Goal: Task Accomplishment & Management: Manage account settings

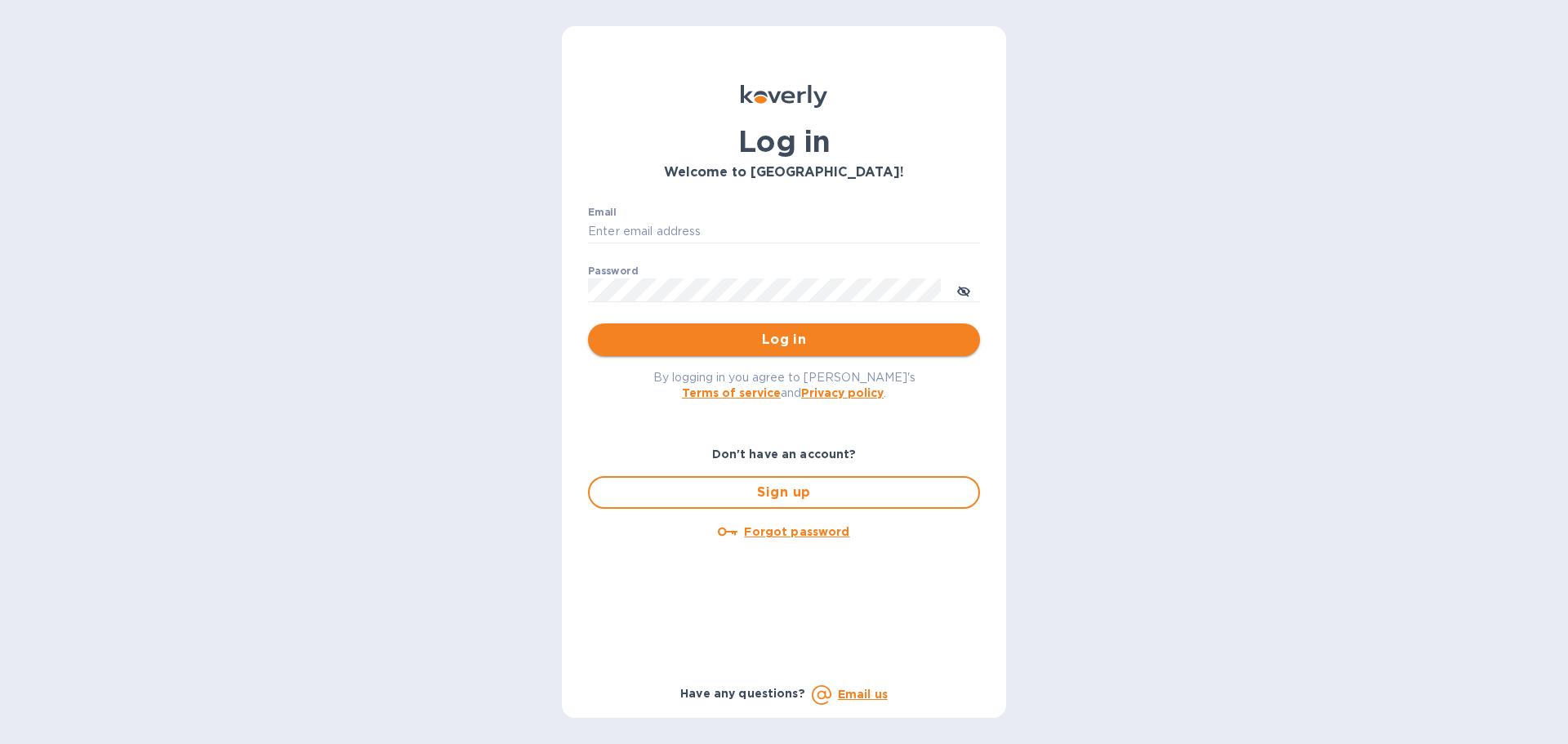
type input "youngjuohhall@yahoo.com"
click at [781, 340] on span "Log in" at bounding box center [784, 339] width 365 height 20
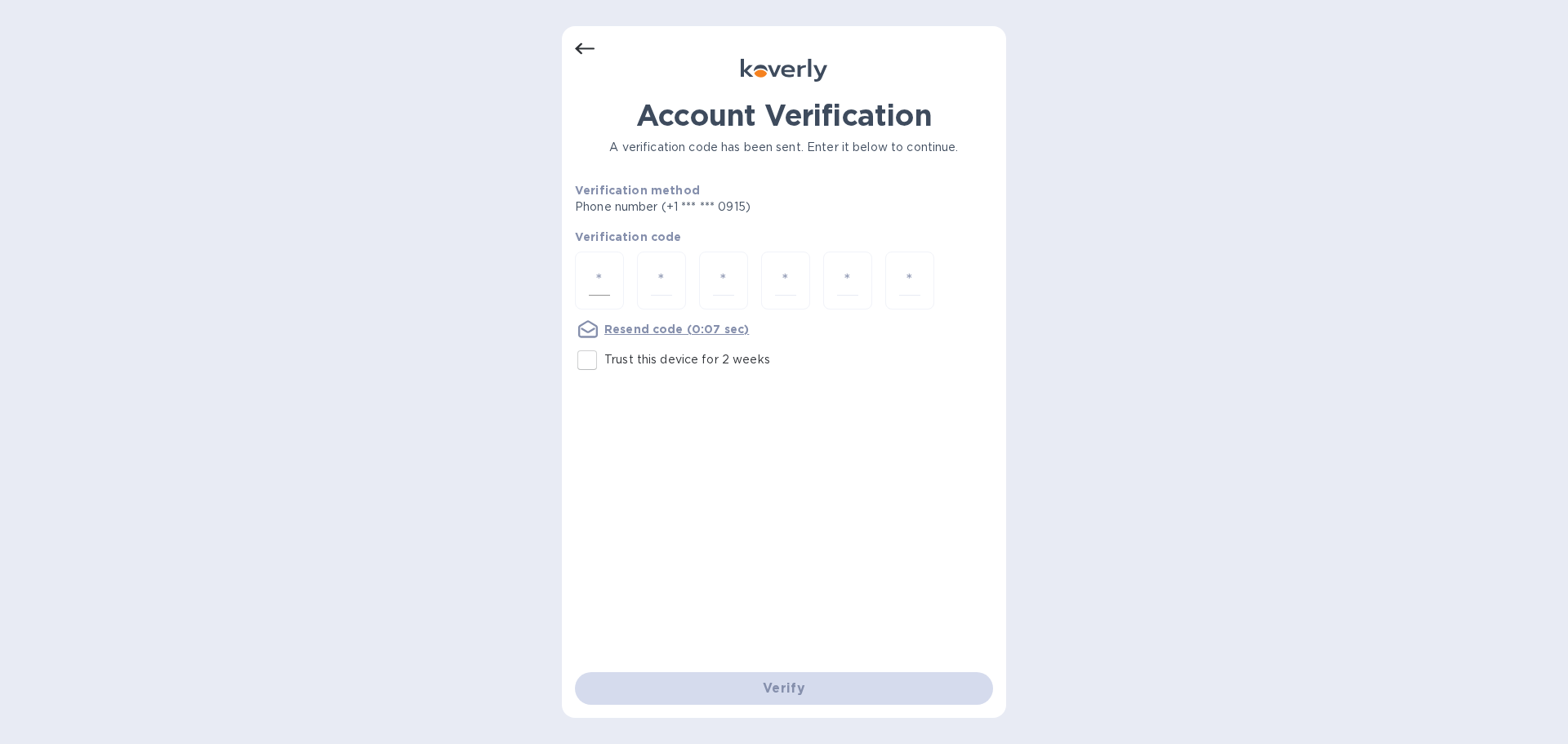
click at [607, 277] on input "number" at bounding box center [599, 281] width 21 height 31
drag, startPoint x: 584, startPoint y: 367, endPoint x: 614, endPoint y: 347, distance: 36.1
click at [585, 367] on input "Trust this device for 2 weeks" at bounding box center [587, 360] width 34 height 34
checkbox input "true"
click at [591, 281] on input "number" at bounding box center [599, 281] width 21 height 31
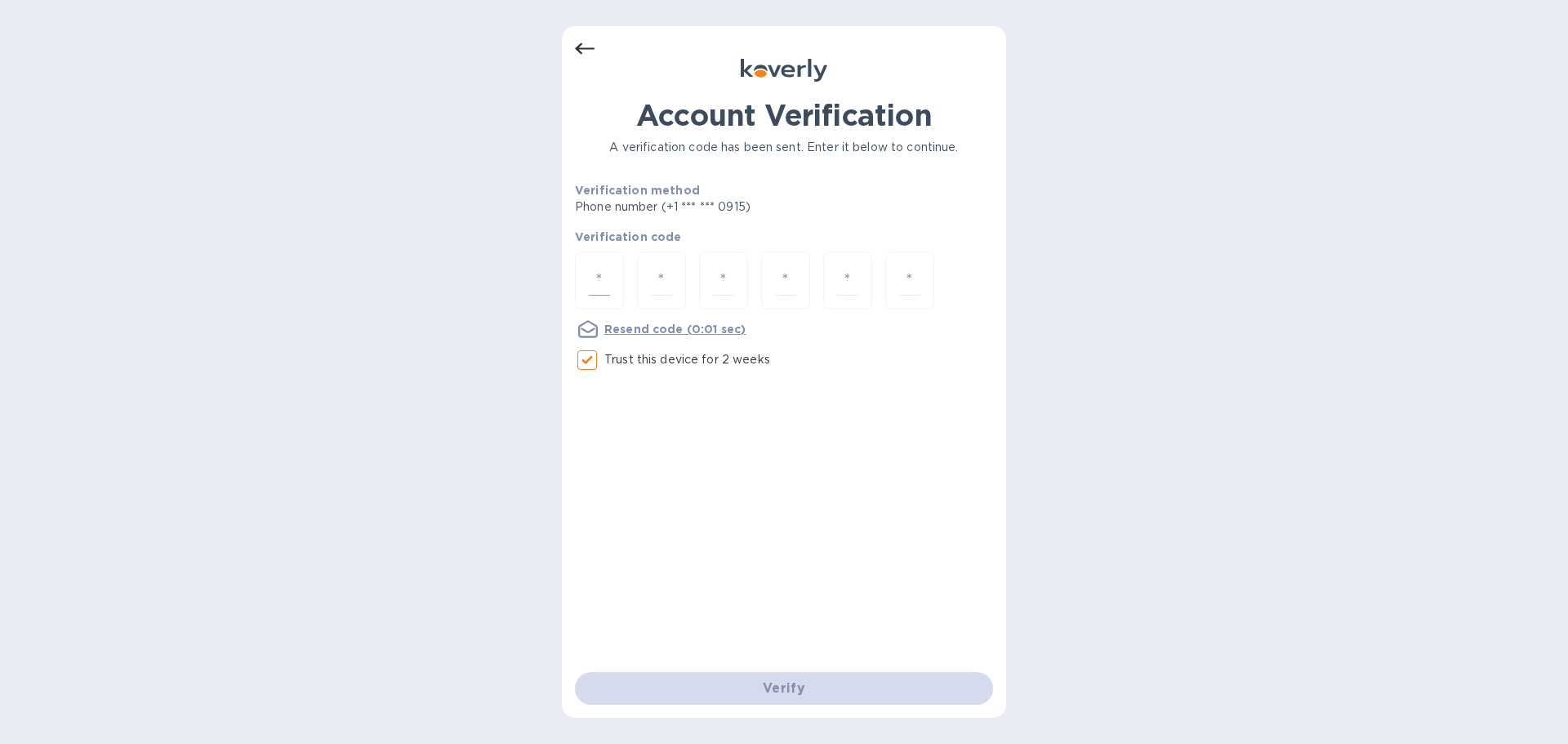
type input "3"
type input "2"
type input "5"
type input "1"
type input "7"
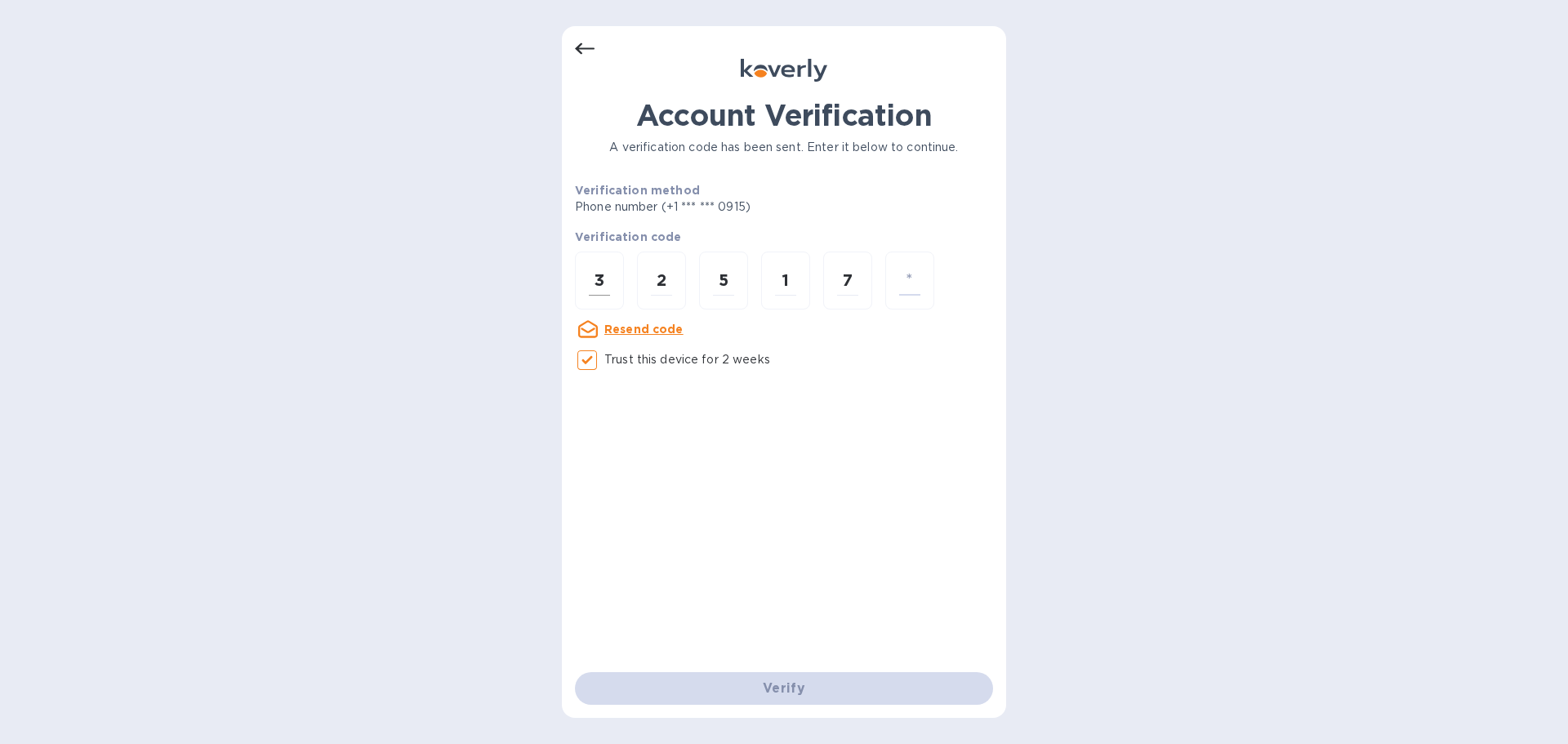
type input "0"
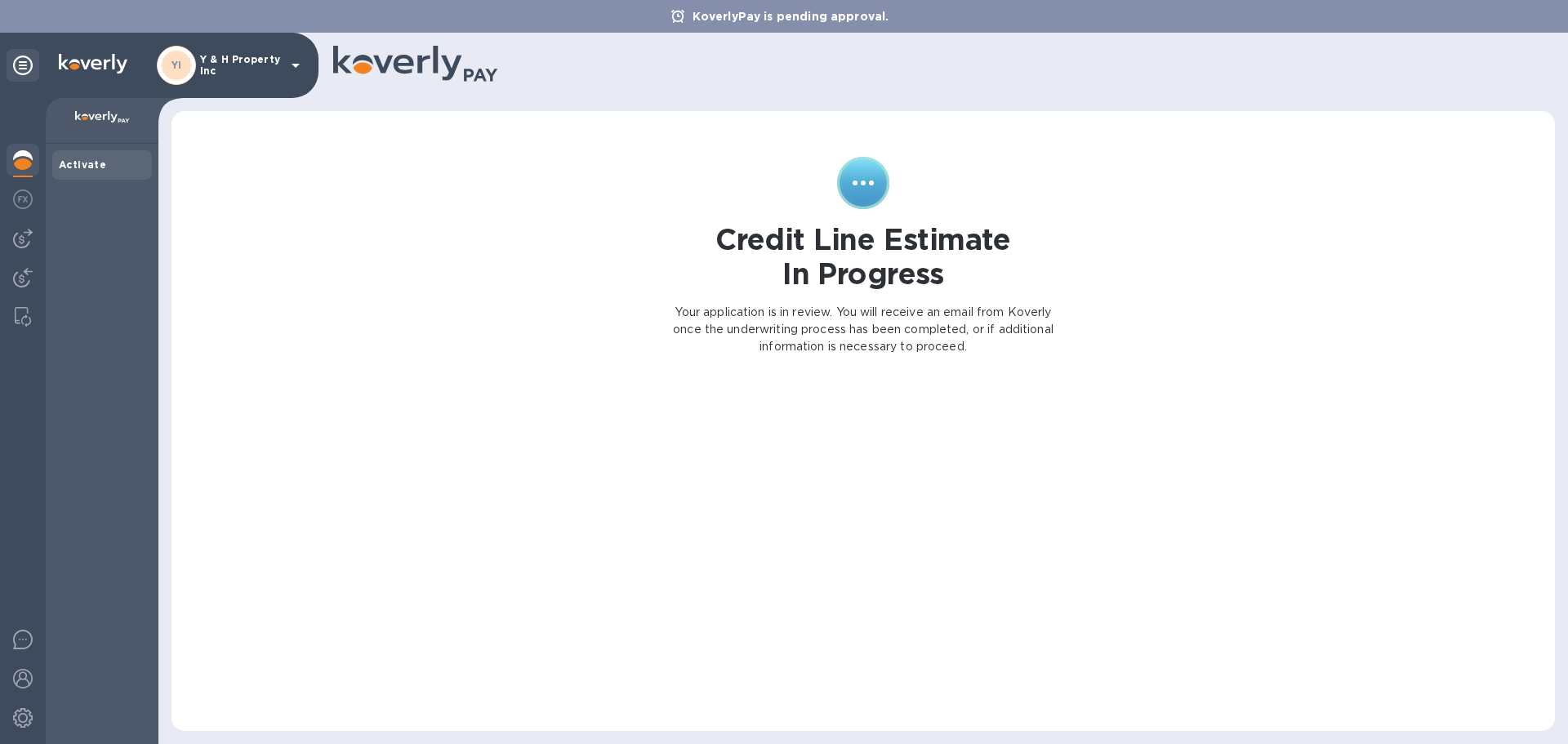
click at [287, 61] on icon at bounding box center [295, 64] width 20 height 20
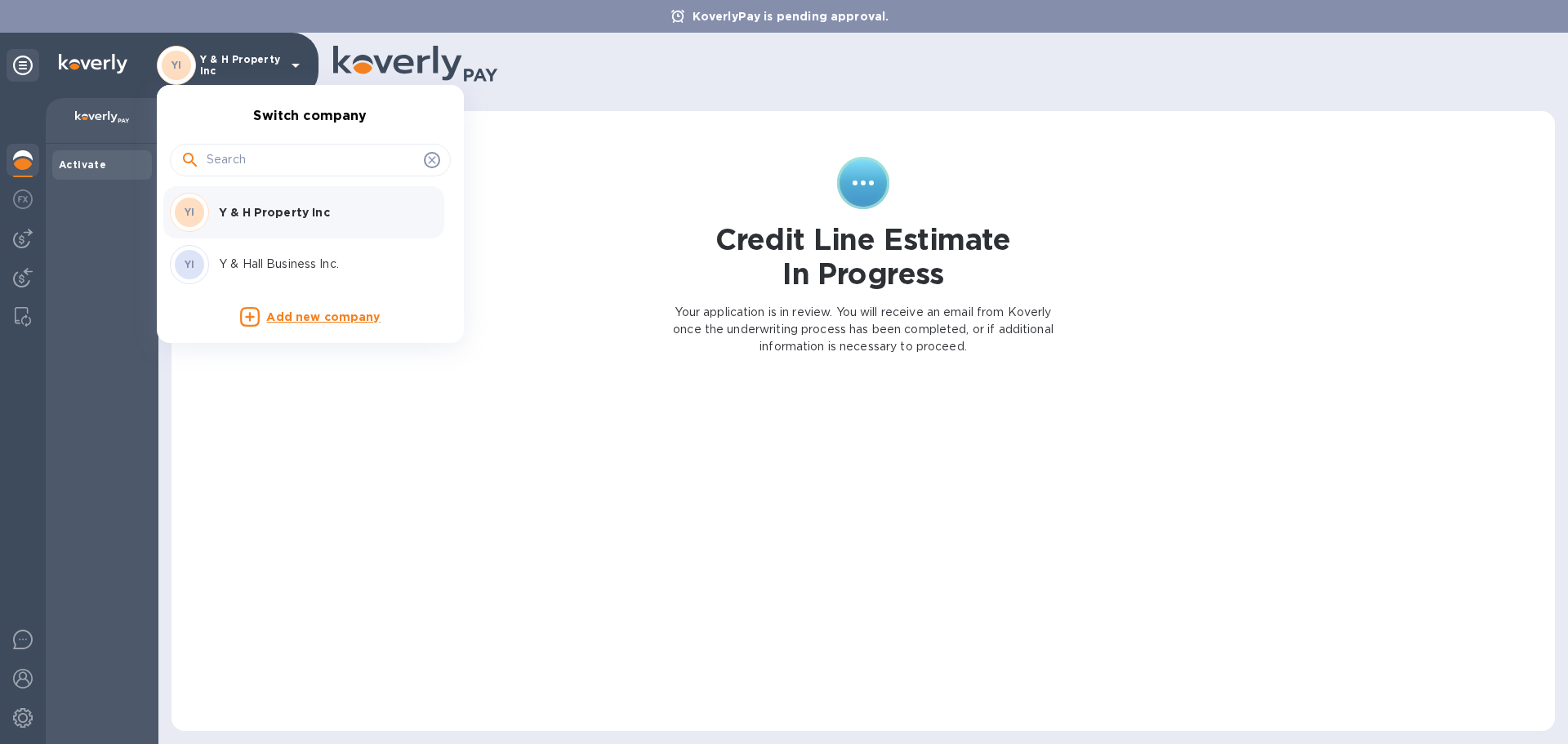
click at [310, 265] on p "Y & Hall Business Inc." at bounding box center [321, 264] width 206 height 17
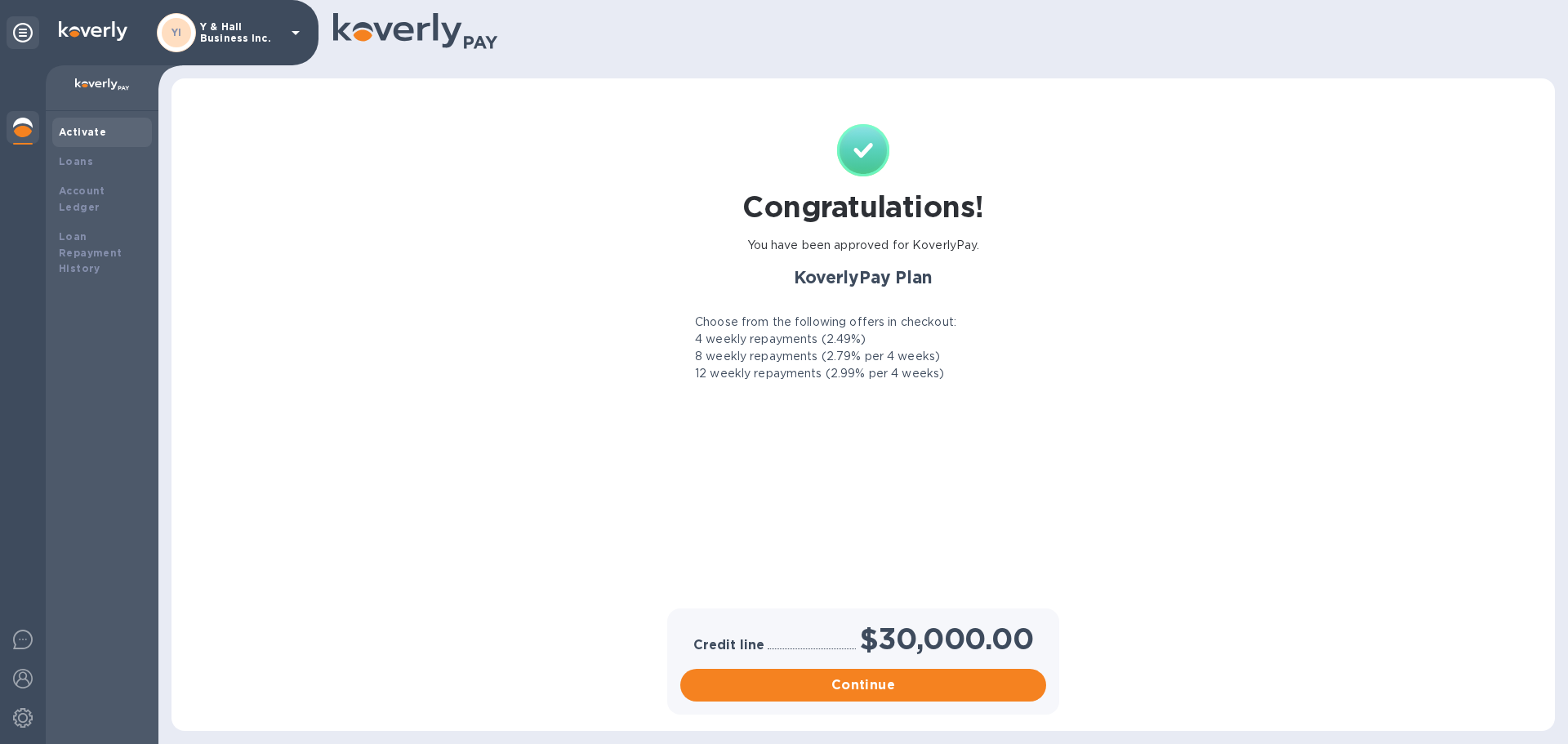
click at [379, 328] on div "Congratulations! You have been approved for KoverlyPay. KoverlyPay Plan Choose …" at bounding box center [862, 352] width 1350 height 514
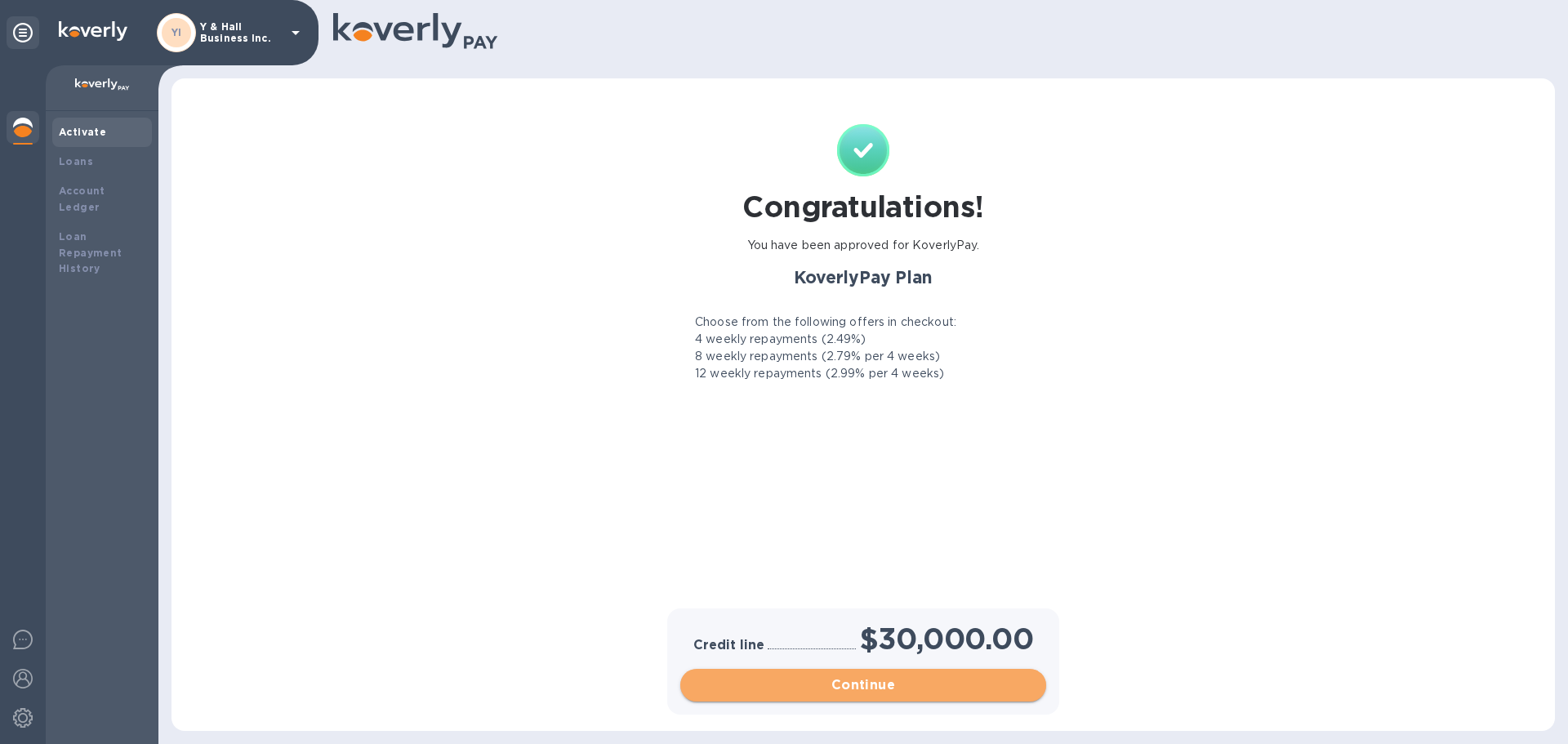
click at [774, 677] on span "Continue" at bounding box center [862, 685] width 340 height 20
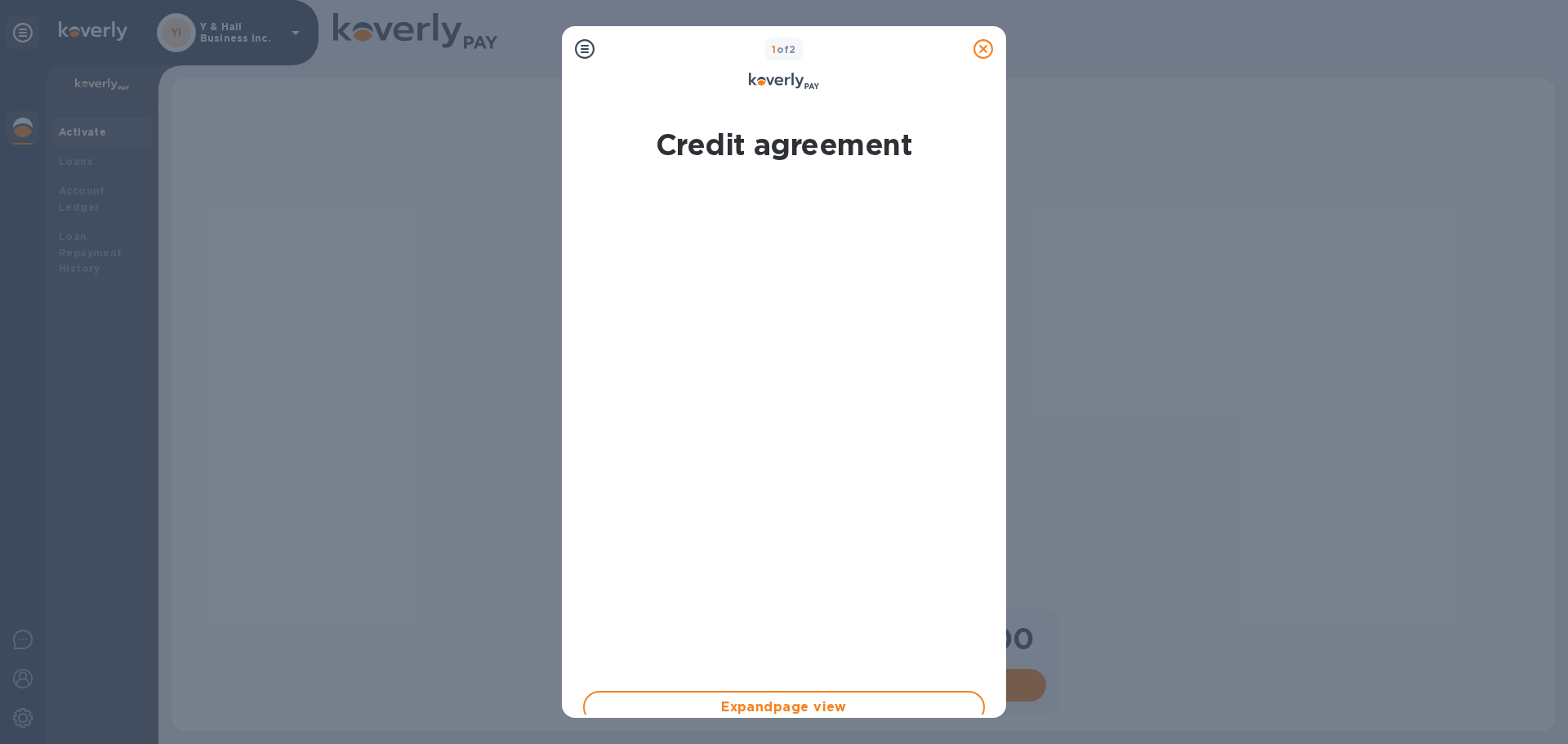
click at [984, 50] on icon at bounding box center [983, 48] width 20 height 20
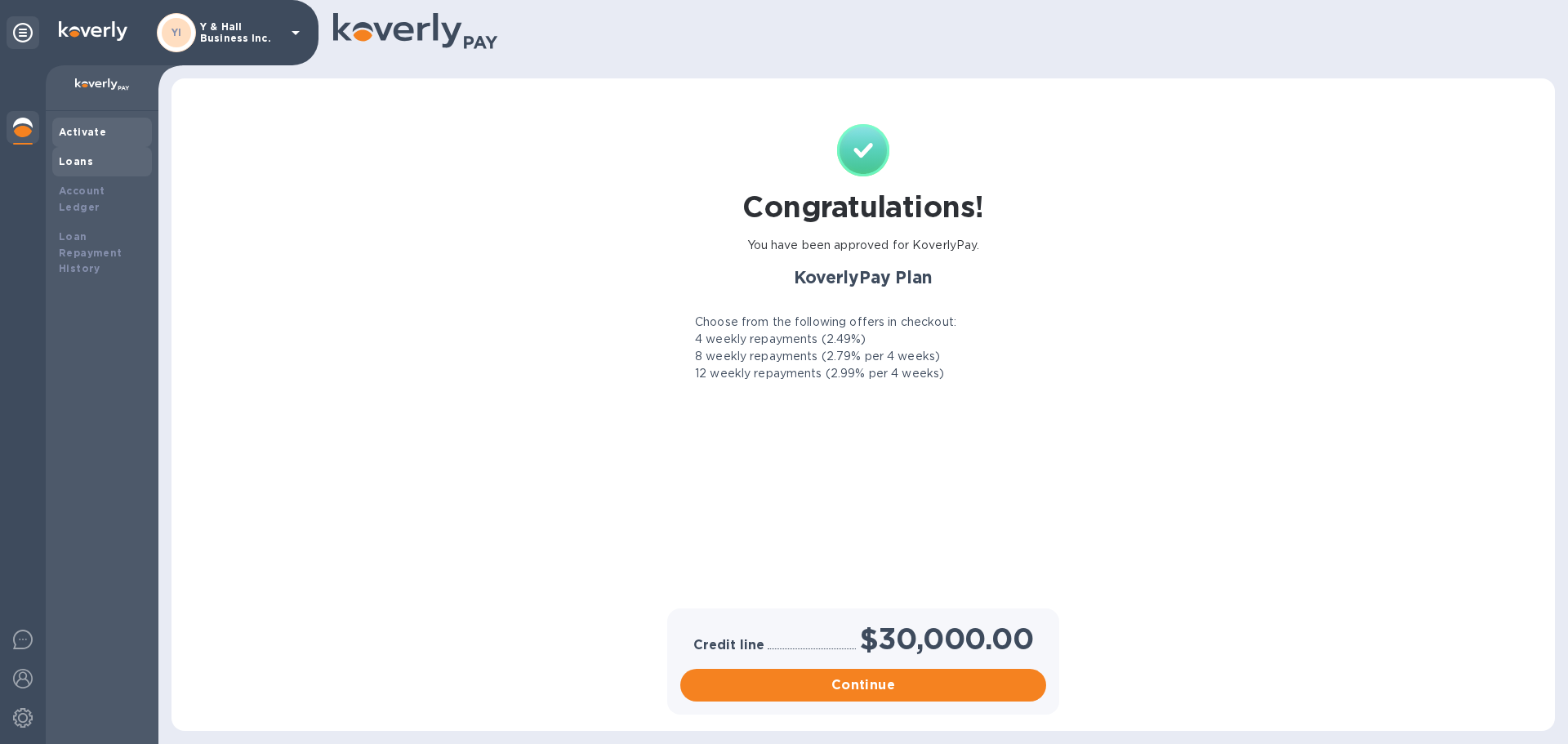
click at [81, 164] on b "Loans" at bounding box center [75, 161] width 34 height 12
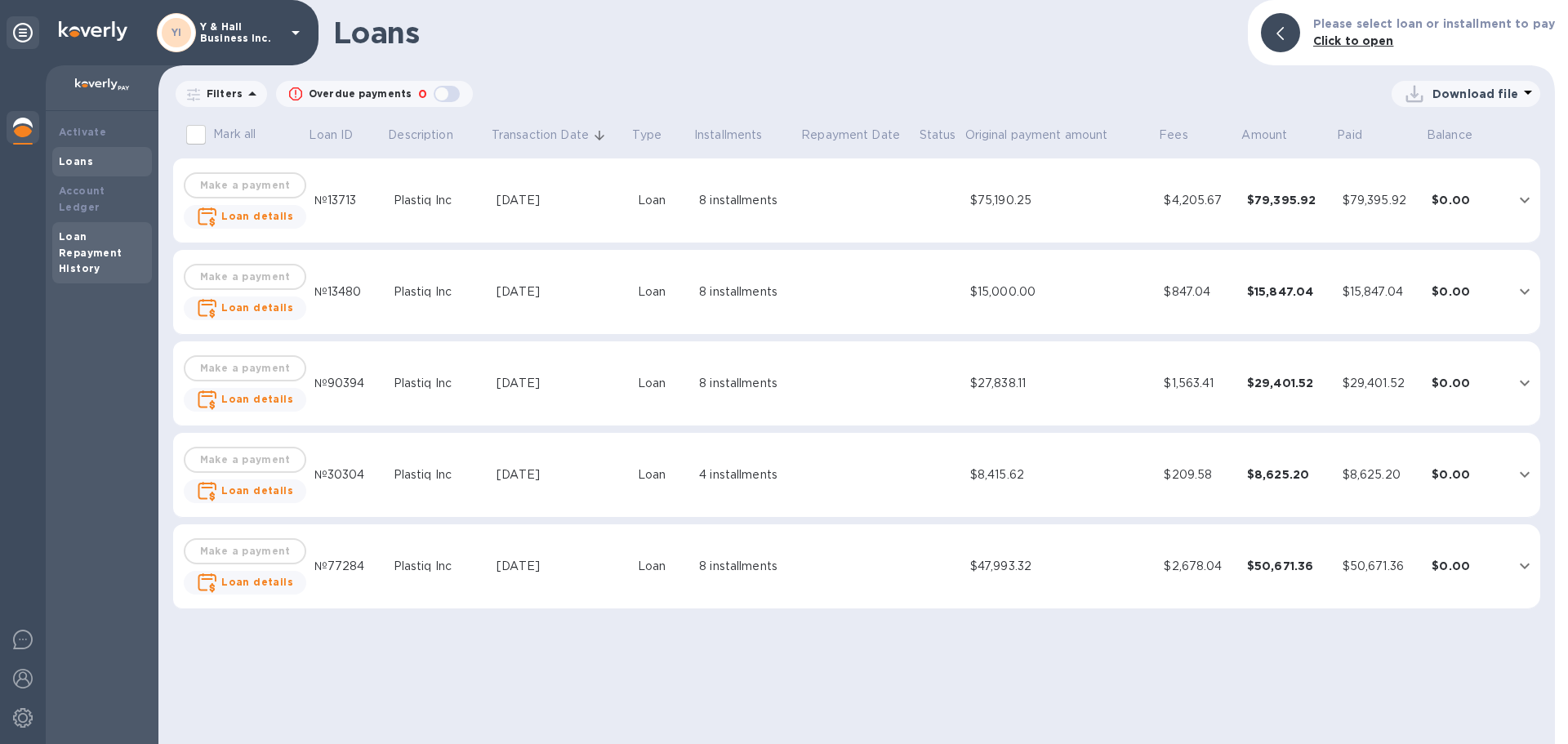
drag, startPoint x: 78, startPoint y: 221, endPoint x: 87, endPoint y: 221, distance: 9.0
click at [78, 231] on b "Loan Repayment History" at bounding box center [90, 253] width 64 height 45
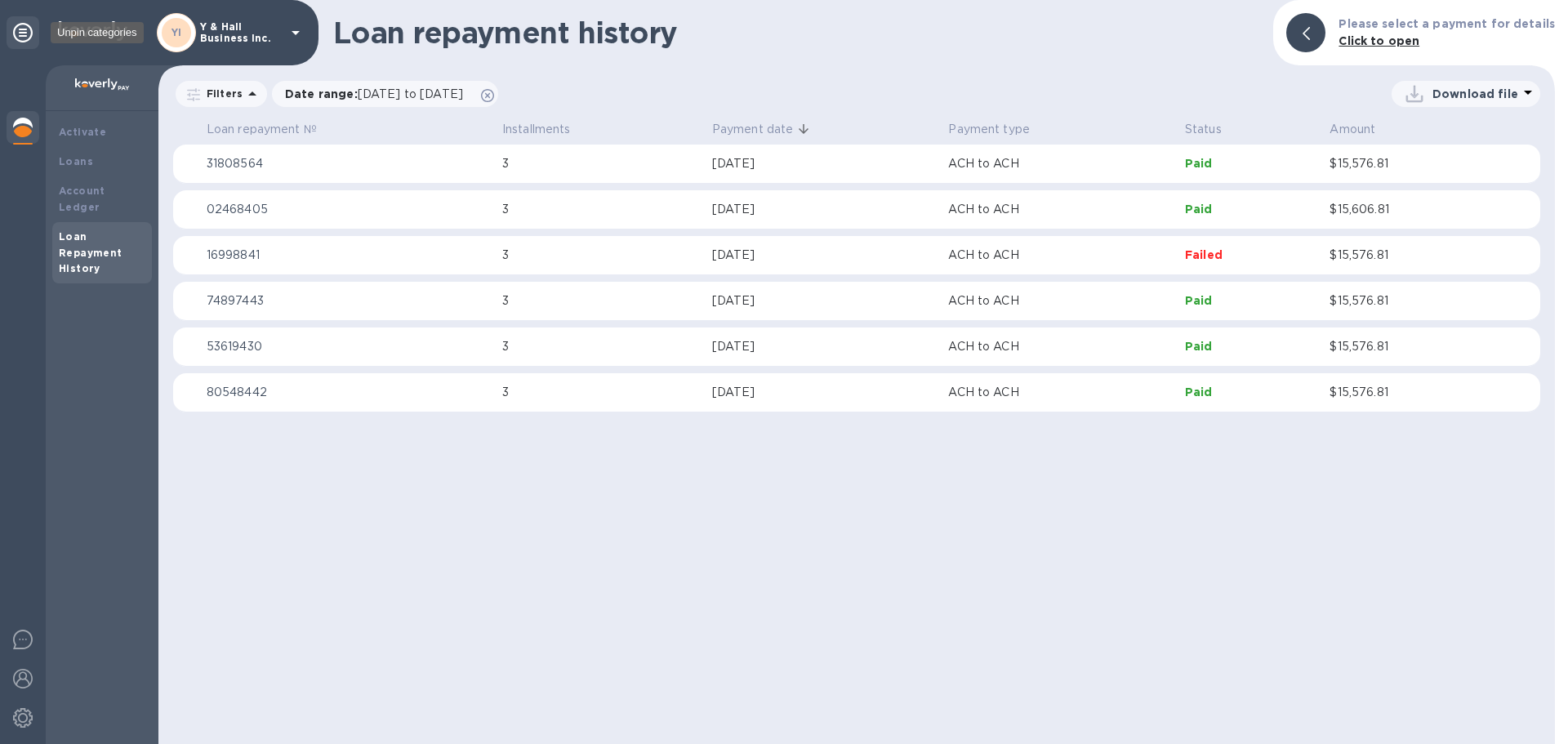
click at [30, 33] on icon at bounding box center [22, 32] width 20 height 20
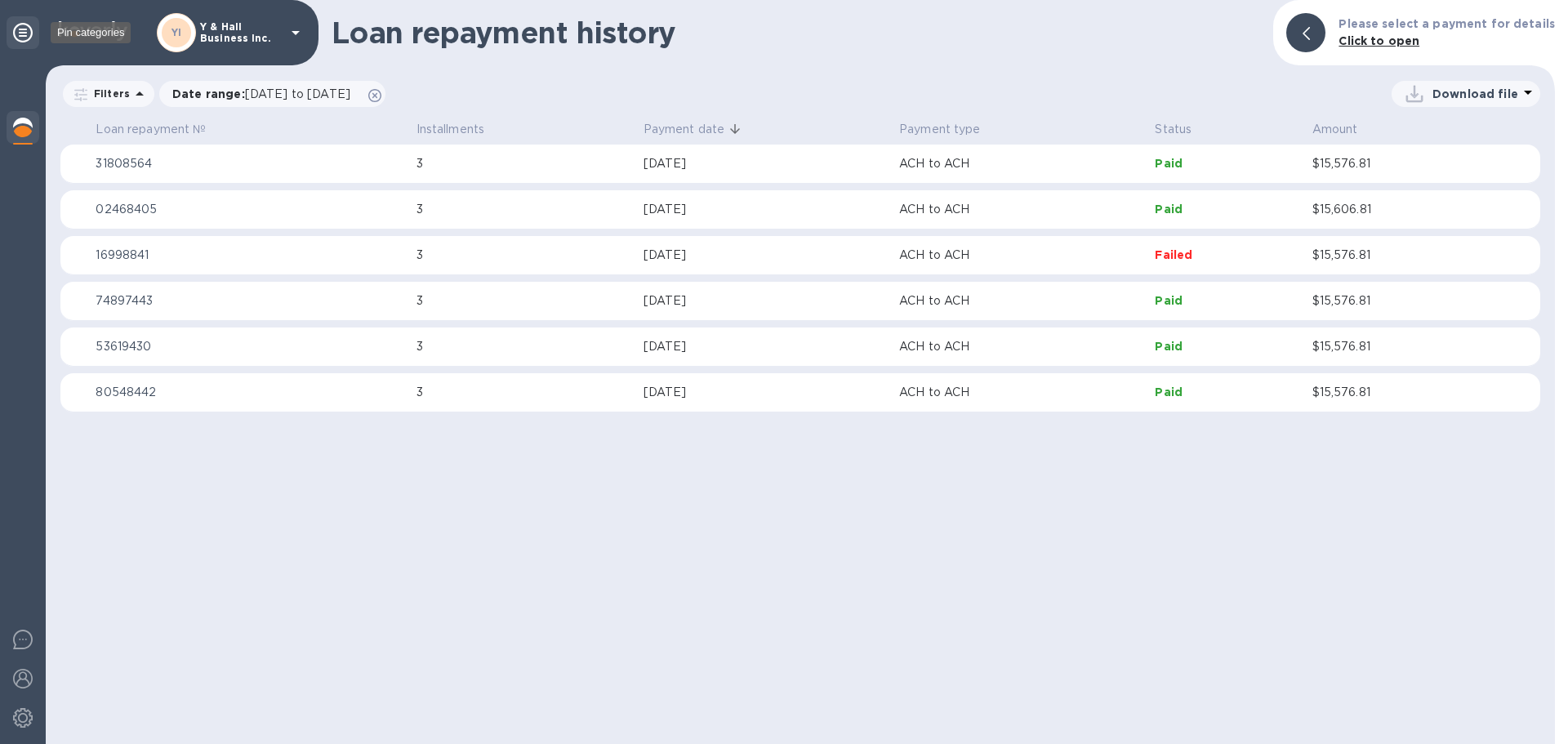
click at [27, 29] on icon at bounding box center [22, 32] width 20 height 20
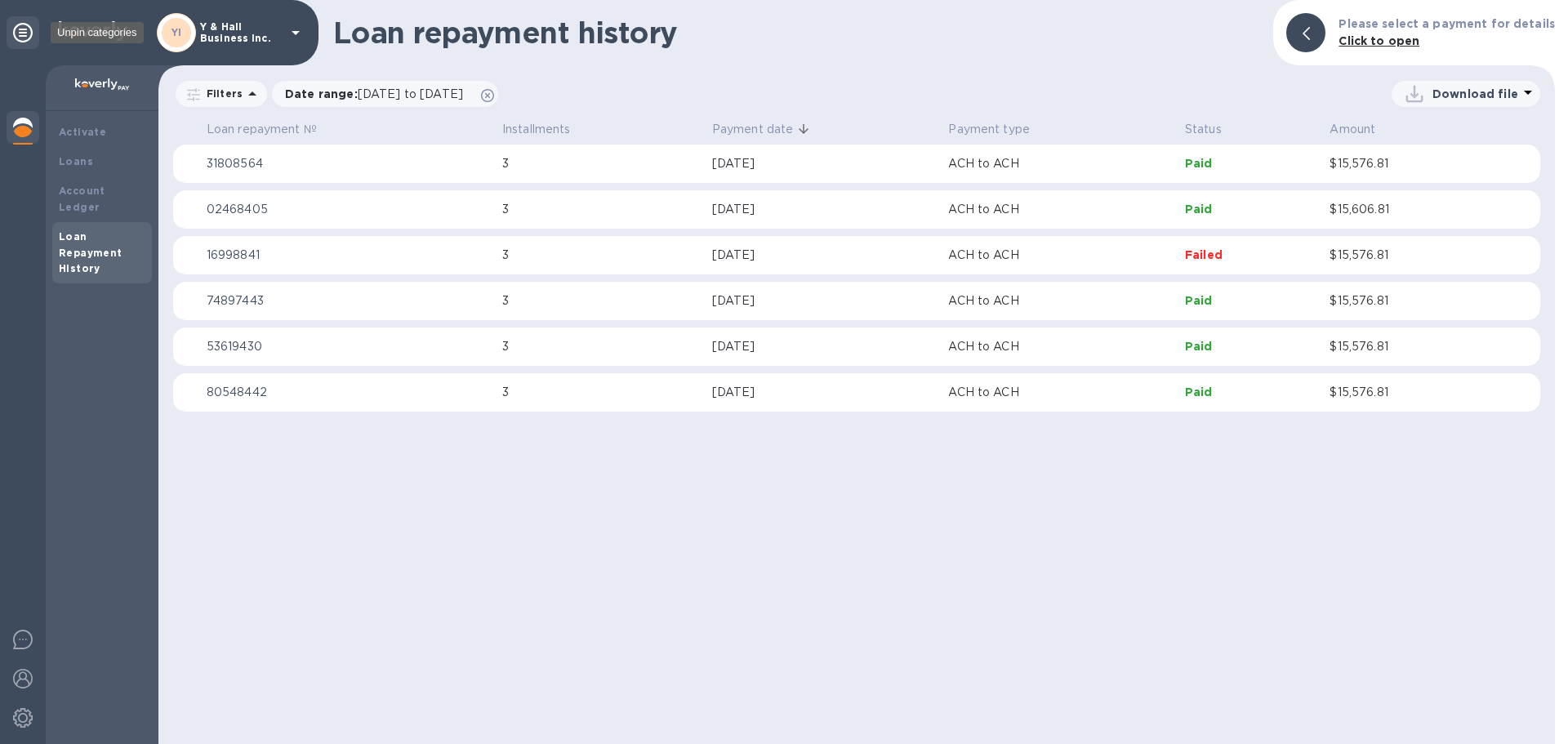
click at [24, 30] on icon at bounding box center [22, 32] width 20 height 20
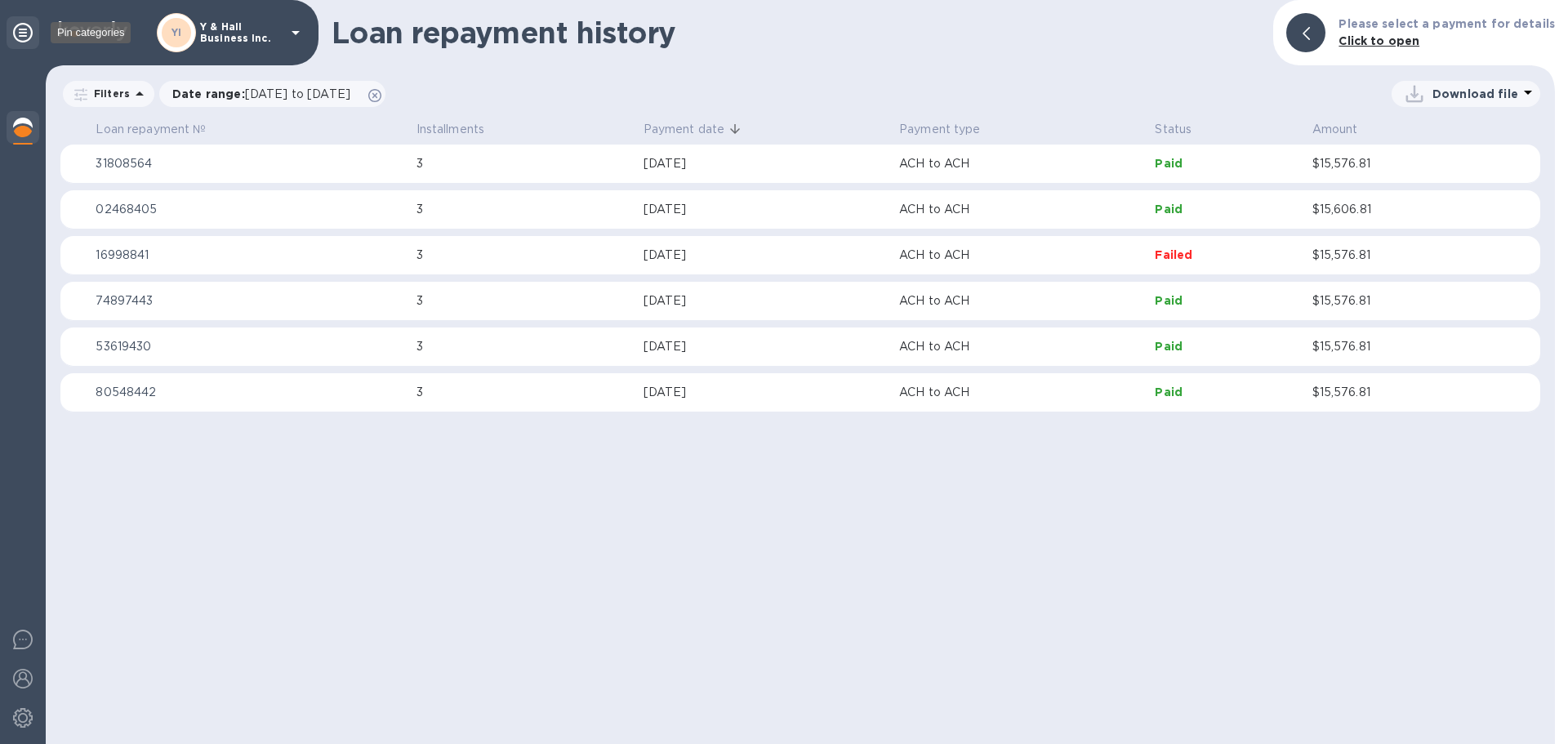
click at [25, 32] on icon at bounding box center [22, 32] width 20 height 20
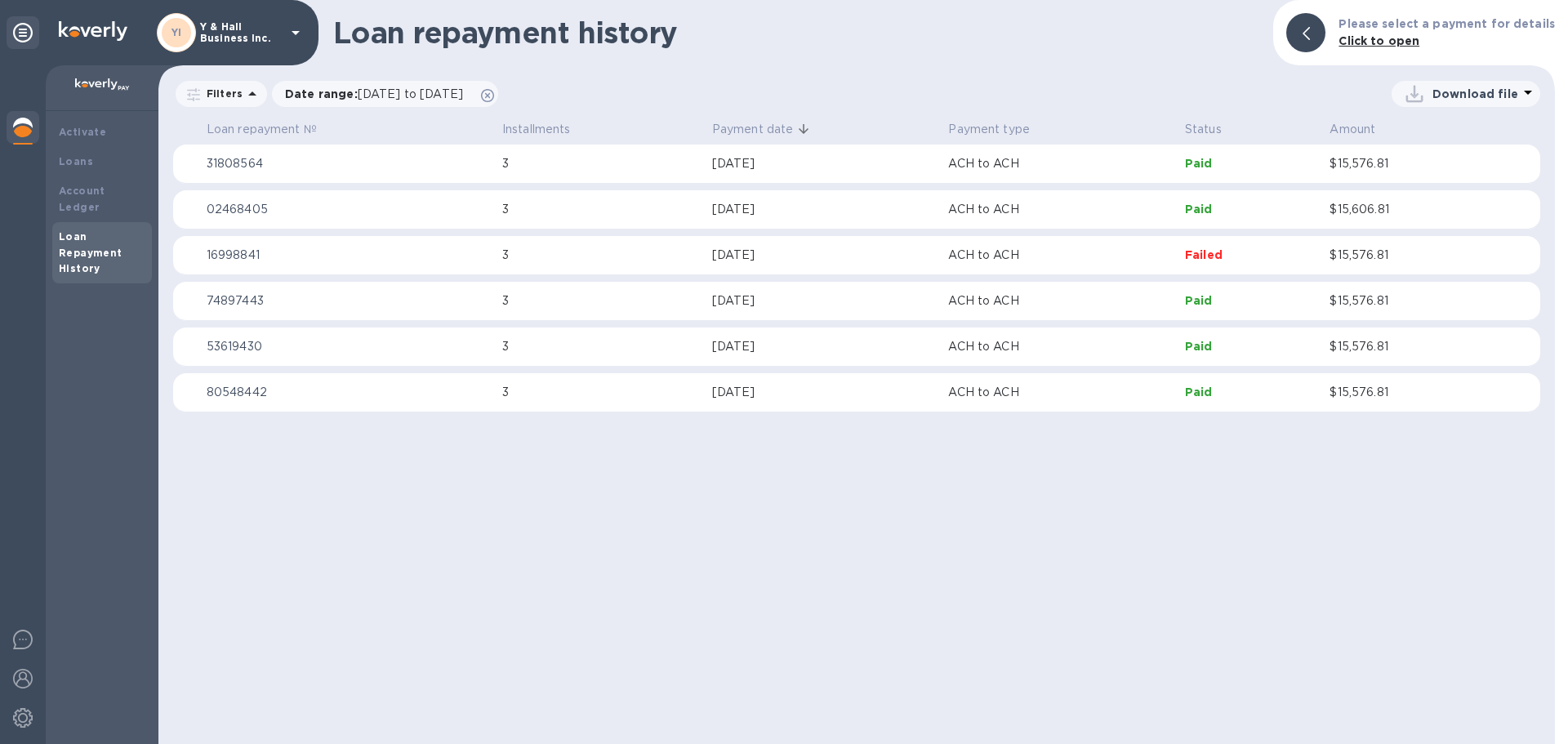
click at [1310, 36] on div at bounding box center [1305, 32] width 39 height 39
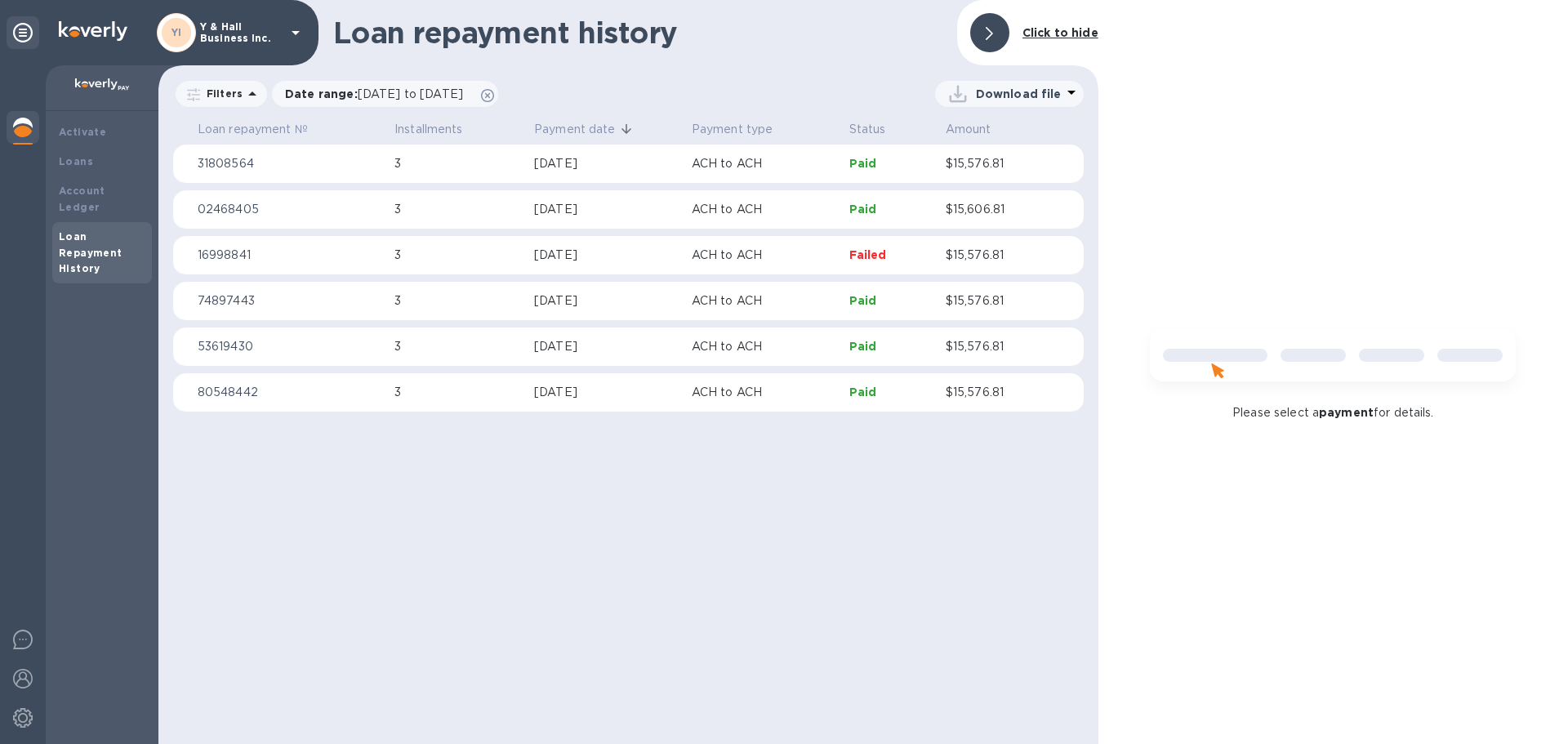
click at [985, 30] on div at bounding box center [990, 32] width 39 height 39
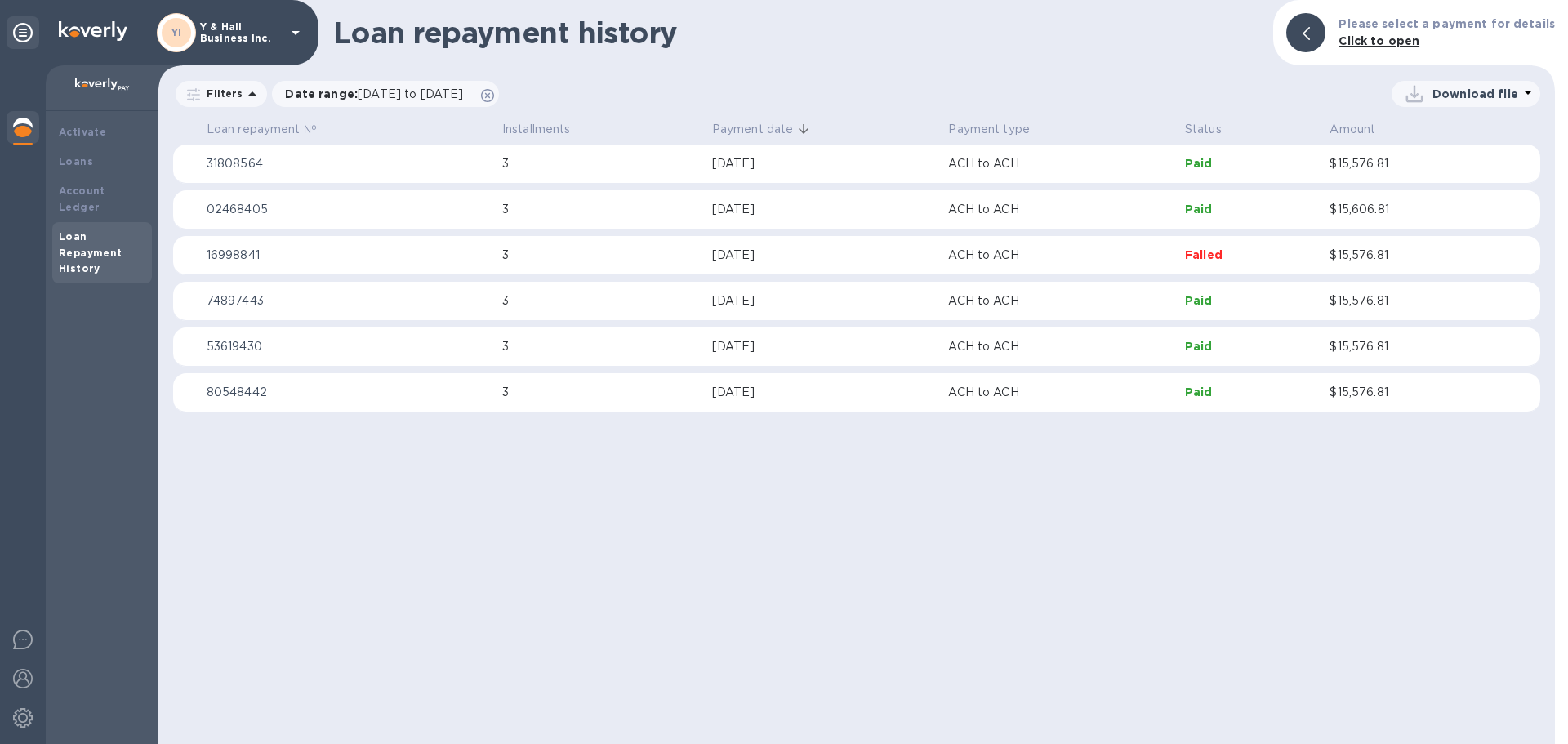
click at [271, 37] on p "Y & Hall Business Inc." at bounding box center [241, 32] width 81 height 23
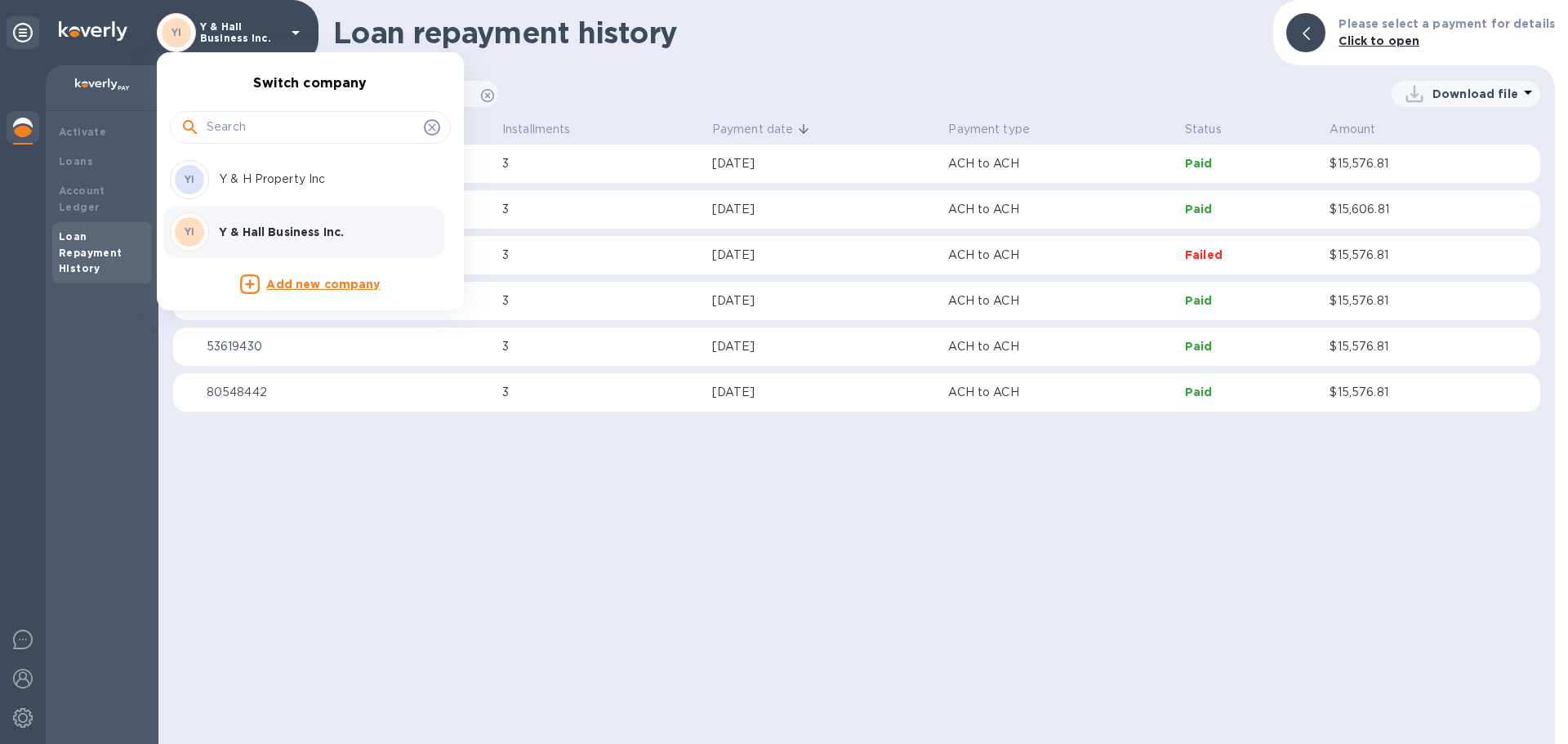
click at [601, 98] on div at bounding box center [784, 372] width 1568 height 744
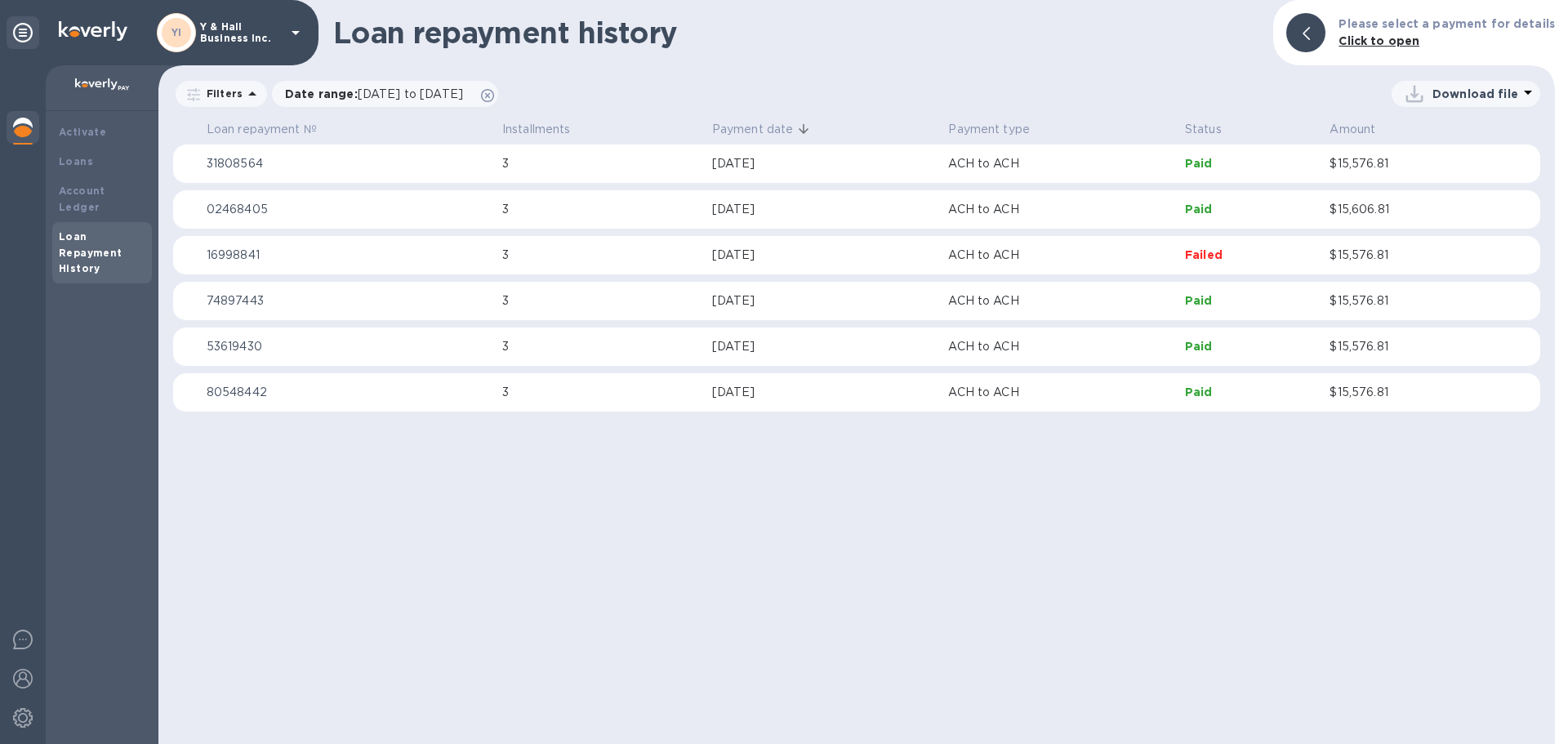
click at [32, 30] on icon at bounding box center [22, 32] width 20 height 20
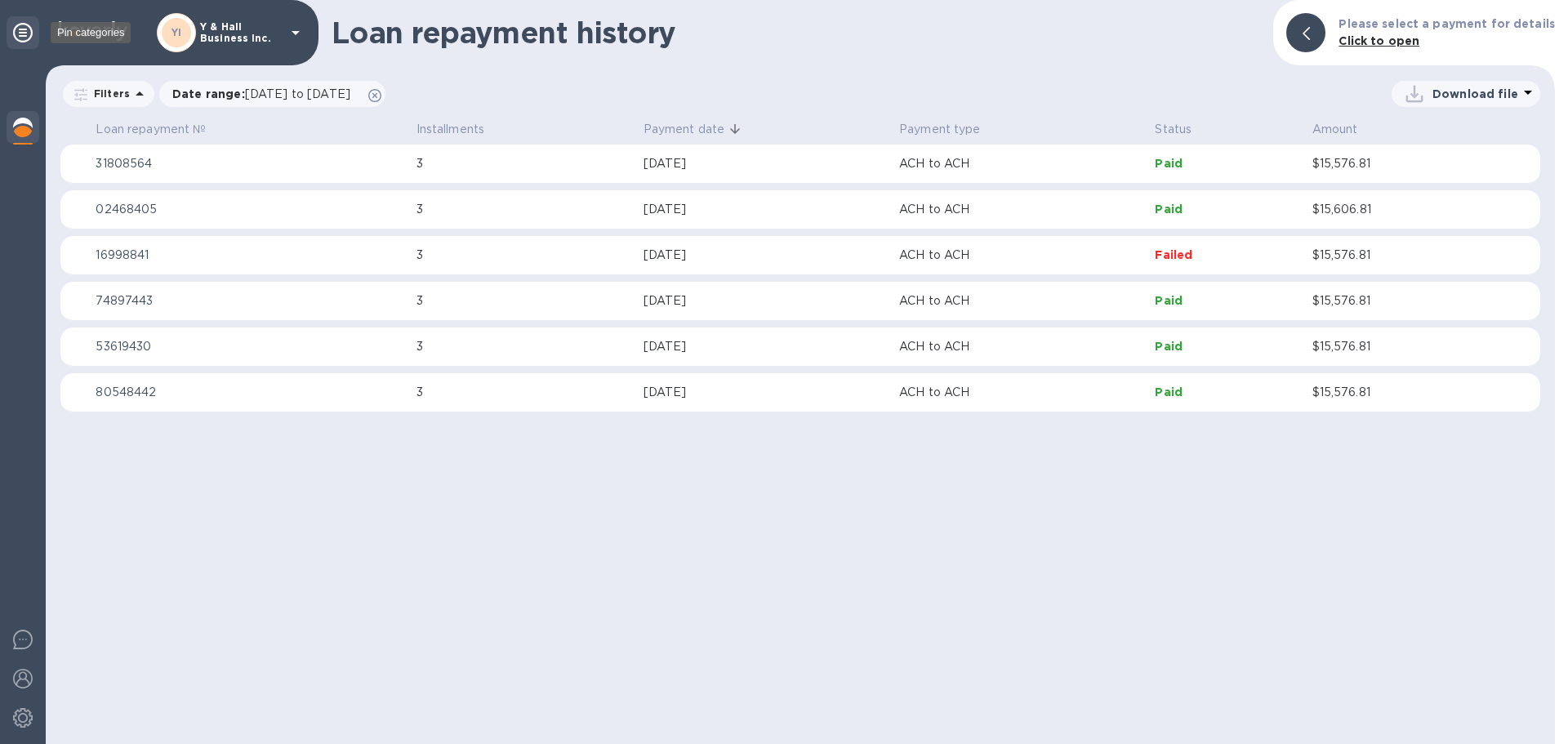
click at [31, 31] on icon at bounding box center [22, 32] width 20 height 20
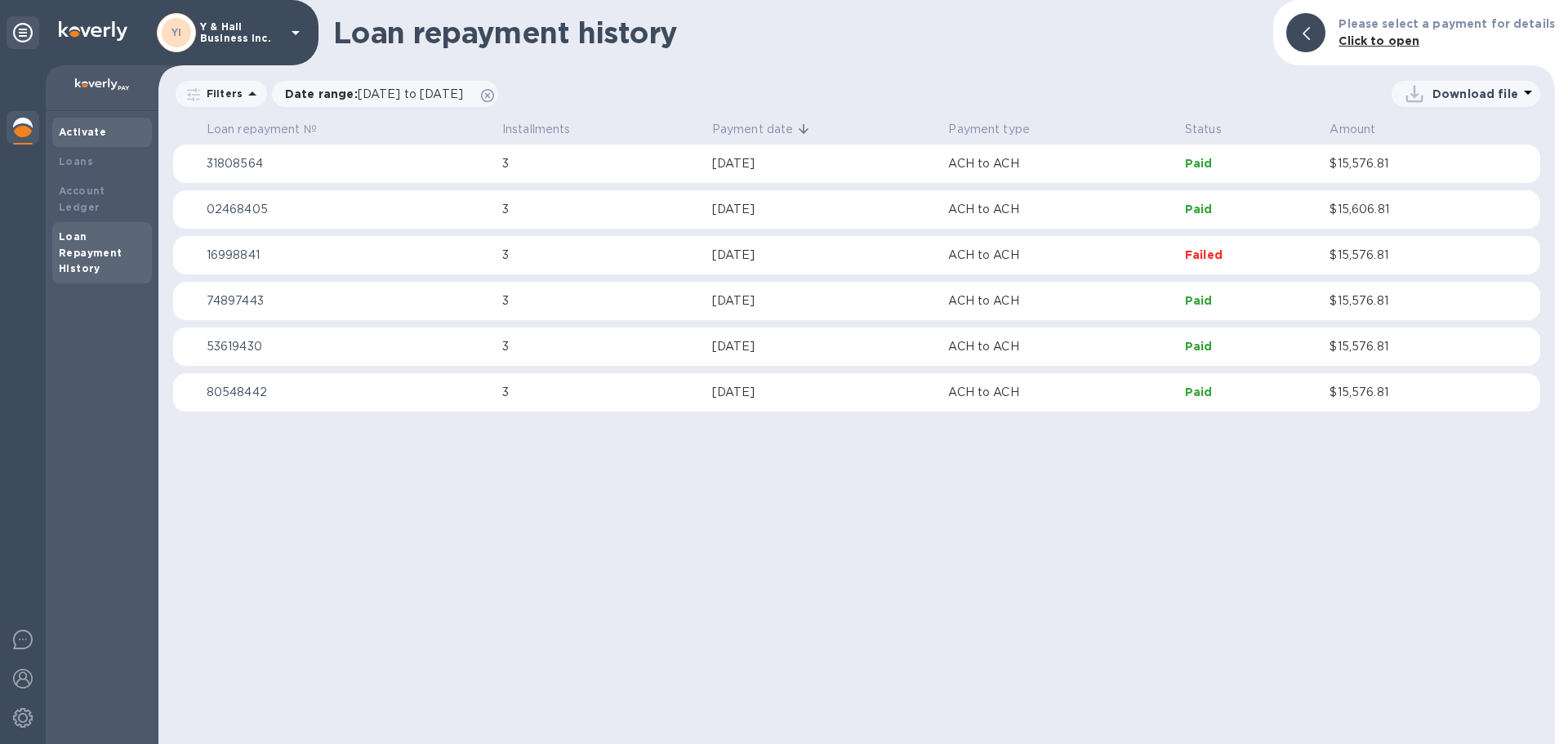
click at [103, 133] on div "Activate" at bounding box center [102, 131] width 86 height 16
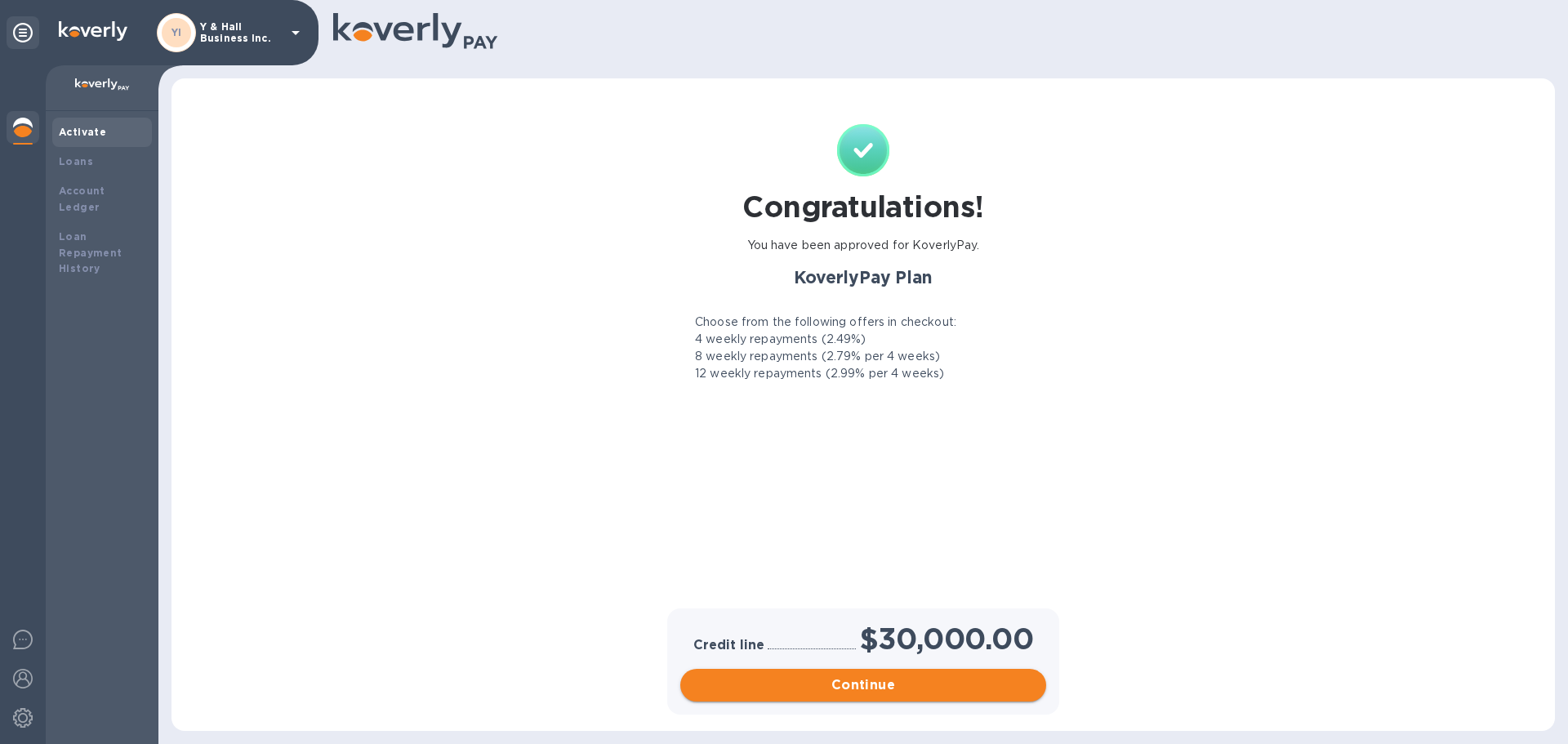
click at [967, 682] on span "Continue" at bounding box center [862, 685] width 340 height 20
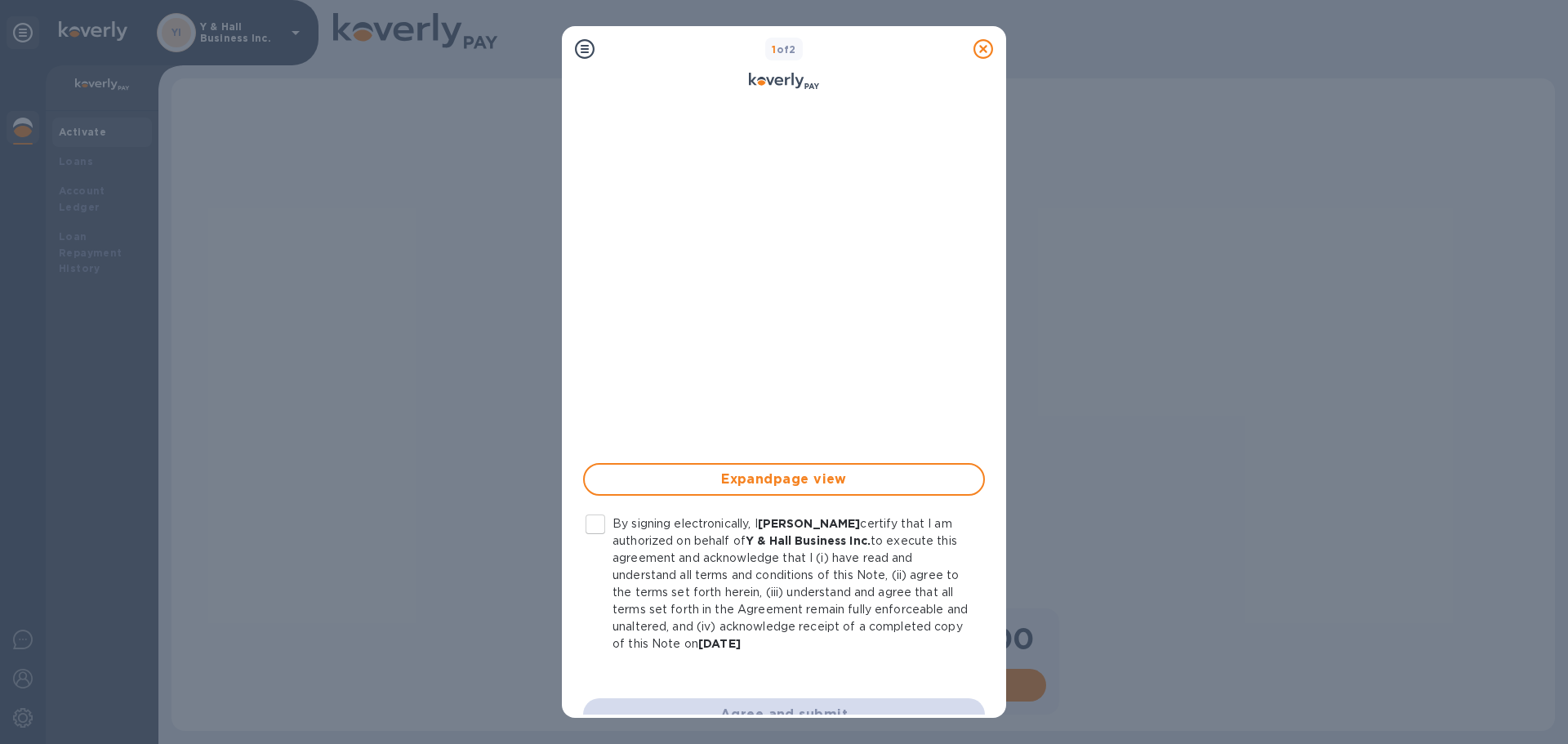
scroll to position [254, 0]
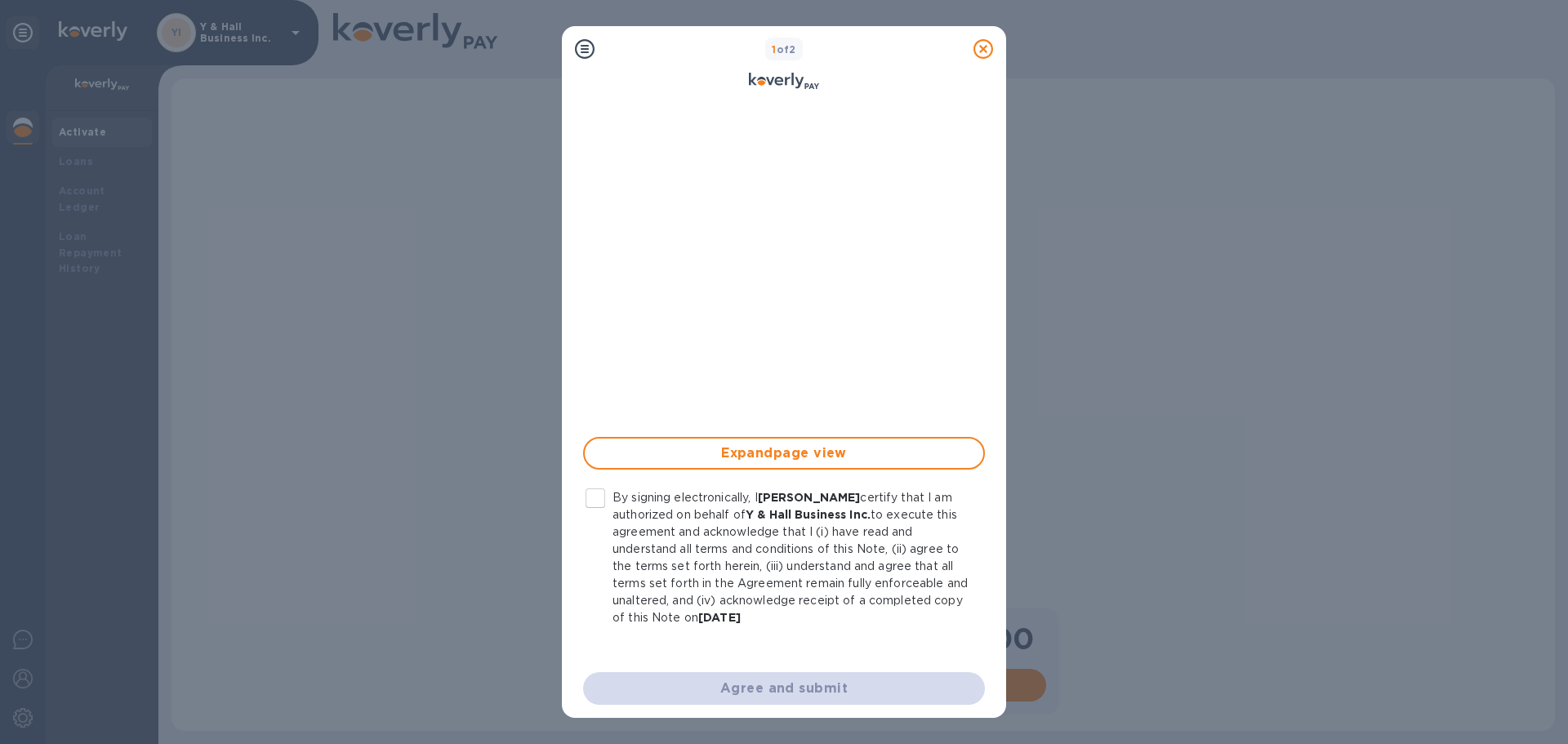
click at [705, 500] on p "By signing electronically, I Youngju Hall certify that I am authorized on behal…" at bounding box center [792, 558] width 360 height 137
click at [612, 500] on input "By signing electronically, I Youngju Hall certify that I am authorized on behal…" at bounding box center [595, 498] width 34 height 34
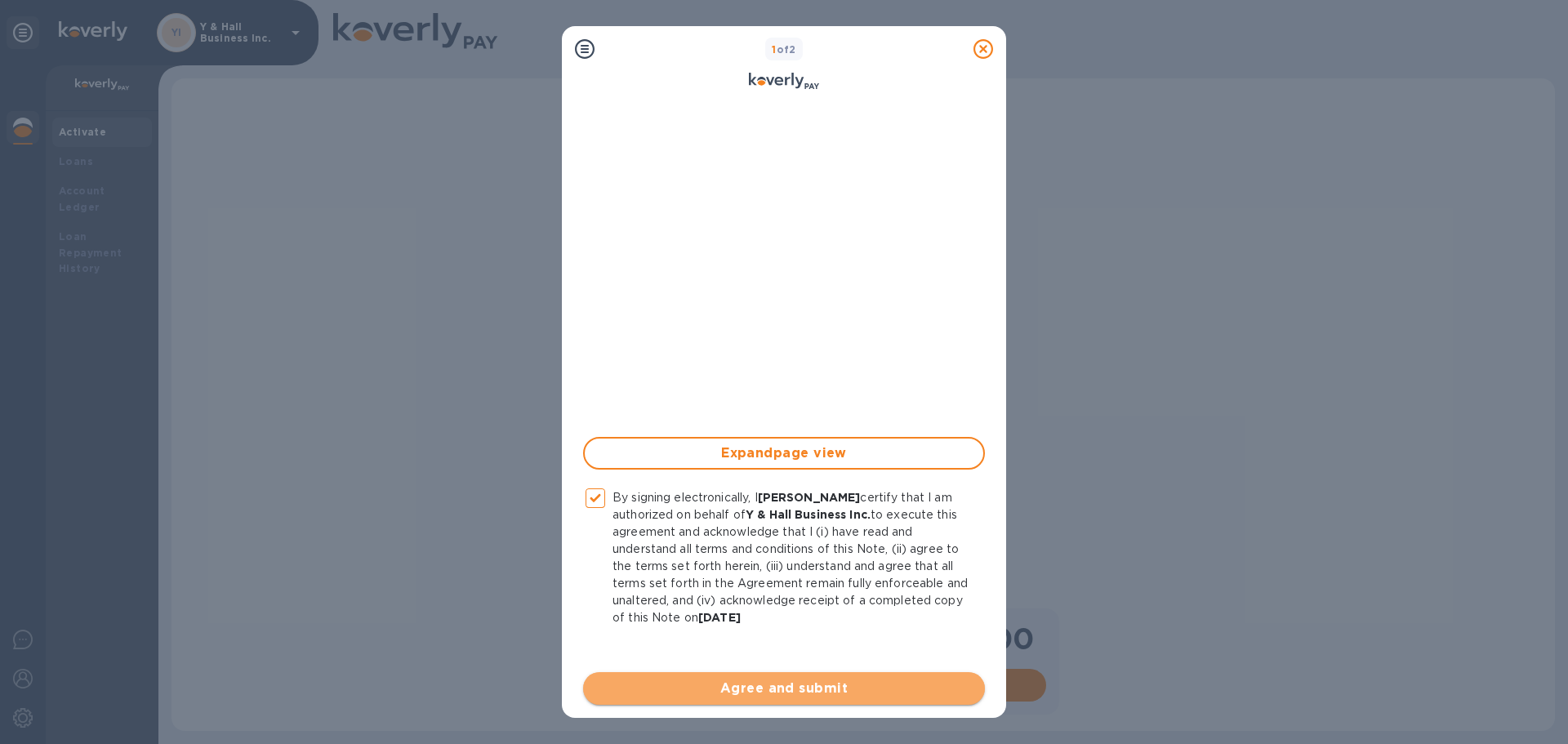
click at [808, 695] on span "Agree and submit" at bounding box center [784, 688] width 376 height 20
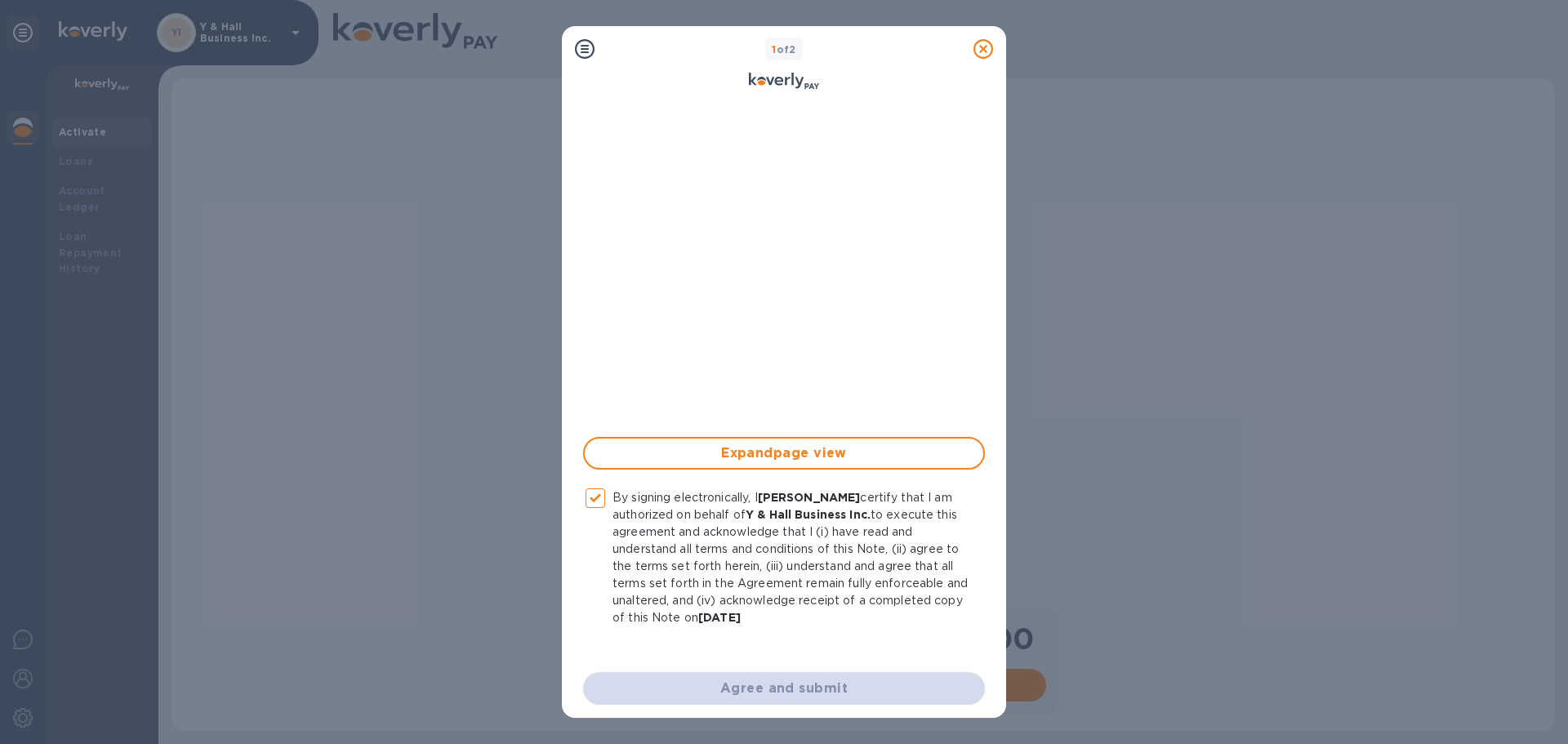
checkbox input "false"
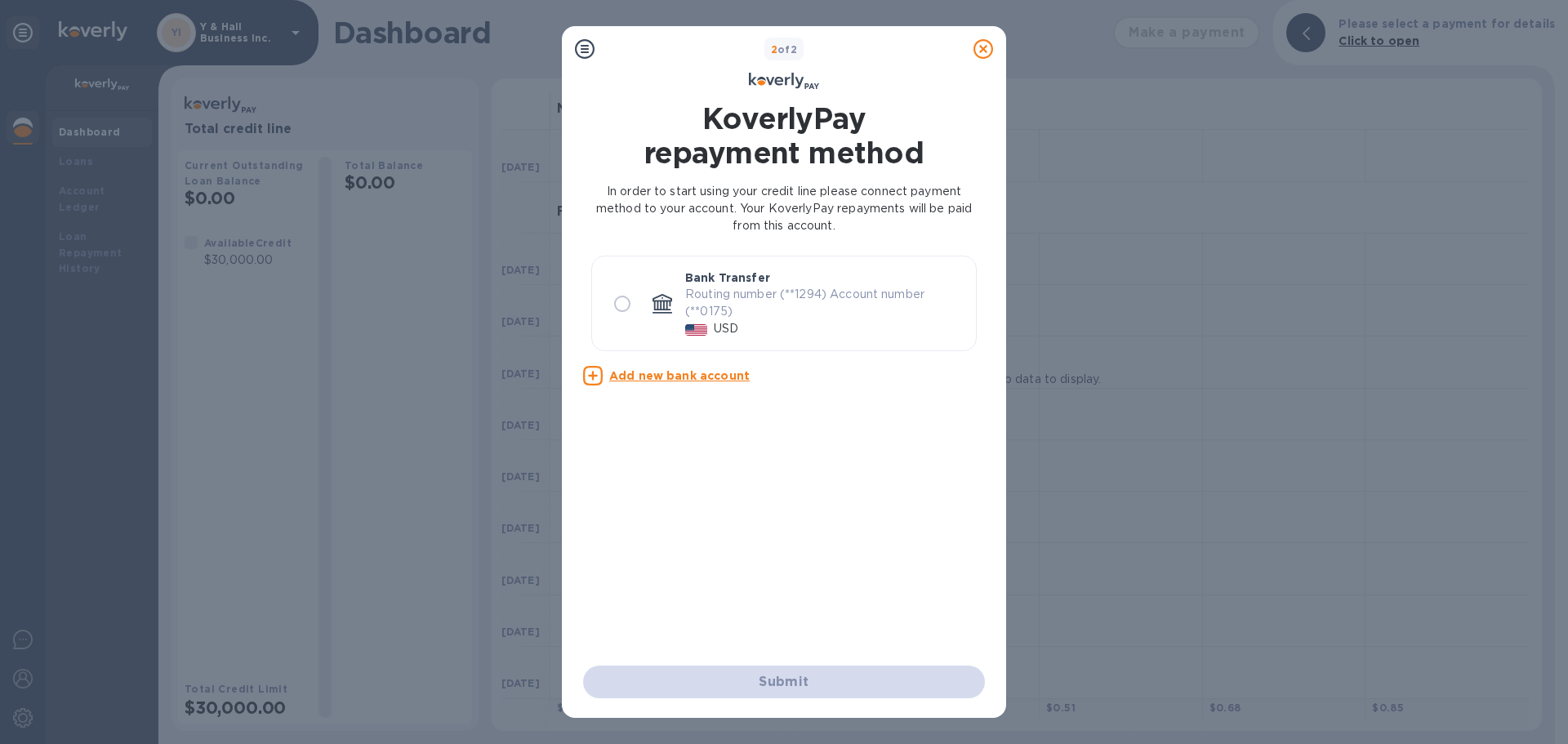
scroll to position [0, 0]
click at [990, 51] on icon at bounding box center [983, 48] width 20 height 20
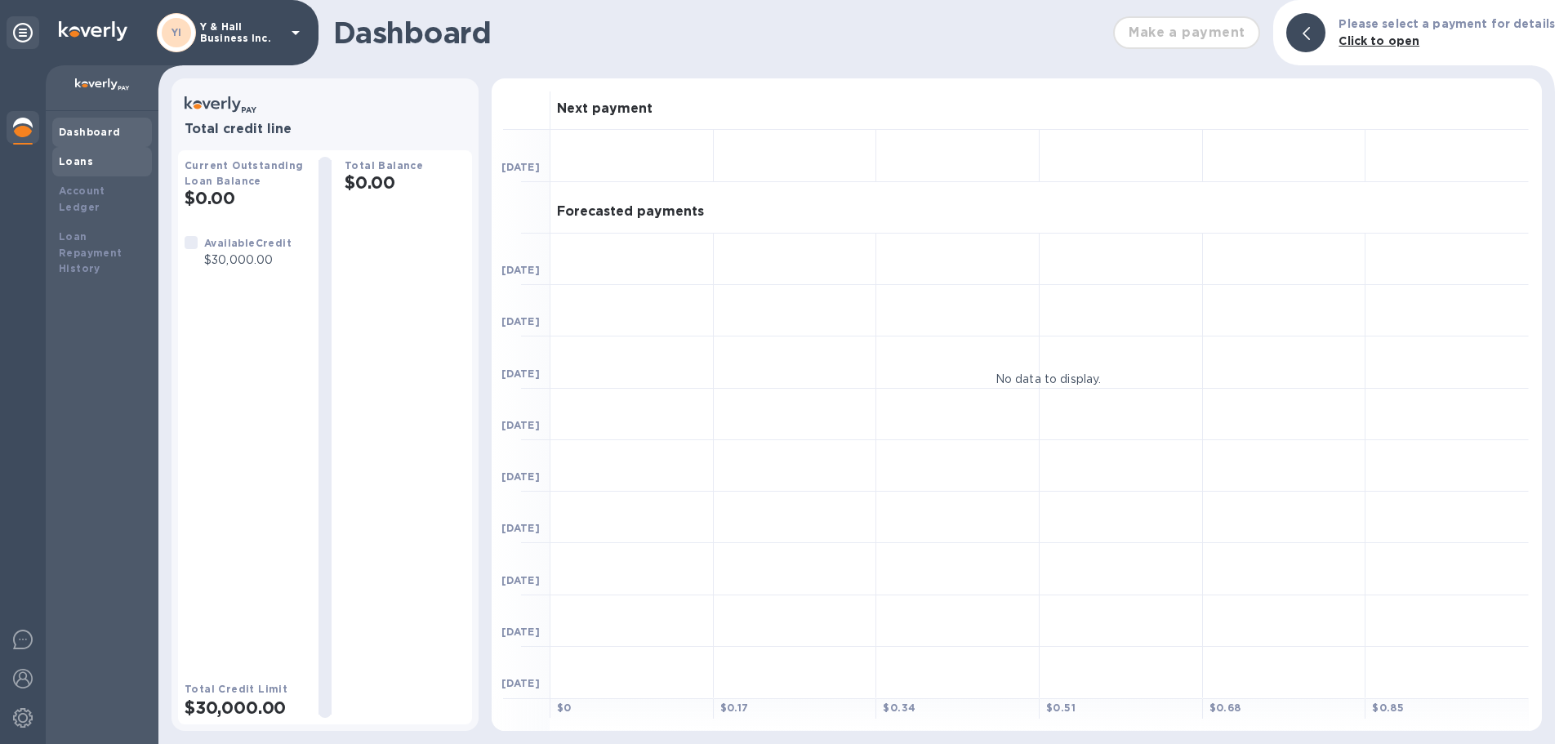
click at [104, 158] on div "Loans" at bounding box center [102, 161] width 86 height 16
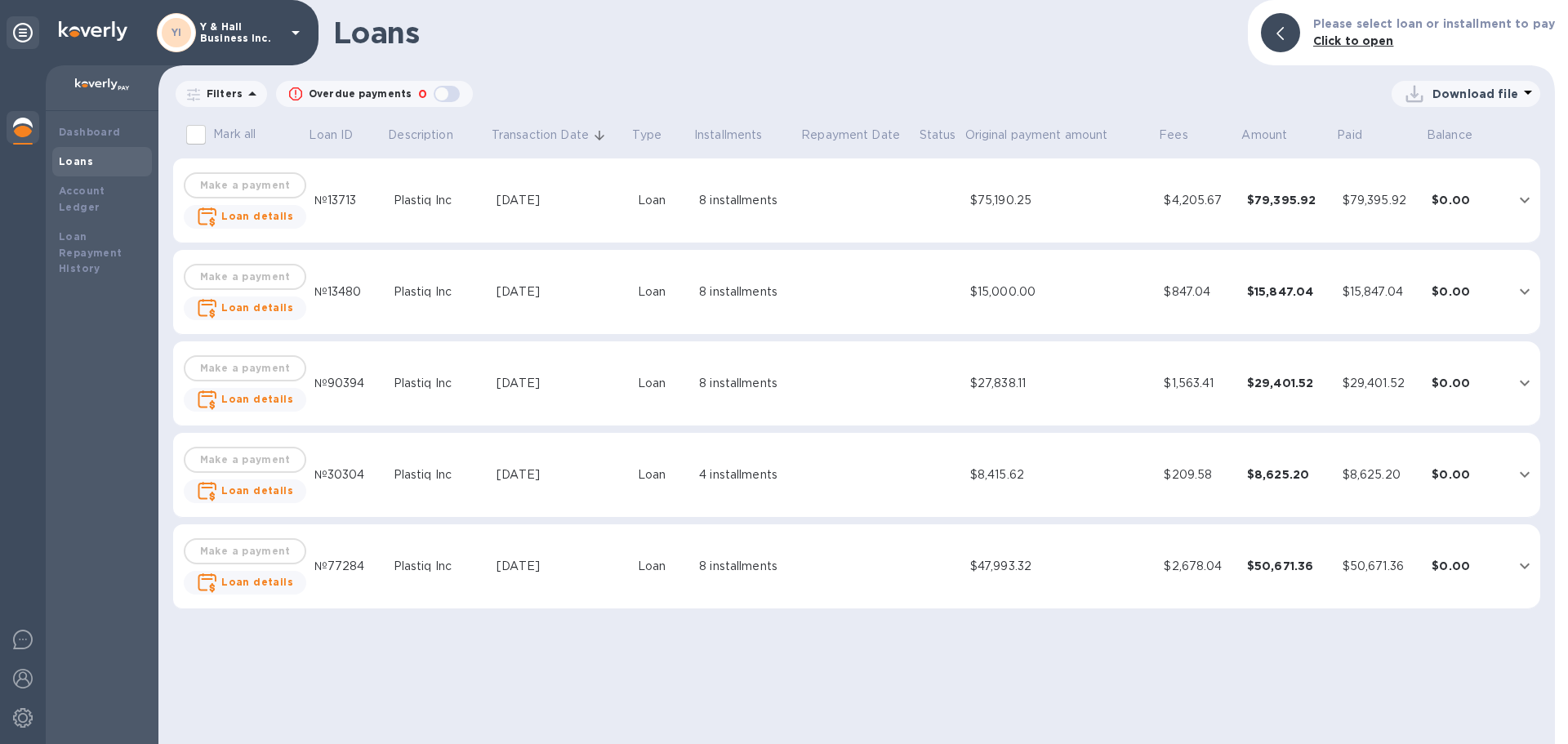
click at [431, 95] on div "button" at bounding box center [446, 93] width 33 height 23
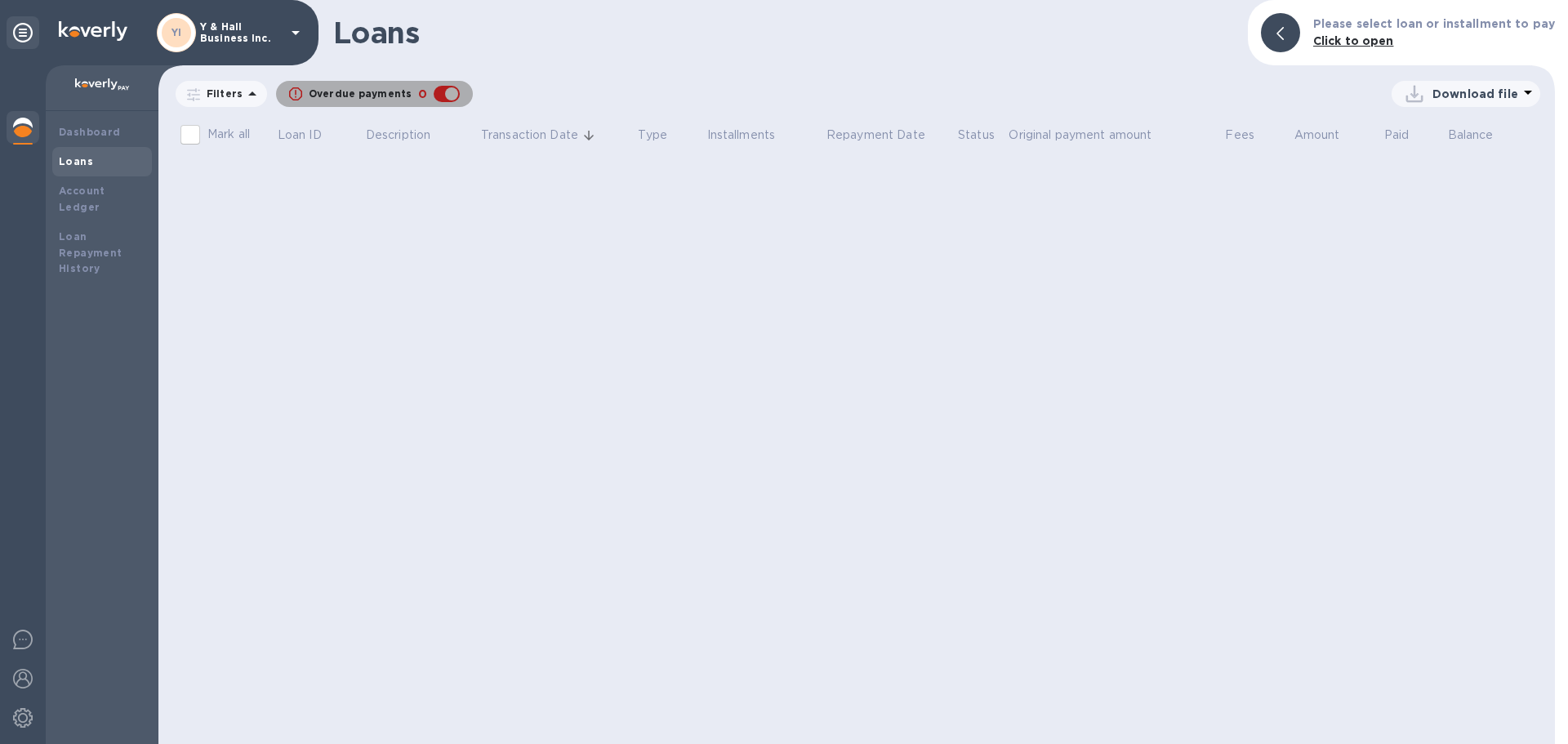
click at [444, 96] on div "button" at bounding box center [446, 93] width 33 height 23
checkbox input "false"
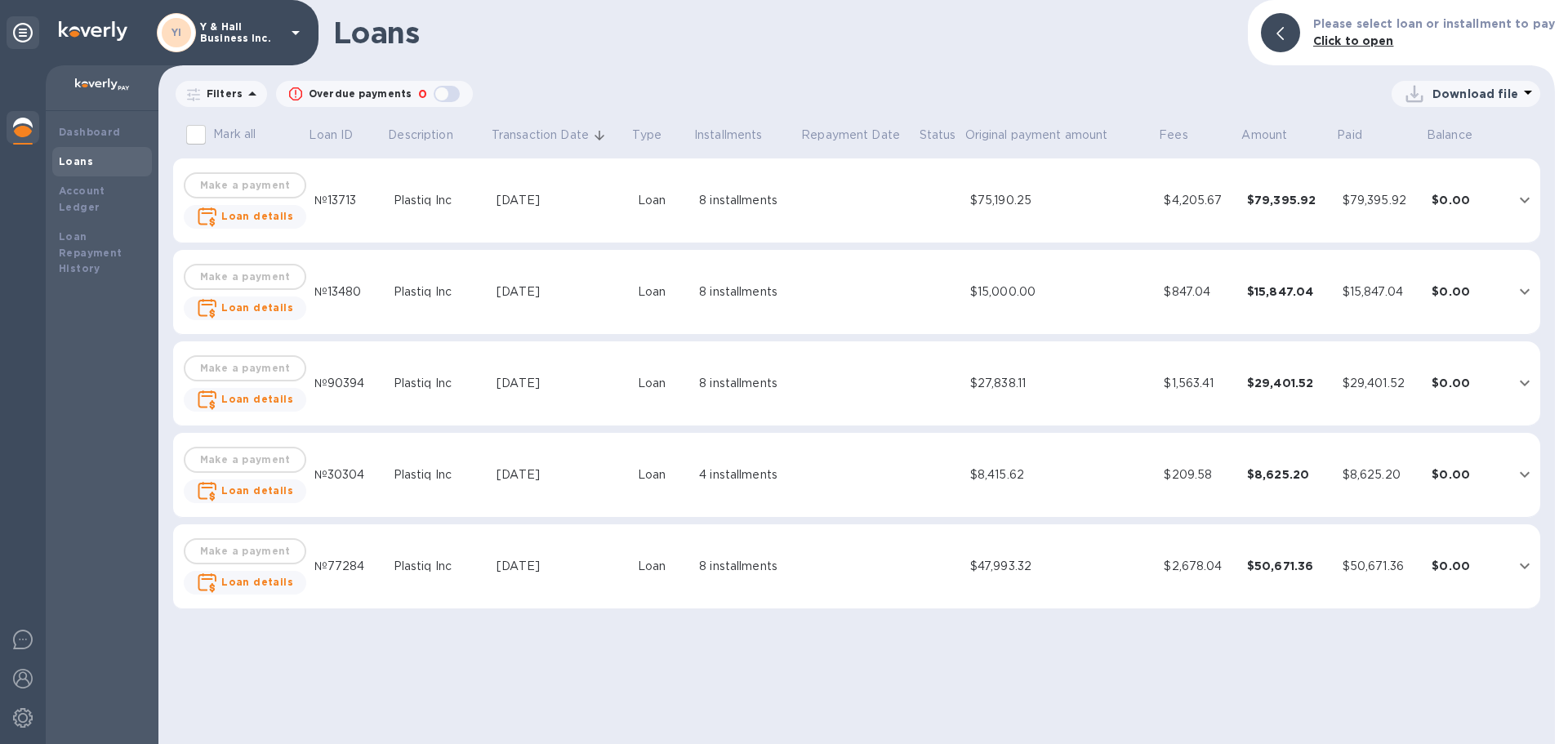
click at [575, 71] on div "Loans Please select loan or installment to pay Click to open Filters Overdue pa…" at bounding box center [857, 372] width 1396 height 744
click at [29, 34] on icon at bounding box center [22, 32] width 20 height 20
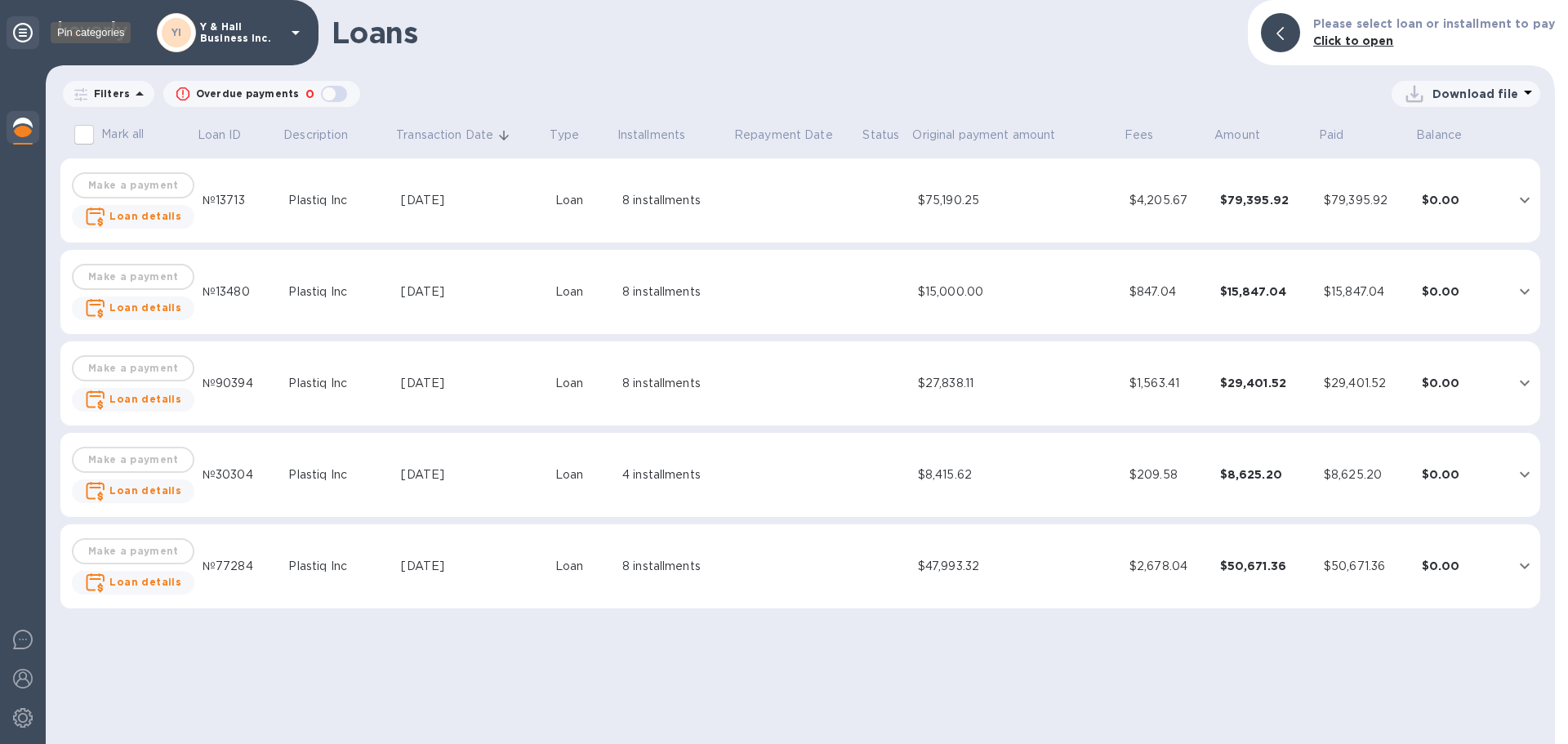
click at [25, 31] on icon at bounding box center [22, 32] width 20 height 20
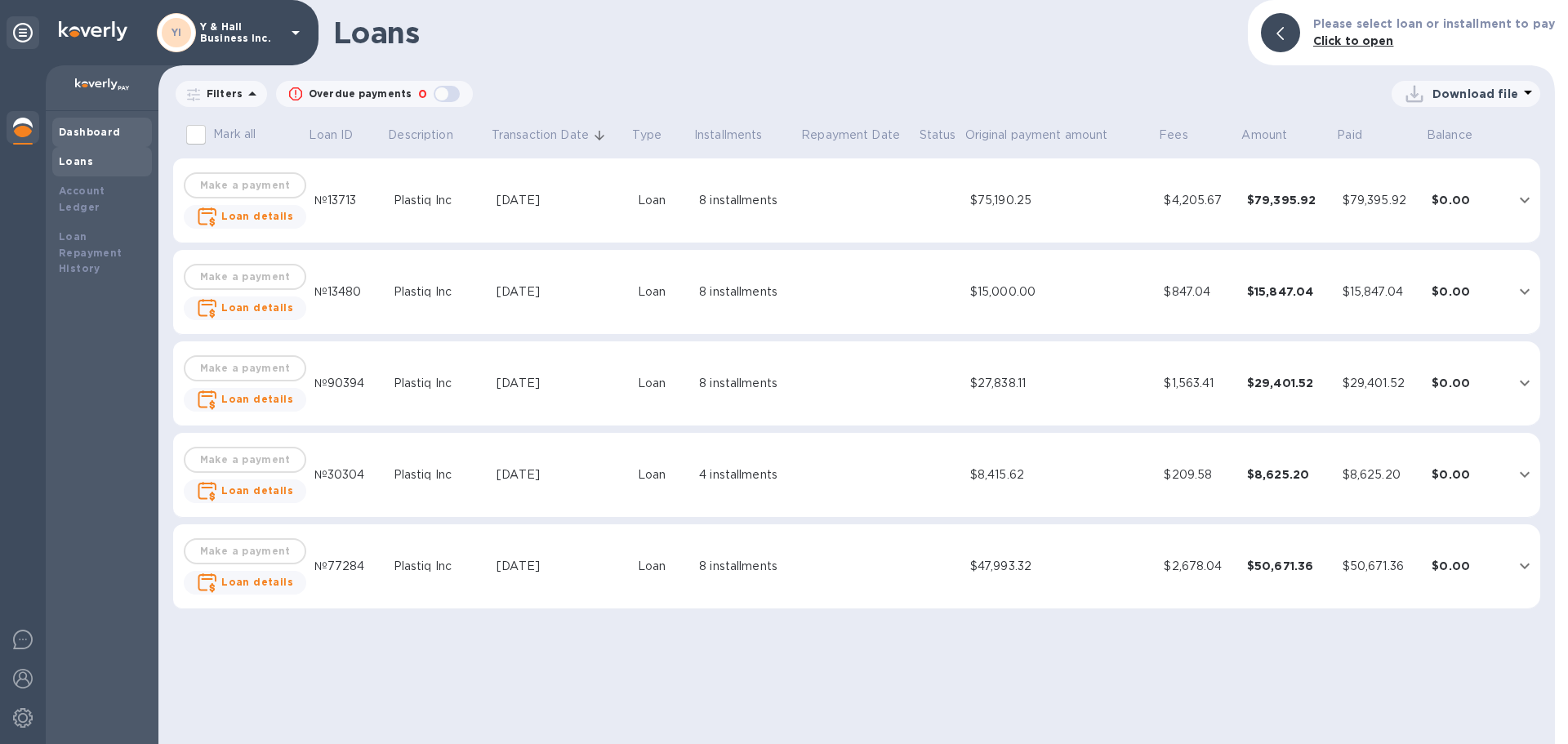
click at [114, 128] on b "Dashboard" at bounding box center [89, 131] width 62 height 12
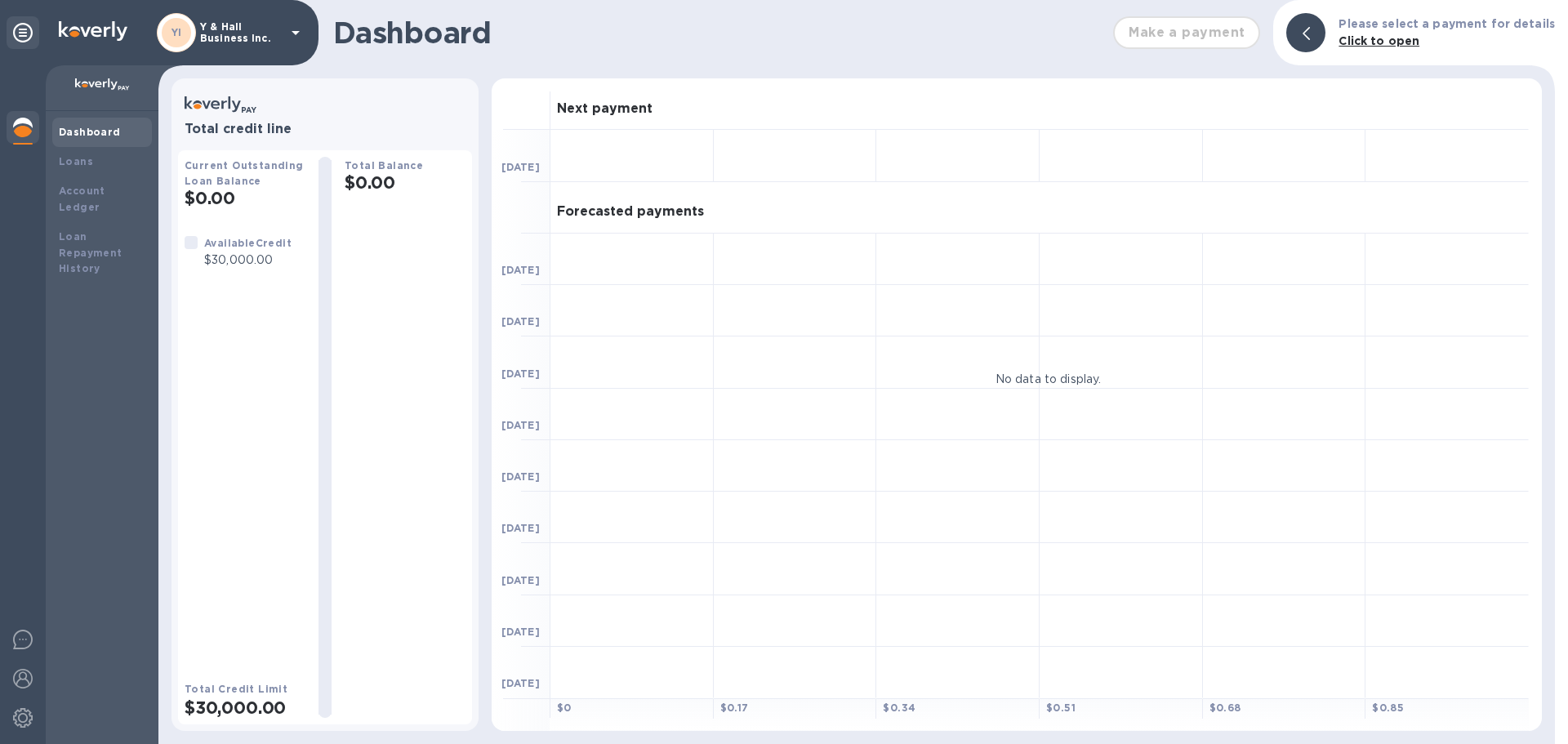
click at [1323, 33] on div at bounding box center [1305, 32] width 39 height 39
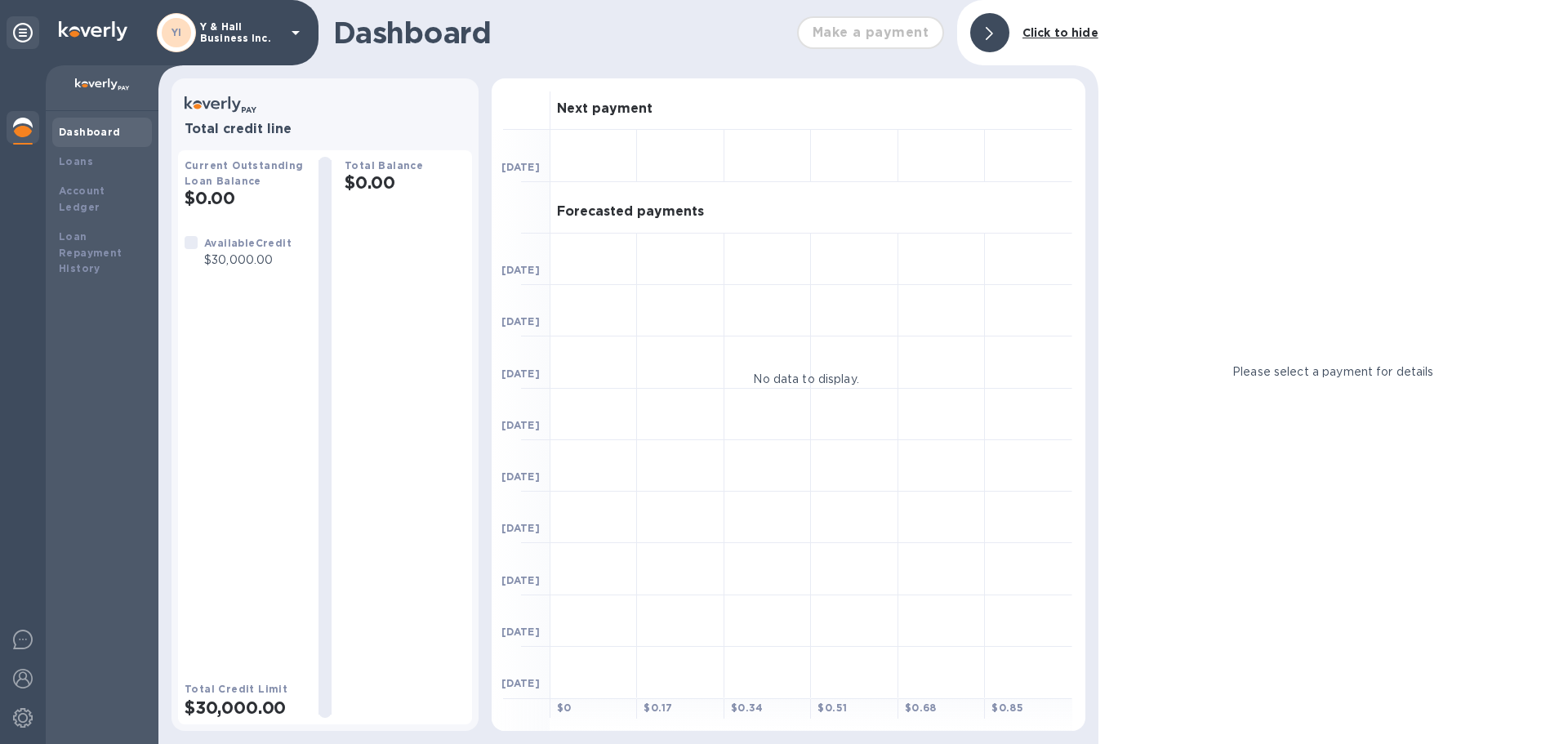
click at [968, 36] on div at bounding box center [990, 33] width 53 height 53
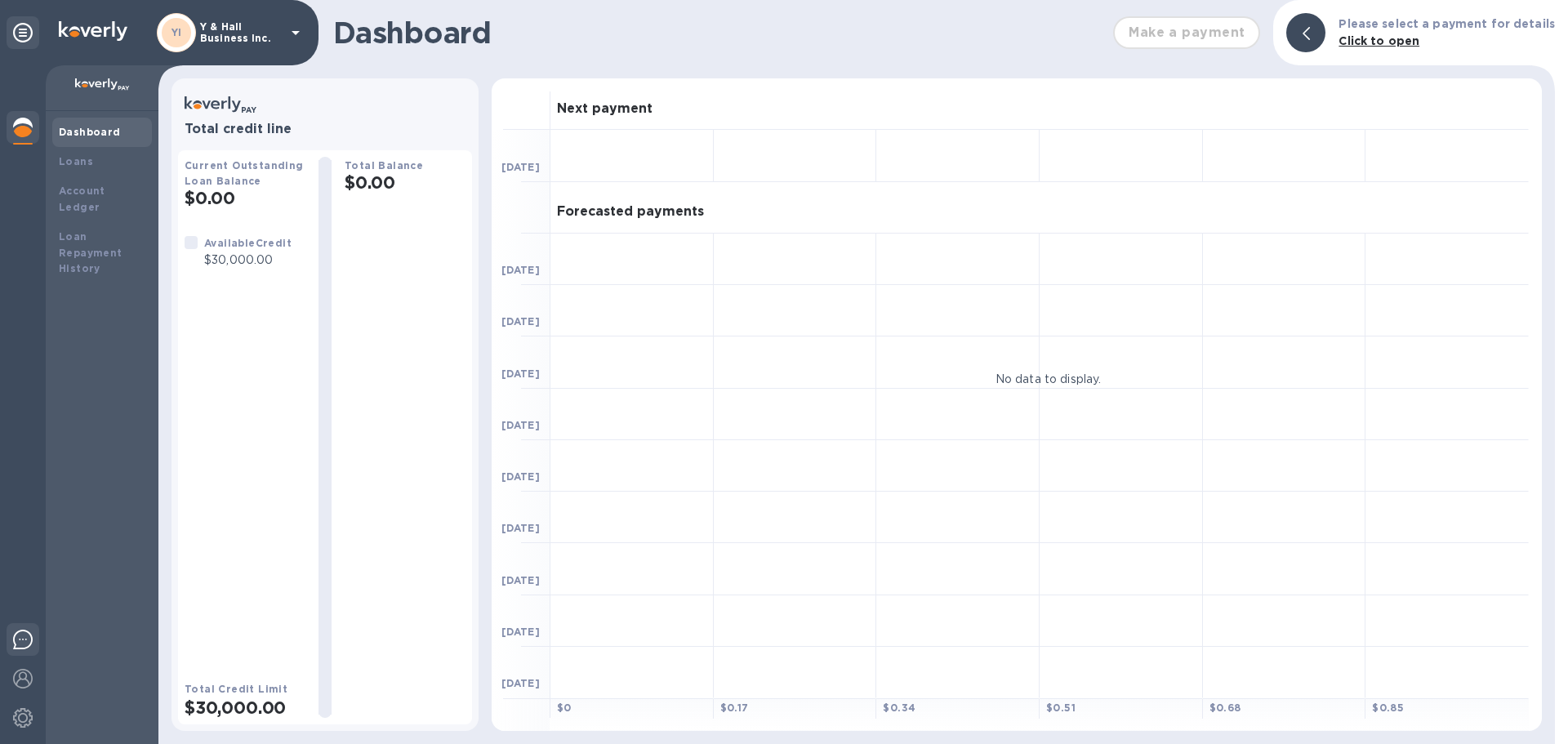
click at [16, 638] on img at bounding box center [22, 639] width 20 height 20
click at [28, 708] on div at bounding box center [23, 719] width 33 height 36
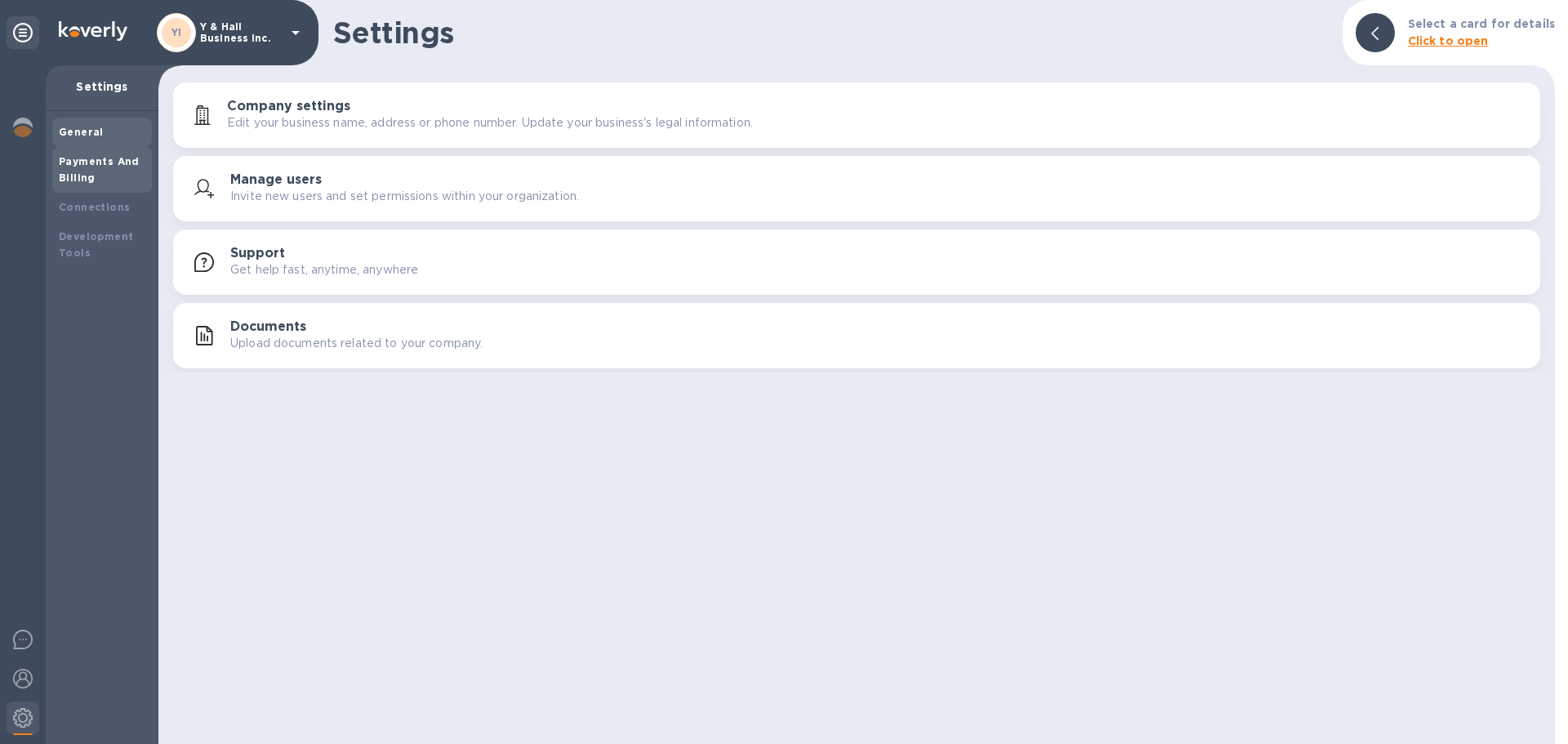
click at [101, 157] on b "Payments And Billing" at bounding box center [98, 170] width 81 height 29
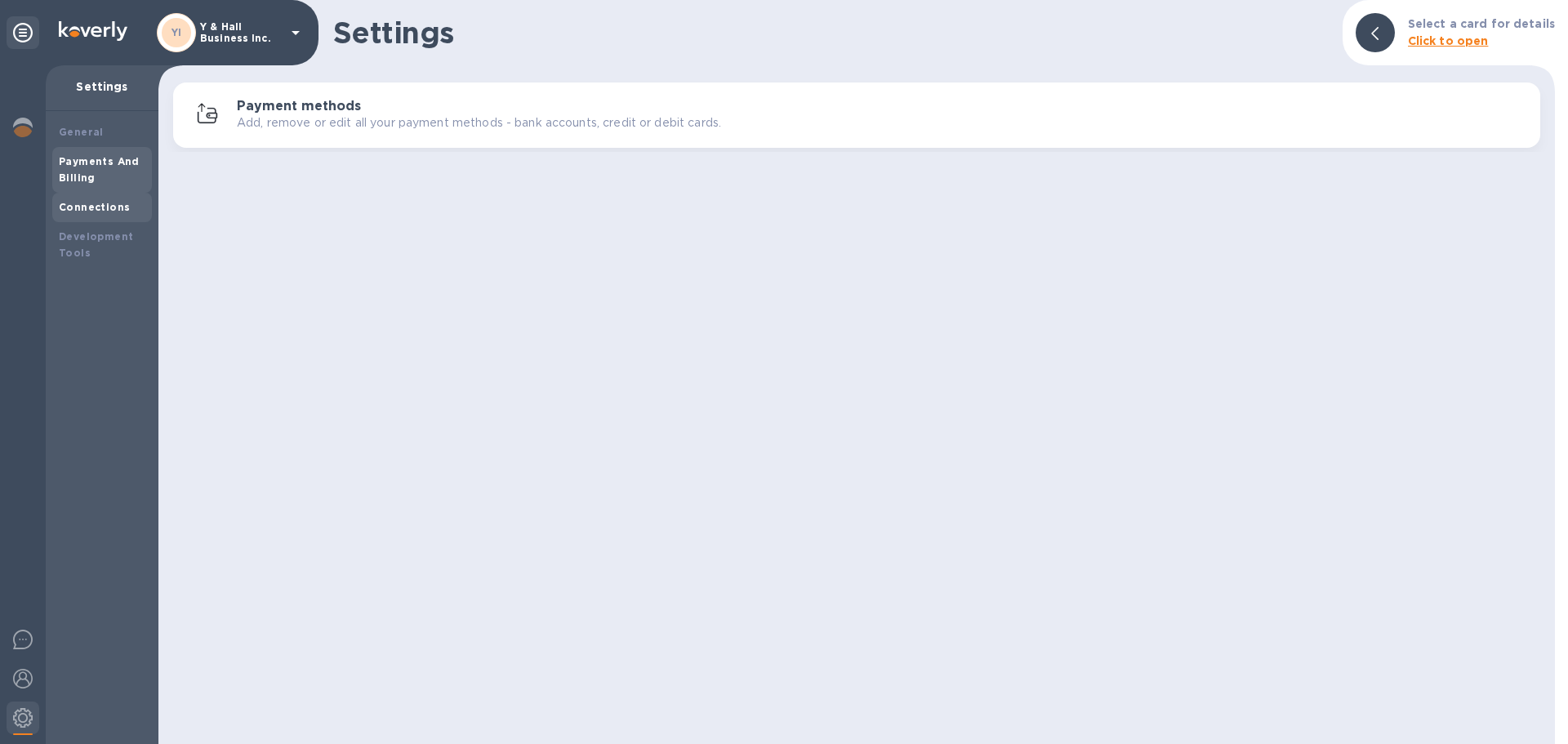
click at [95, 213] on div "Connections" at bounding box center [102, 207] width 86 height 16
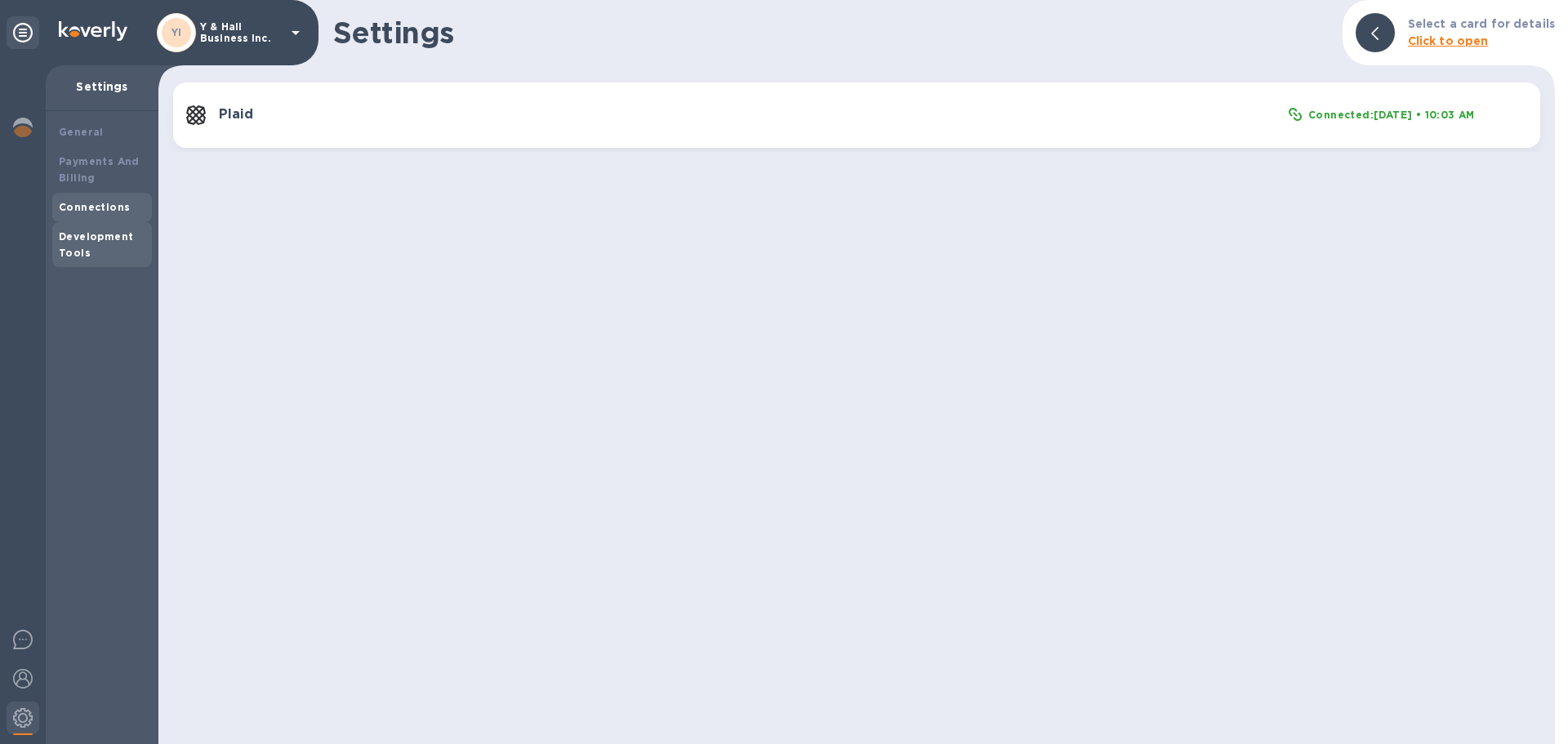
click at [95, 237] on b "Development Tools" at bounding box center [96, 245] width 75 height 29
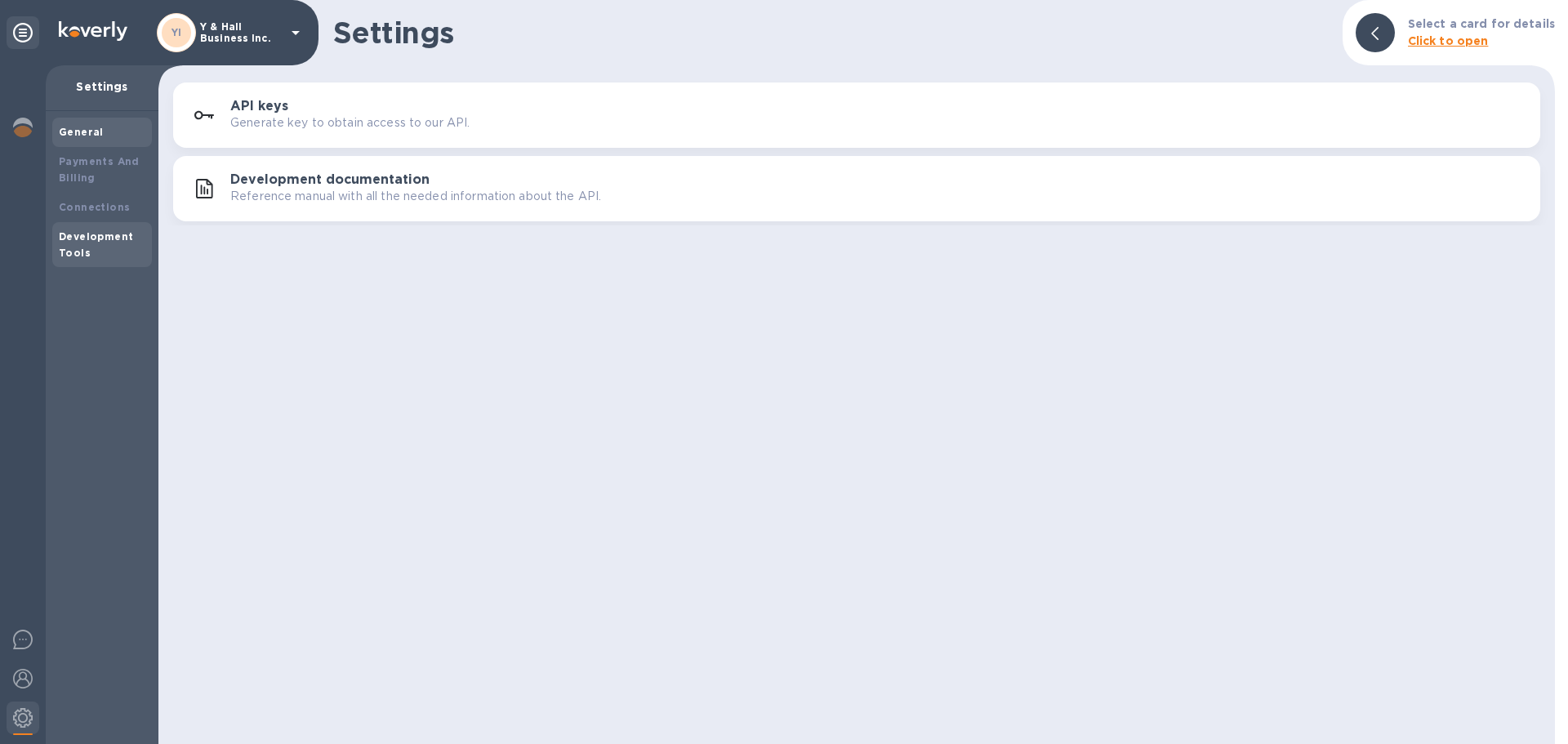
click at [95, 136] on b "General" at bounding box center [81, 131] width 45 height 12
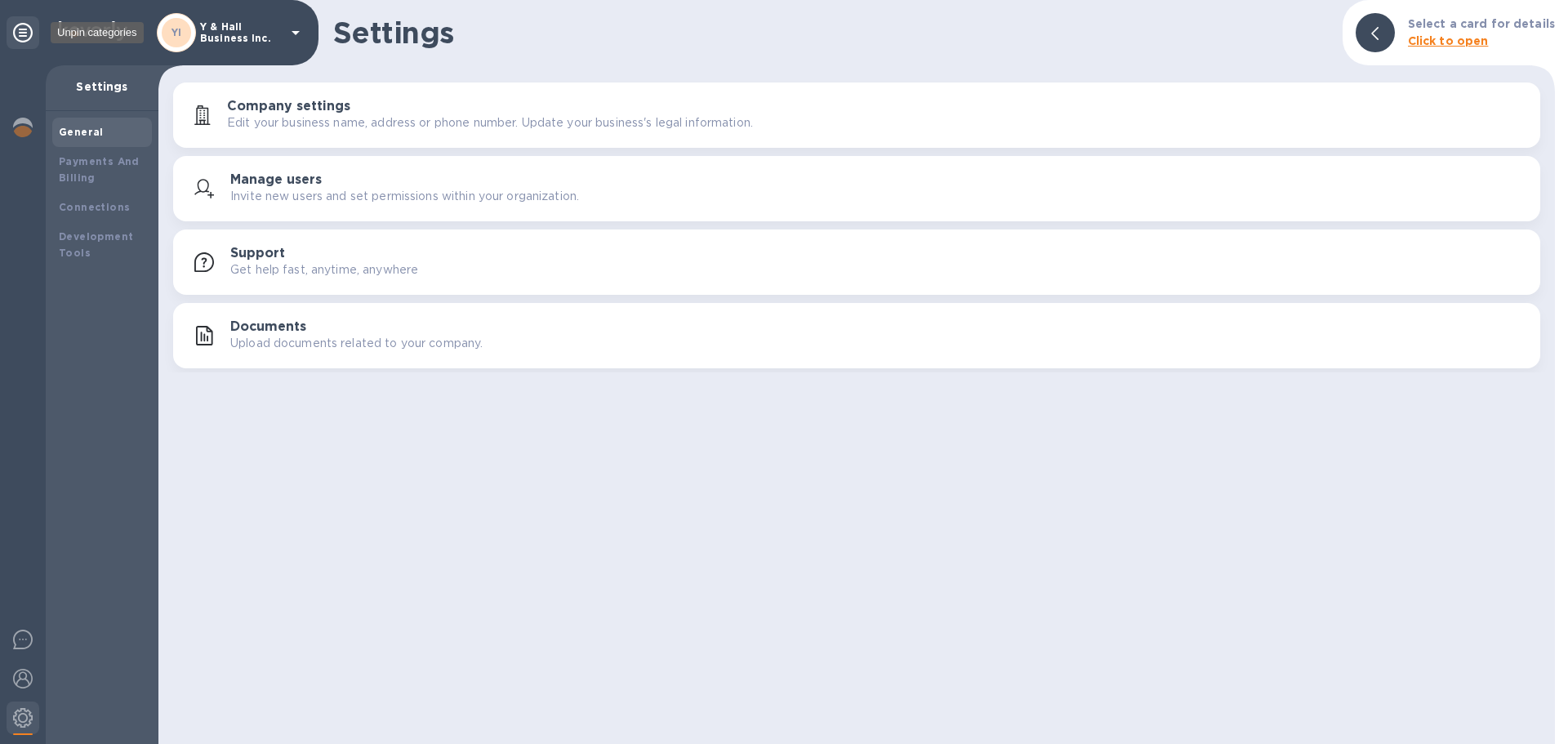
click at [20, 31] on icon at bounding box center [22, 32] width 20 height 20
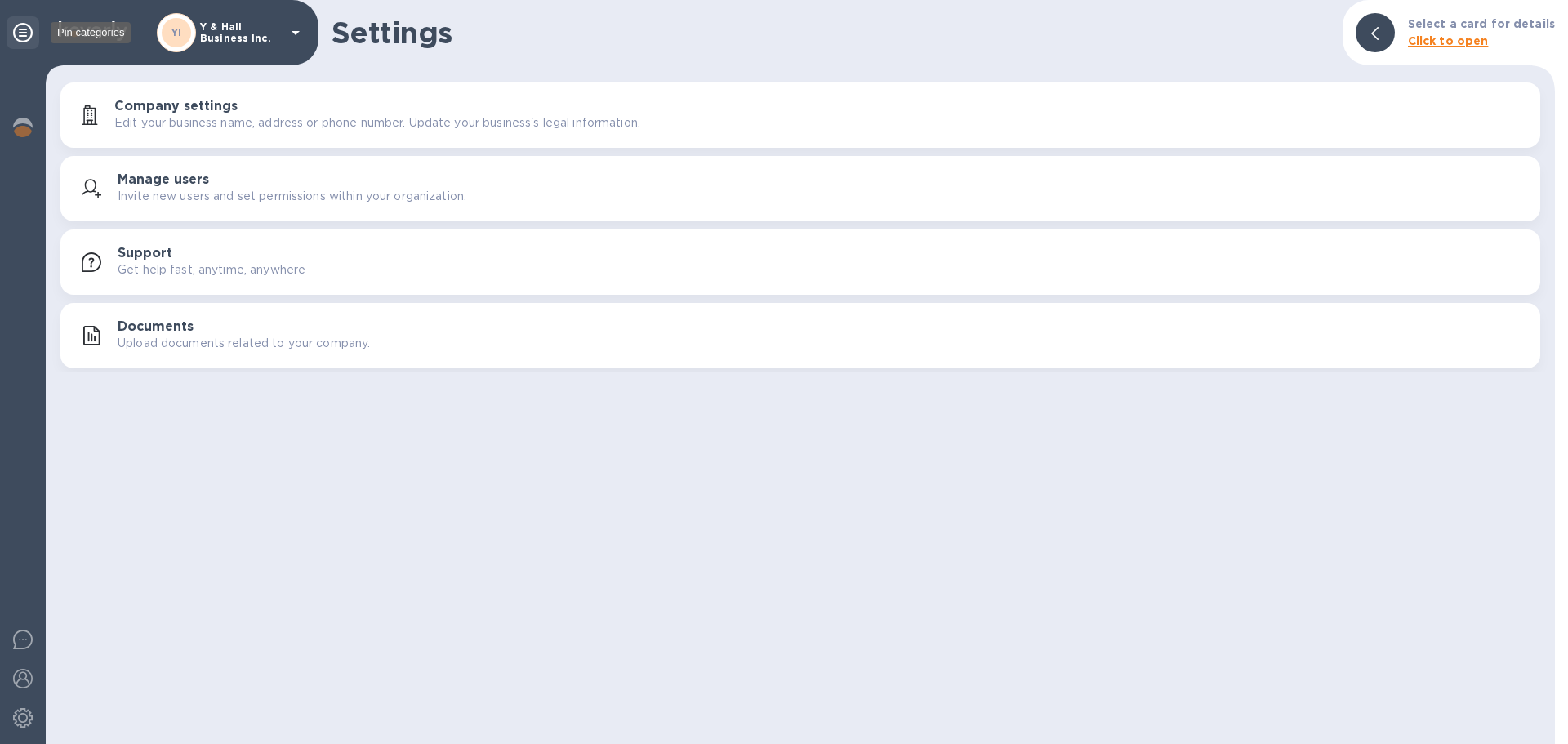
click at [20, 31] on icon at bounding box center [22, 32] width 20 height 20
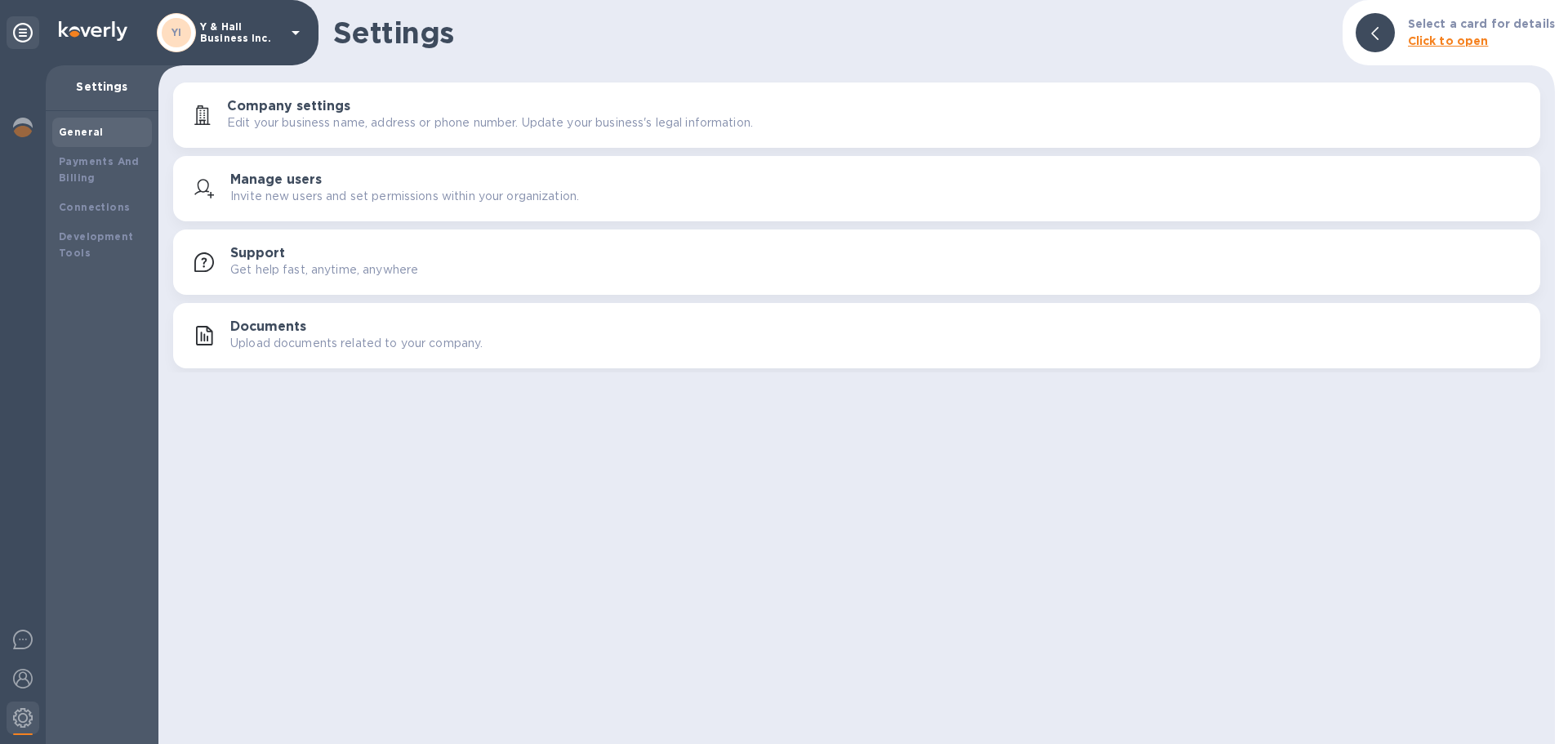
click at [286, 34] on icon at bounding box center [295, 32] width 20 height 20
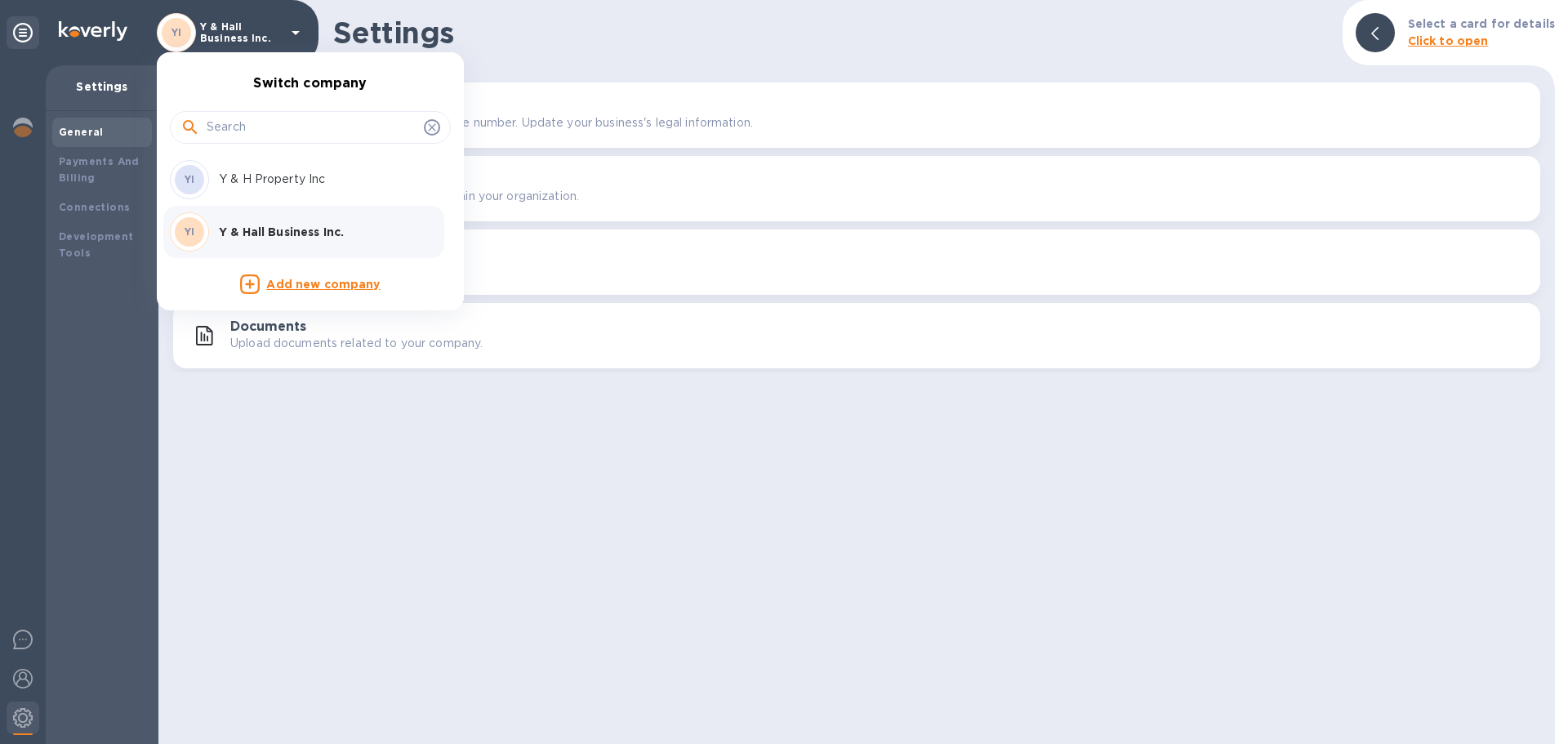
click at [287, 182] on p "Y & H Property Inc" at bounding box center [321, 179] width 206 height 17
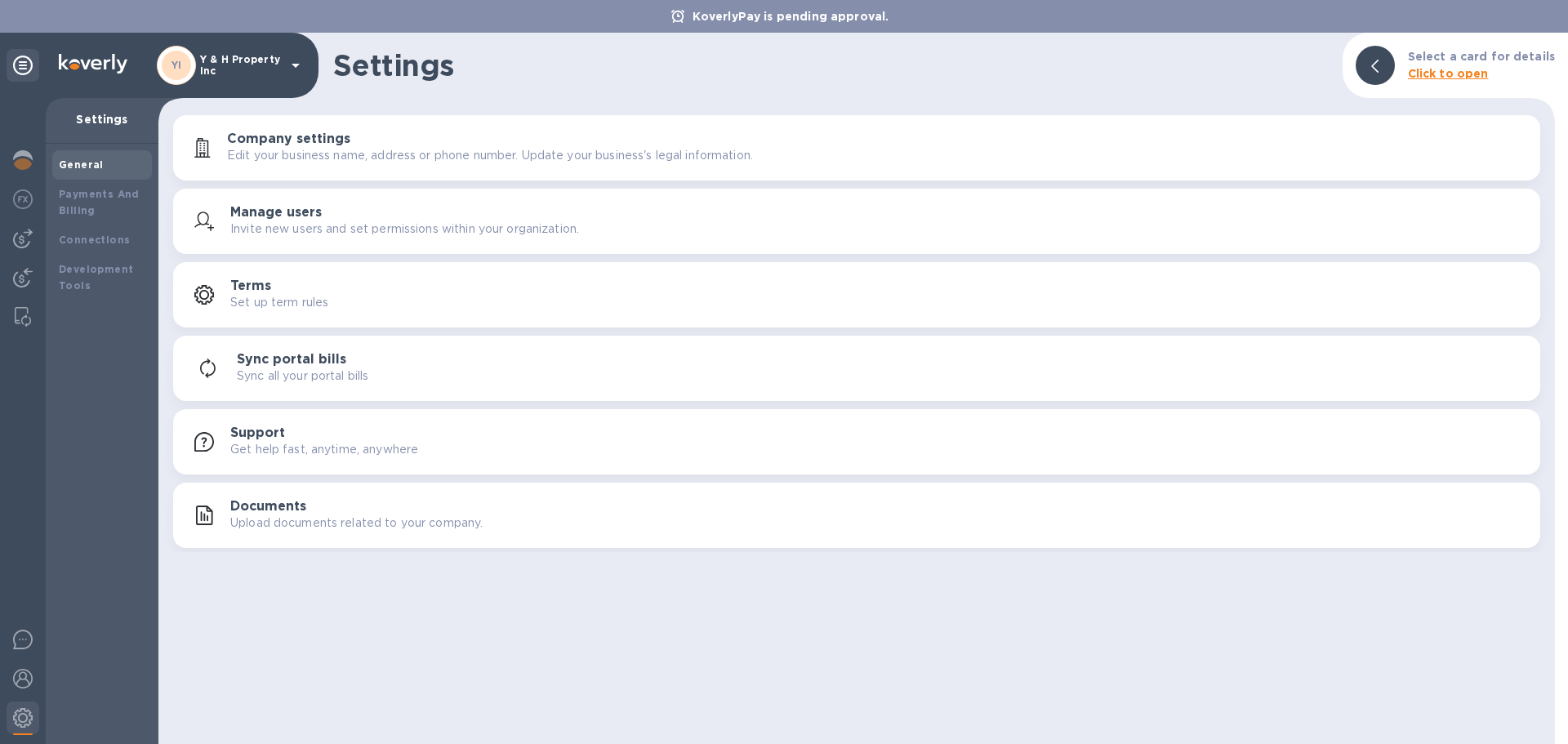
click at [1437, 70] on b "Click to open" at bounding box center [1448, 73] width 81 height 13
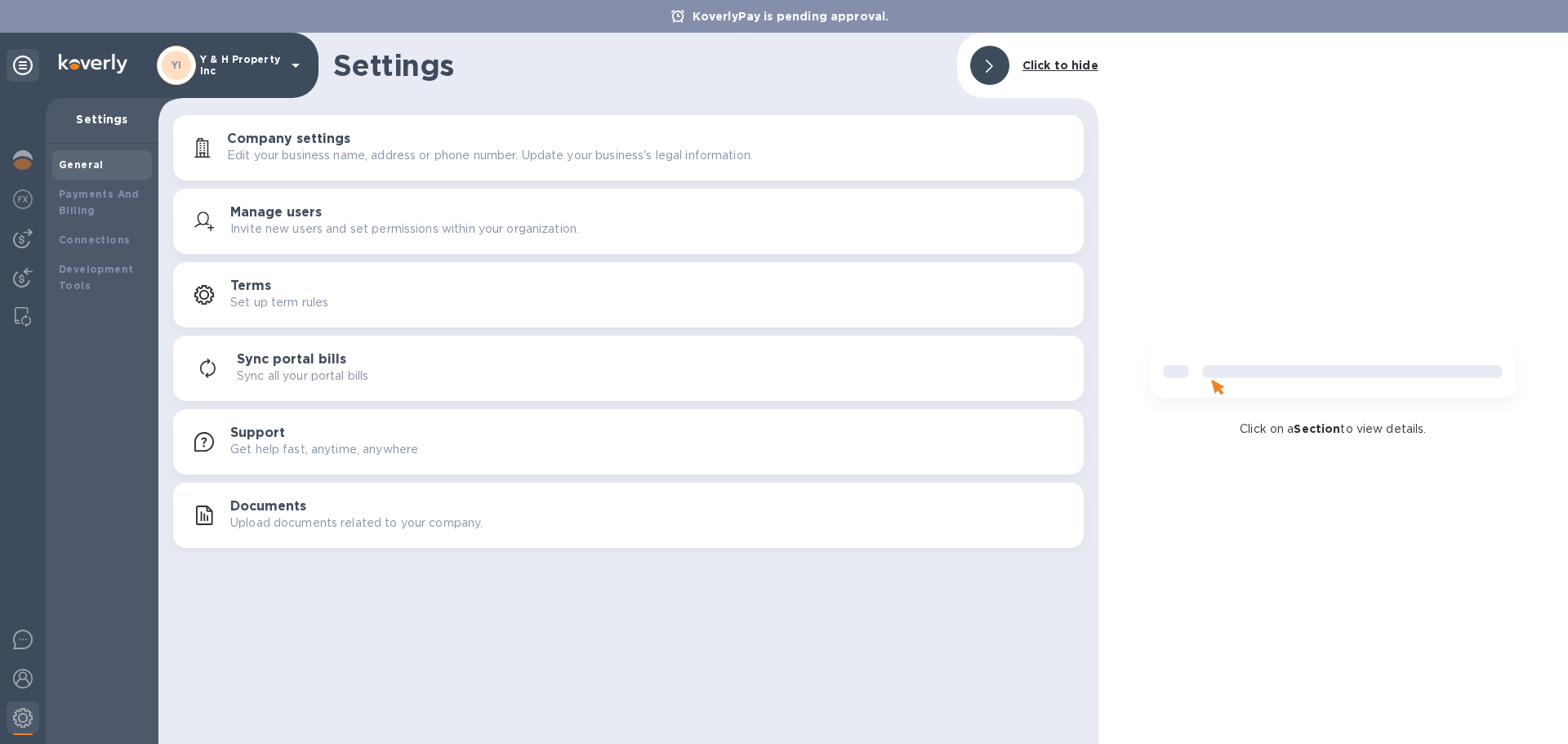
click at [1071, 71] on b "Click to hide" at bounding box center [1060, 64] width 76 height 13
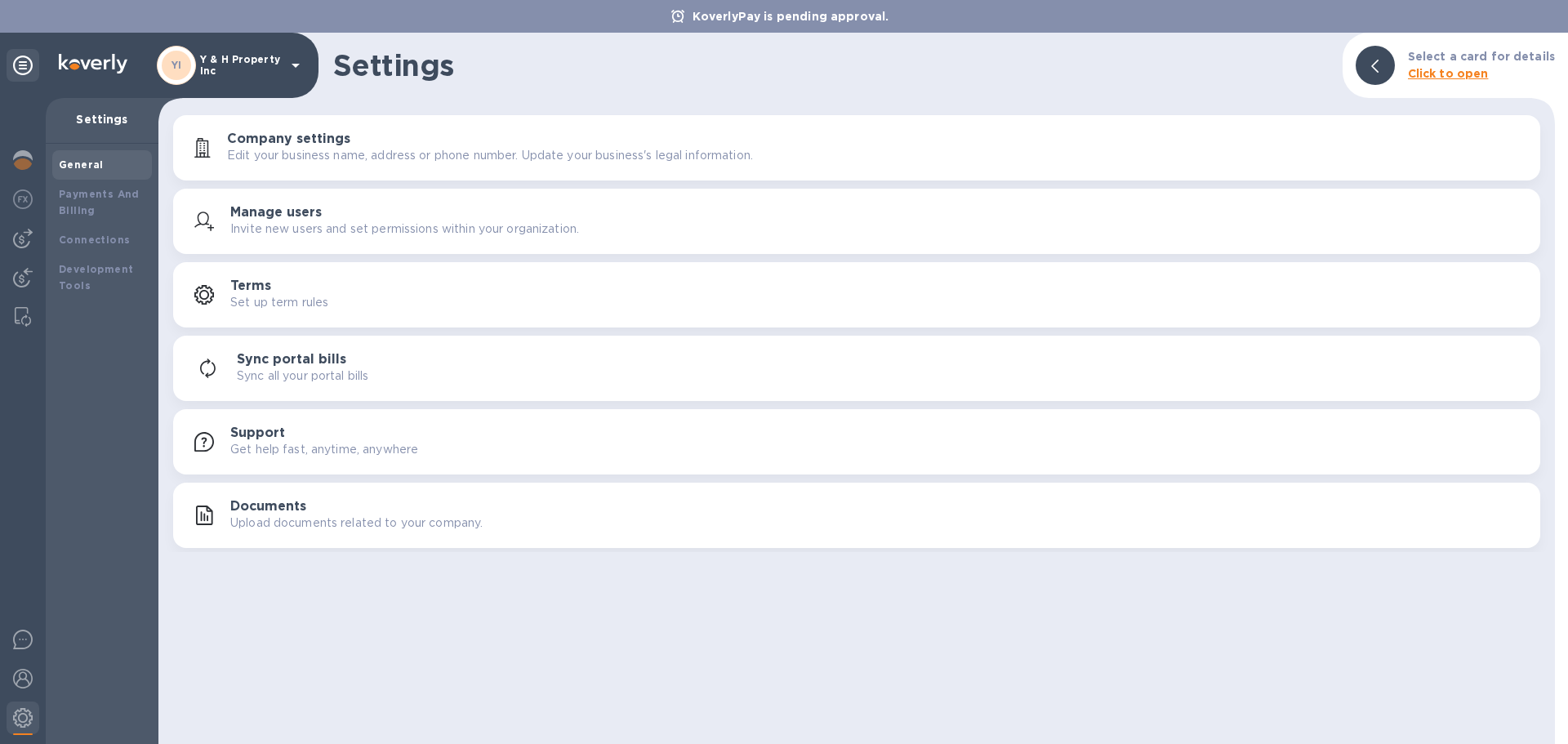
click at [388, 536] on button "Documents Upload documents related to your company." at bounding box center [857, 515] width 1367 height 65
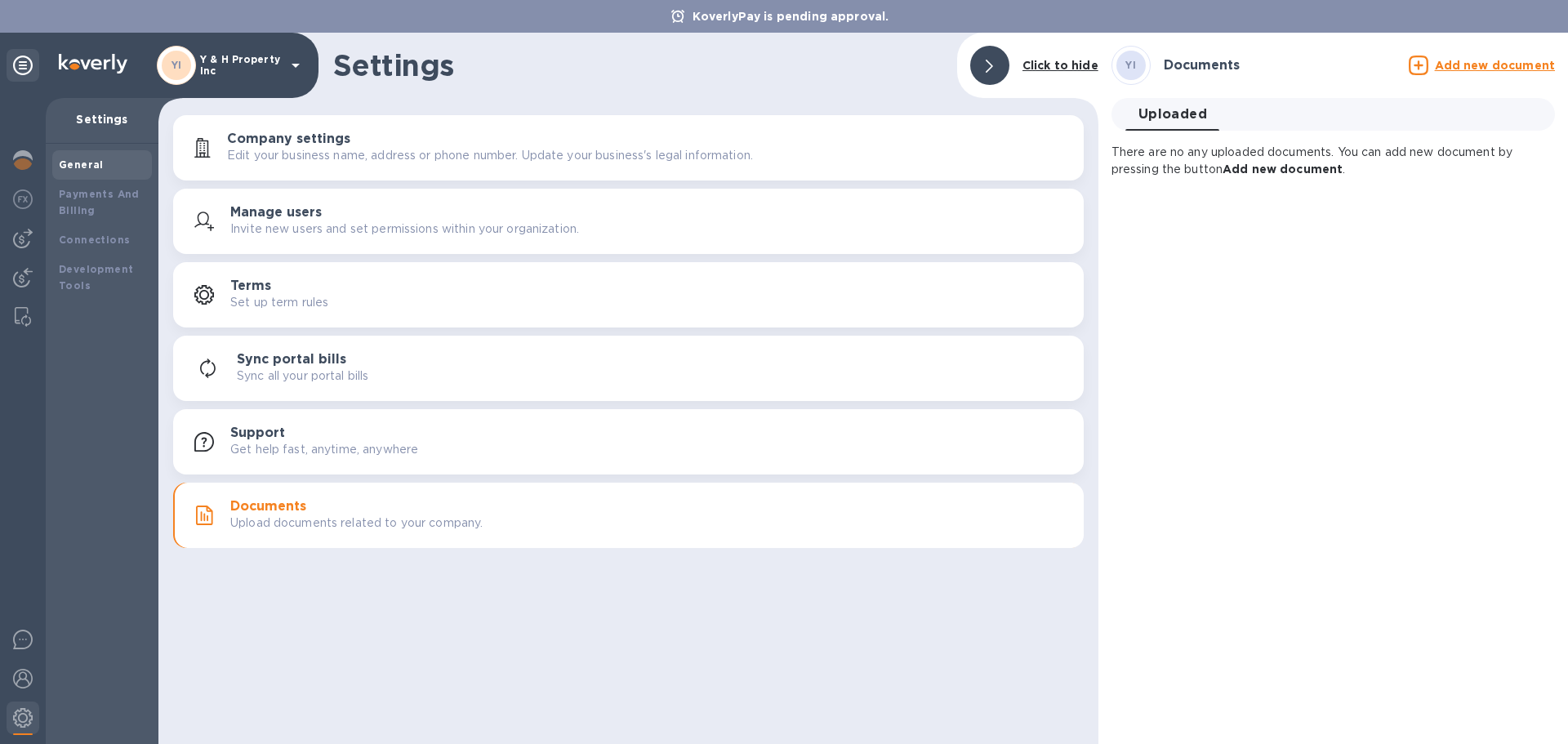
click at [1462, 64] on u "Add new document" at bounding box center [1495, 64] width 120 height 13
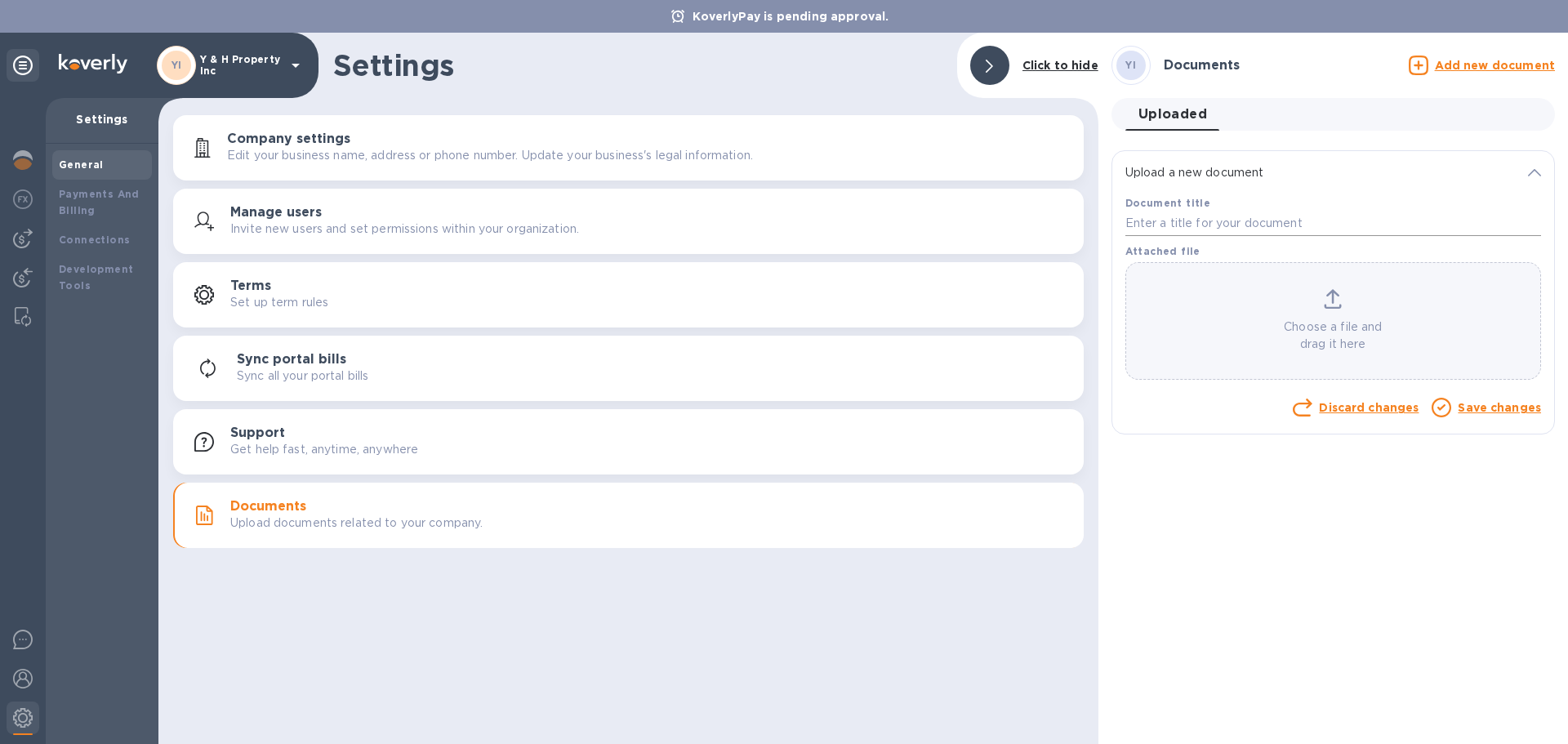
click at [1215, 227] on input "text" at bounding box center [1333, 223] width 416 height 25
click at [1272, 320] on p "Choose a file and drag it here" at bounding box center [1333, 335] width 414 height 34
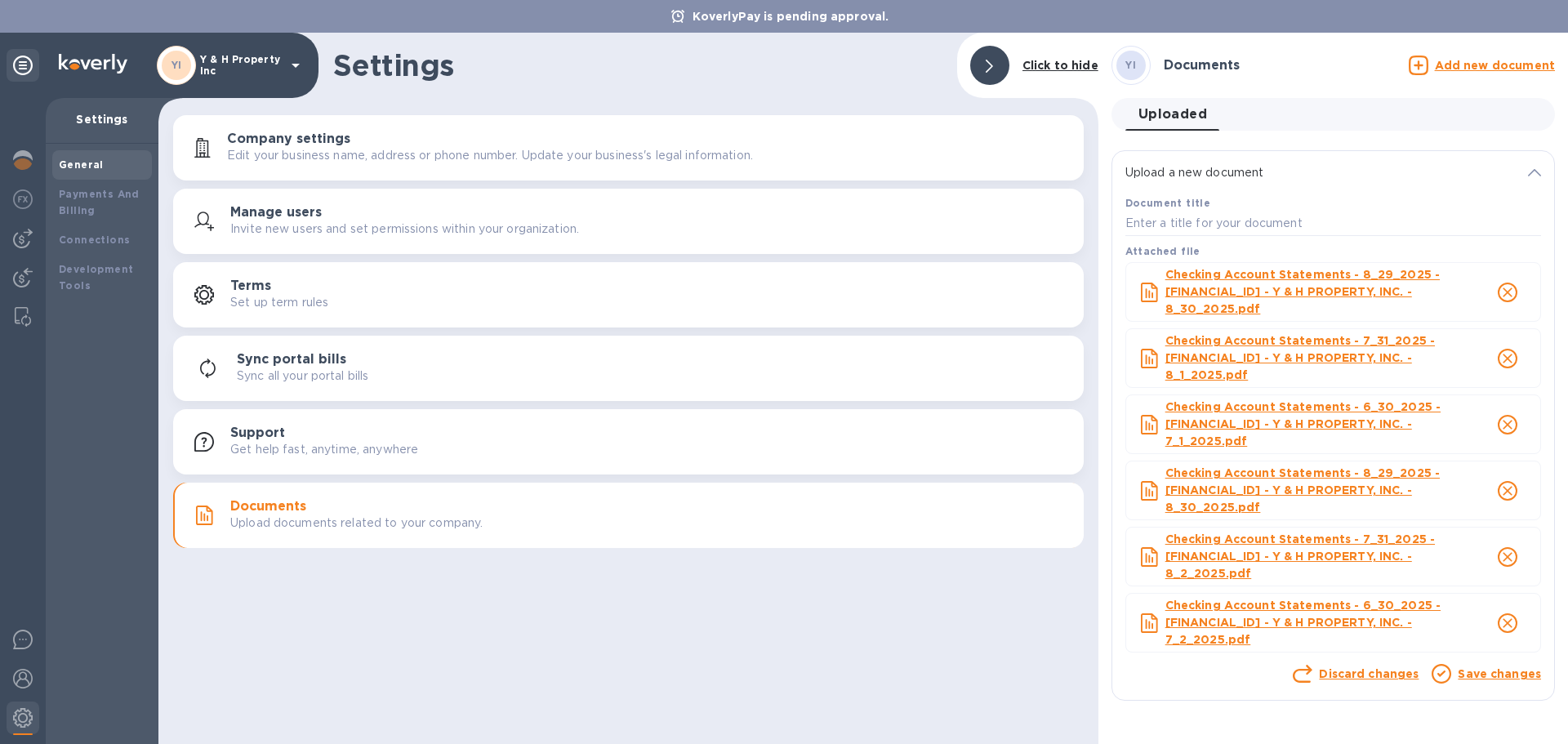
click at [1494, 672] on link "Save changes" at bounding box center [1499, 674] width 83 height 13
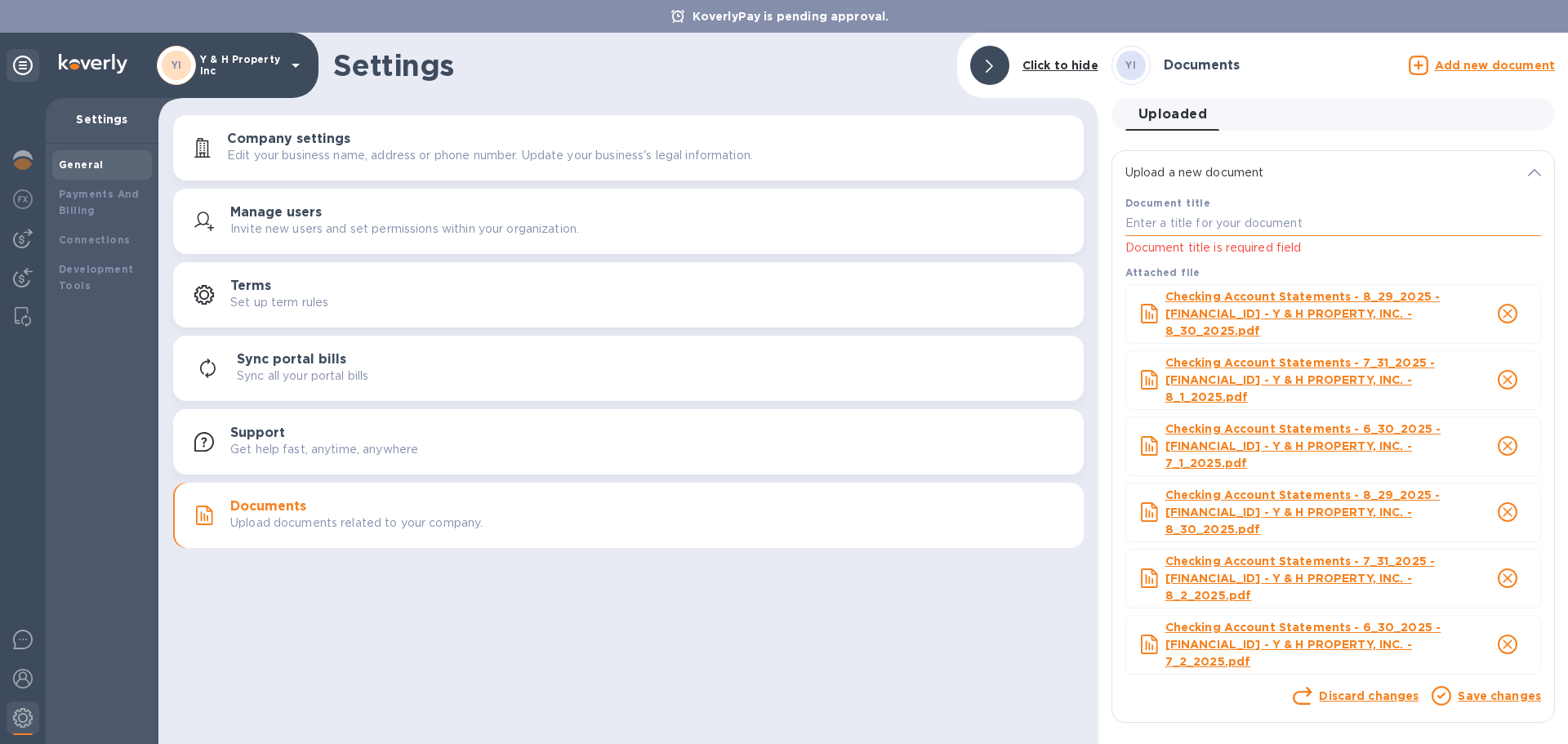
click at [1297, 227] on input "text" at bounding box center [1333, 223] width 416 height 25
type input "Bank Statements"
click at [1489, 691] on link "Save changes" at bounding box center [1499, 696] width 83 height 13
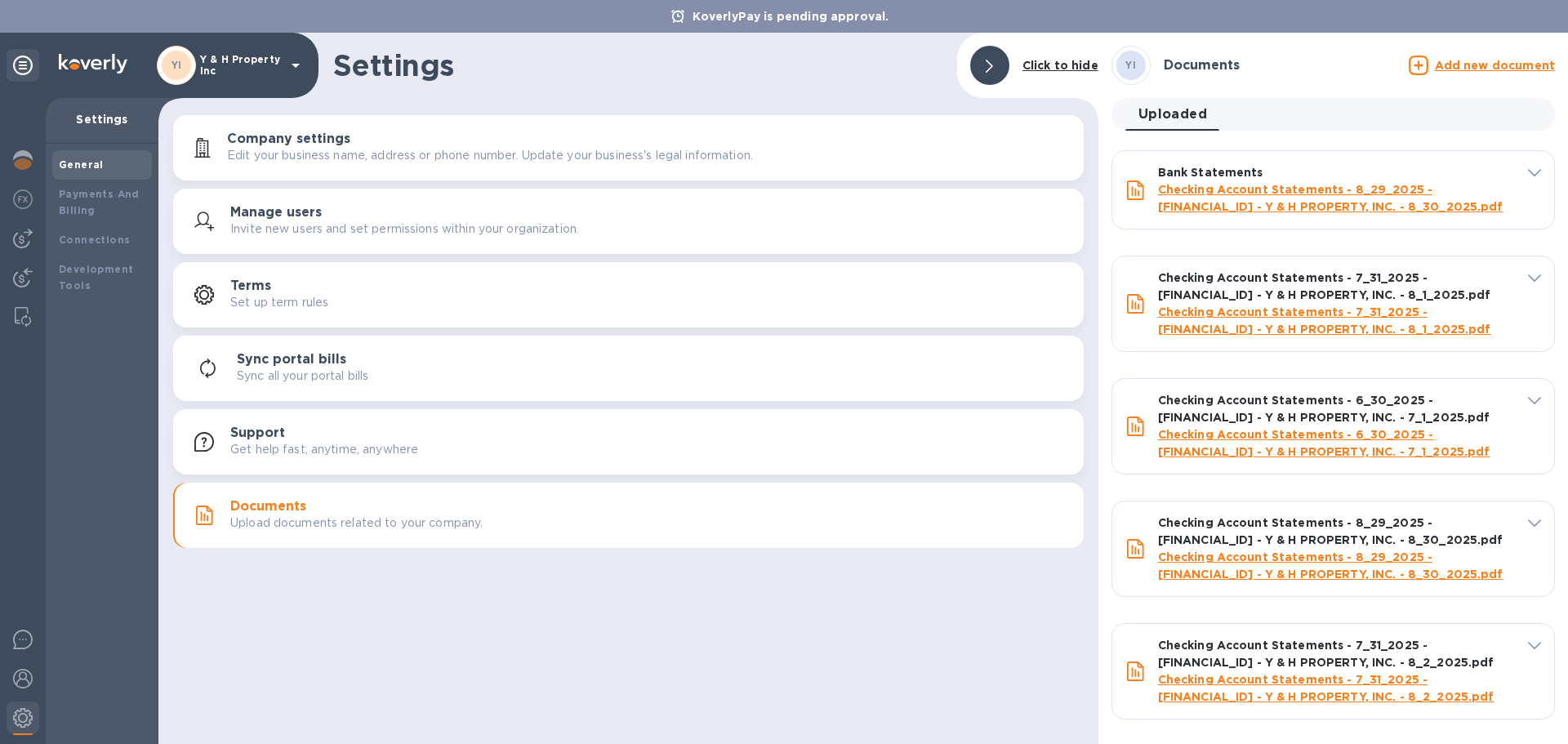
click at [1174, 70] on h3 "Documents" at bounding box center [1202, 65] width 76 height 15
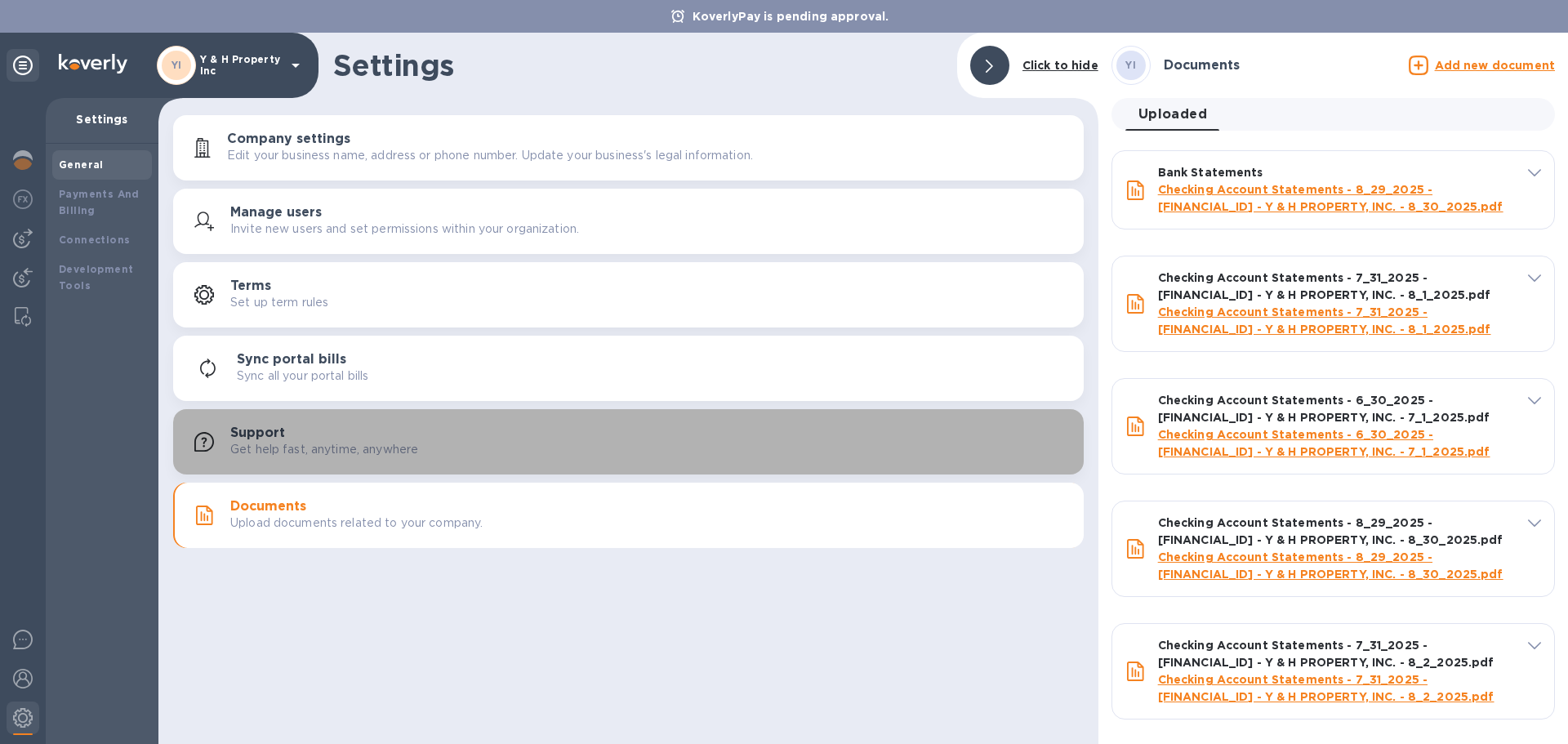
click at [505, 441] on div "Support Get help fast, anytime, anywhere" at bounding box center [650, 442] width 840 height 33
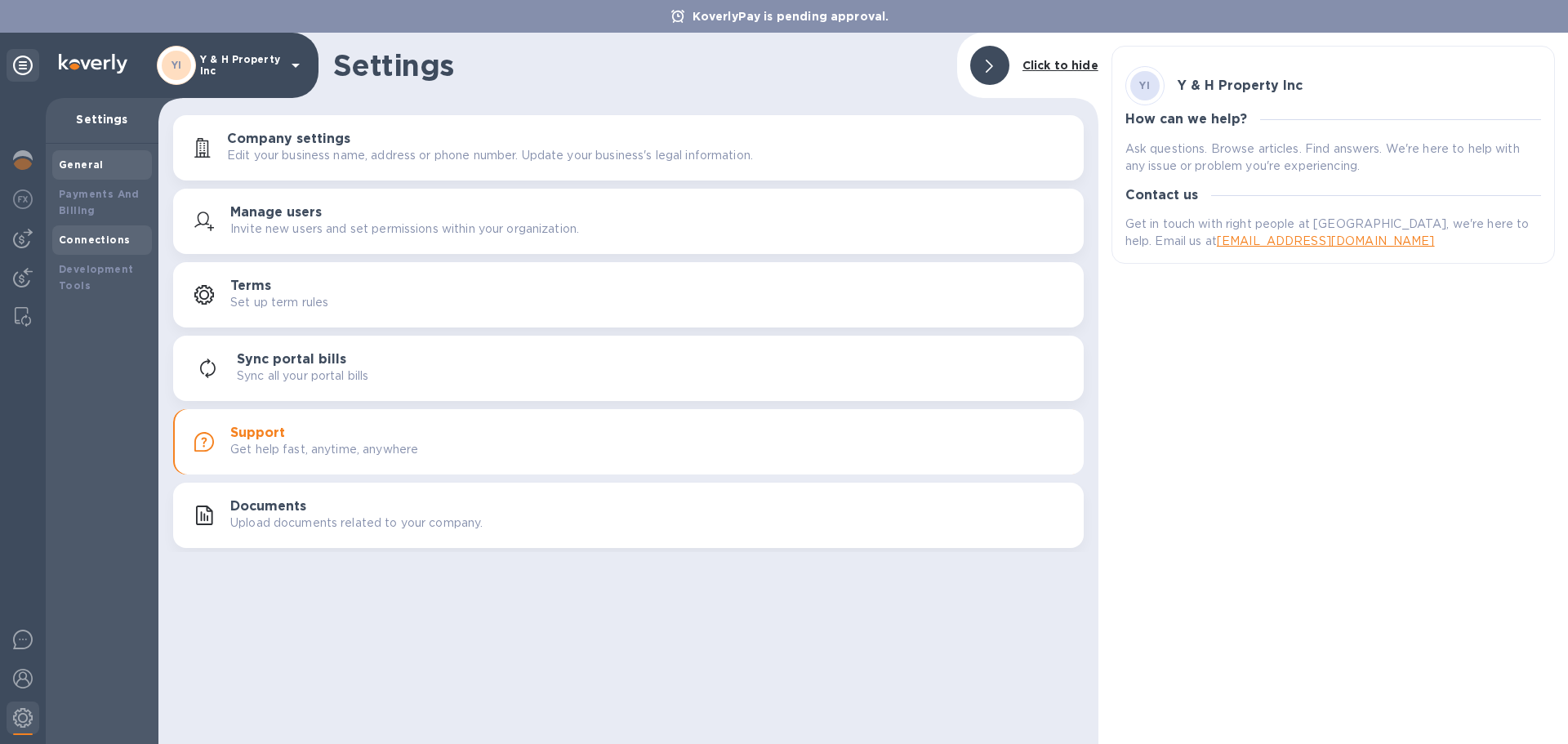
click at [110, 232] on div "Connections" at bounding box center [102, 239] width 86 height 16
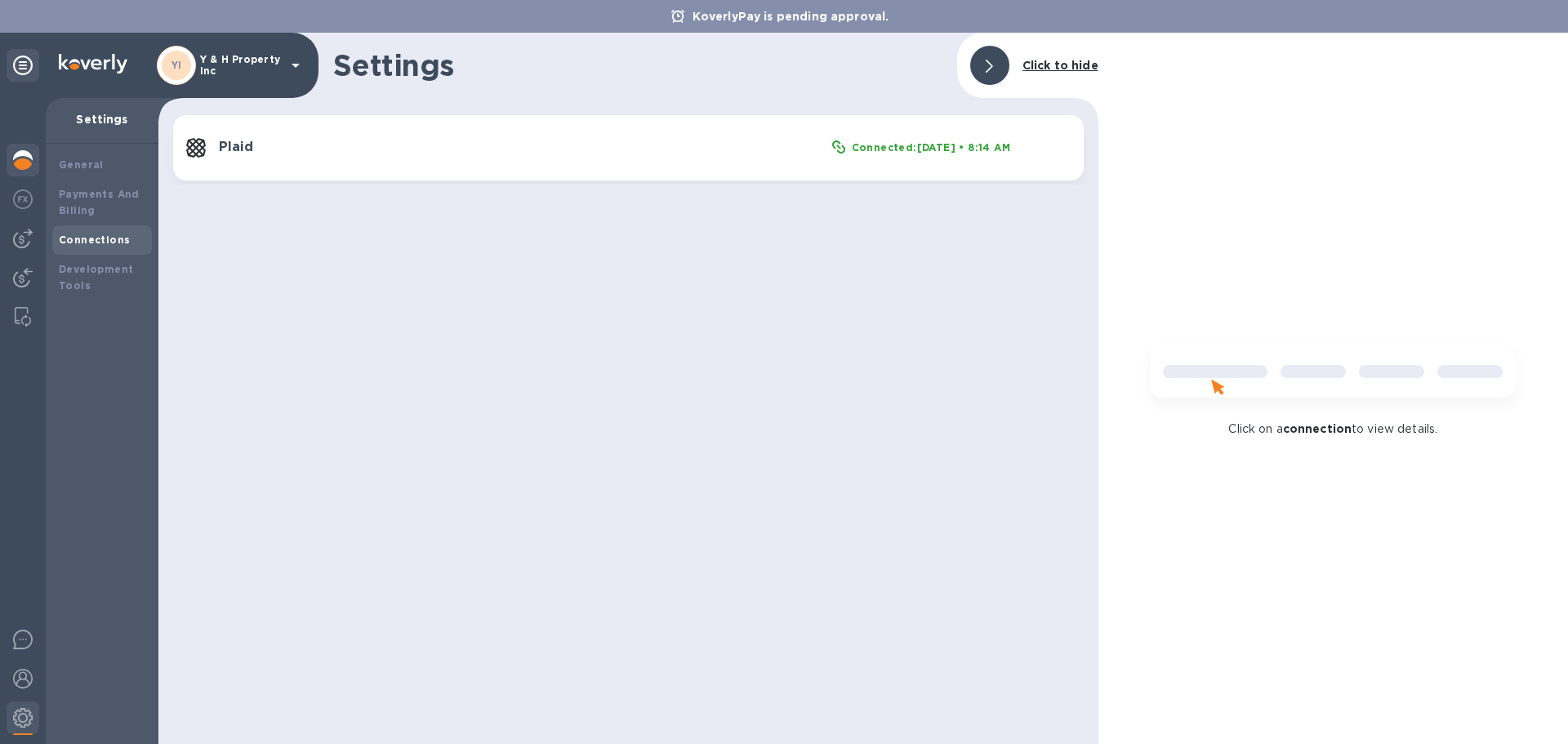
click at [30, 156] on img at bounding box center [22, 159] width 20 height 20
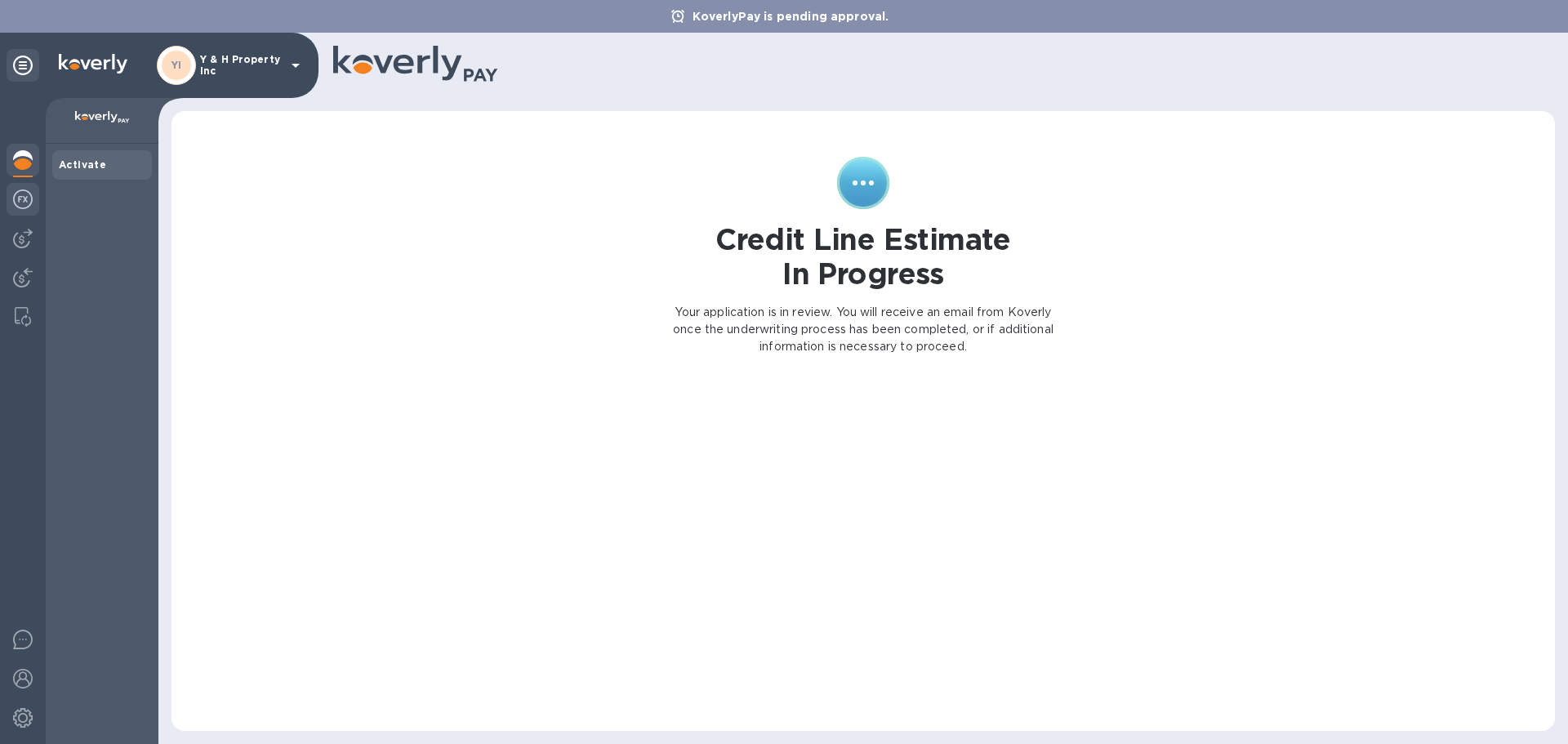
click at [31, 206] on img at bounding box center [22, 199] width 20 height 20
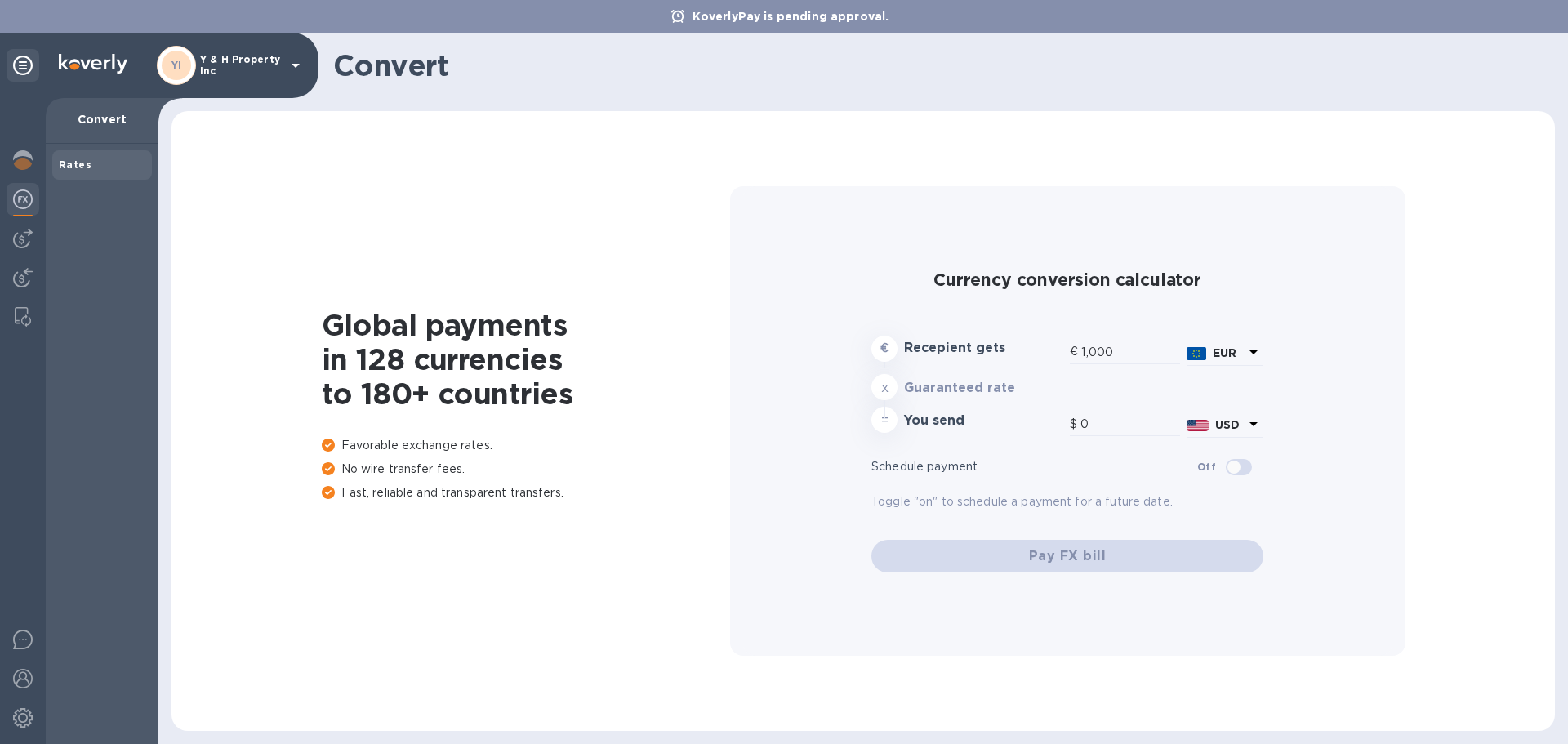
type input "1,184.31"
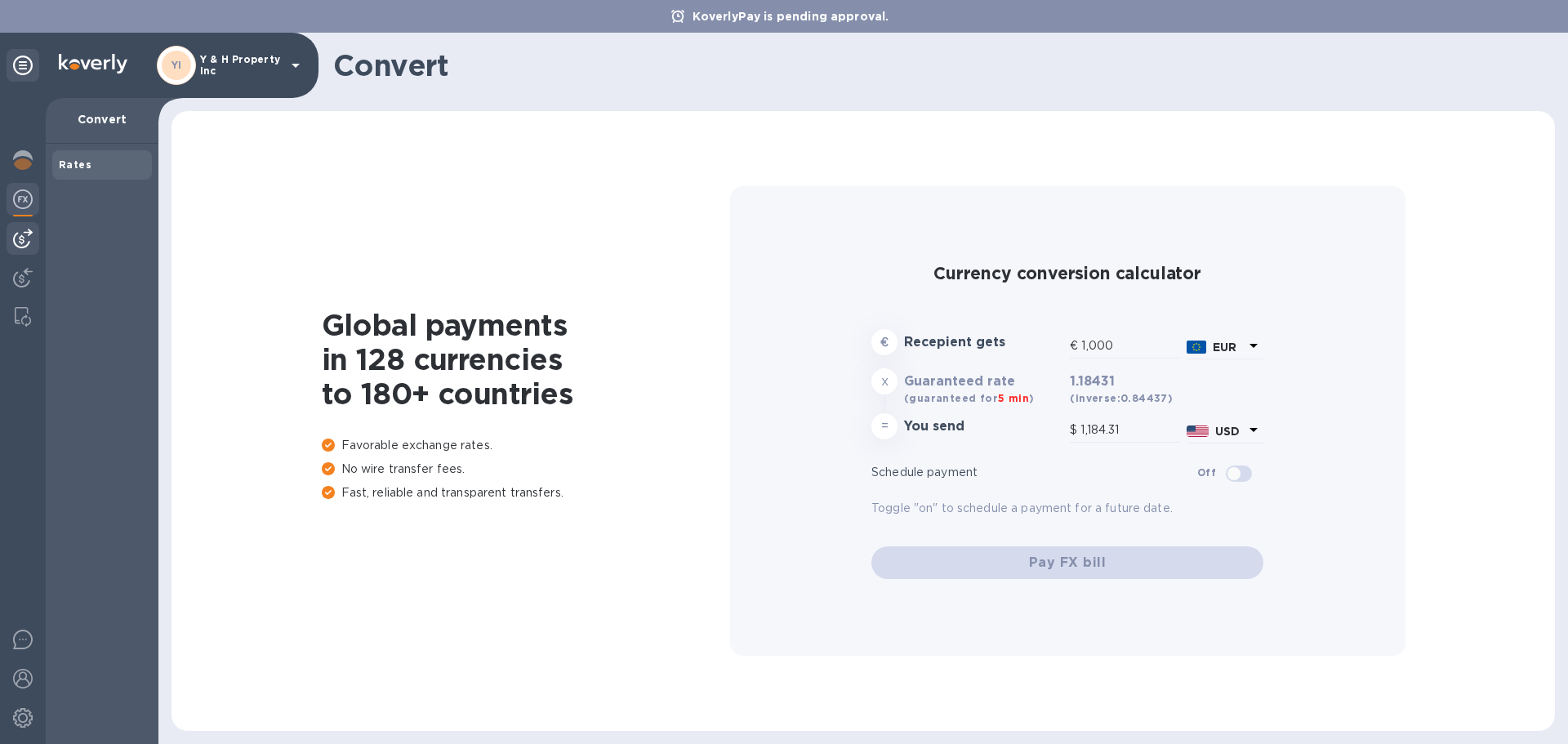
click at [24, 238] on img at bounding box center [22, 238] width 20 height 20
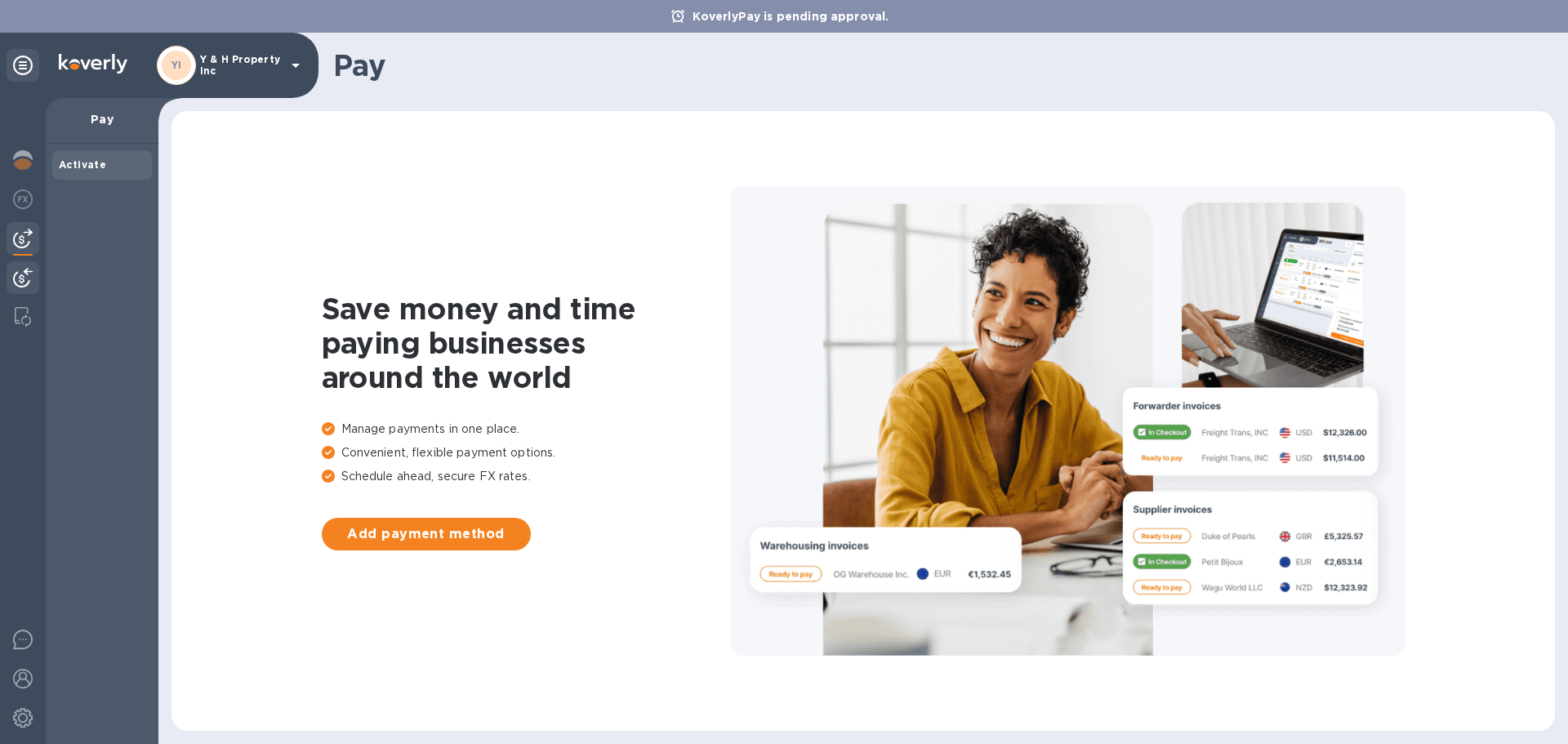
click at [26, 271] on img at bounding box center [22, 277] width 20 height 20
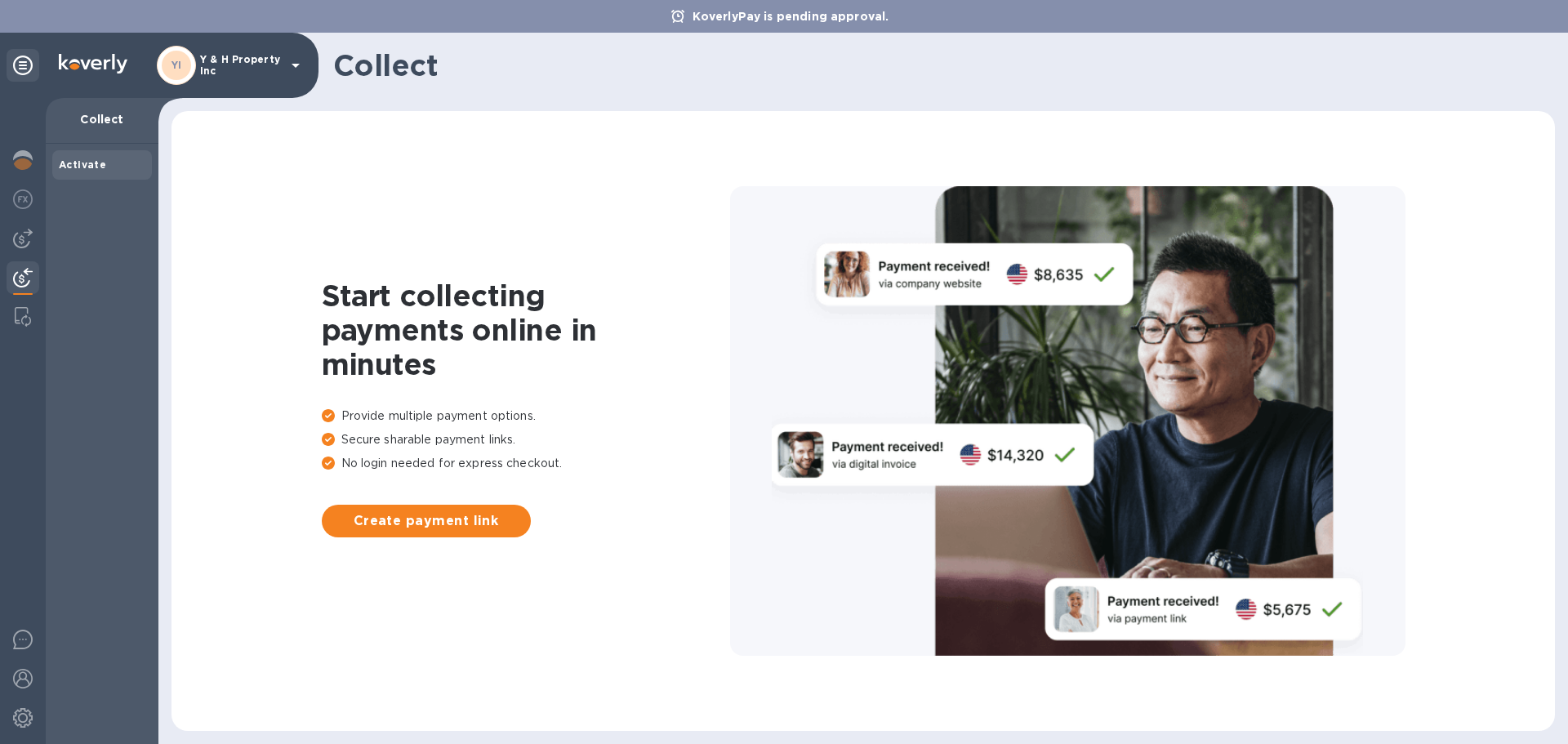
drag, startPoint x: 33, startPoint y: 315, endPoint x: 53, endPoint y: 316, distance: 20.0
click at [33, 316] on div at bounding box center [23, 316] width 30 height 33
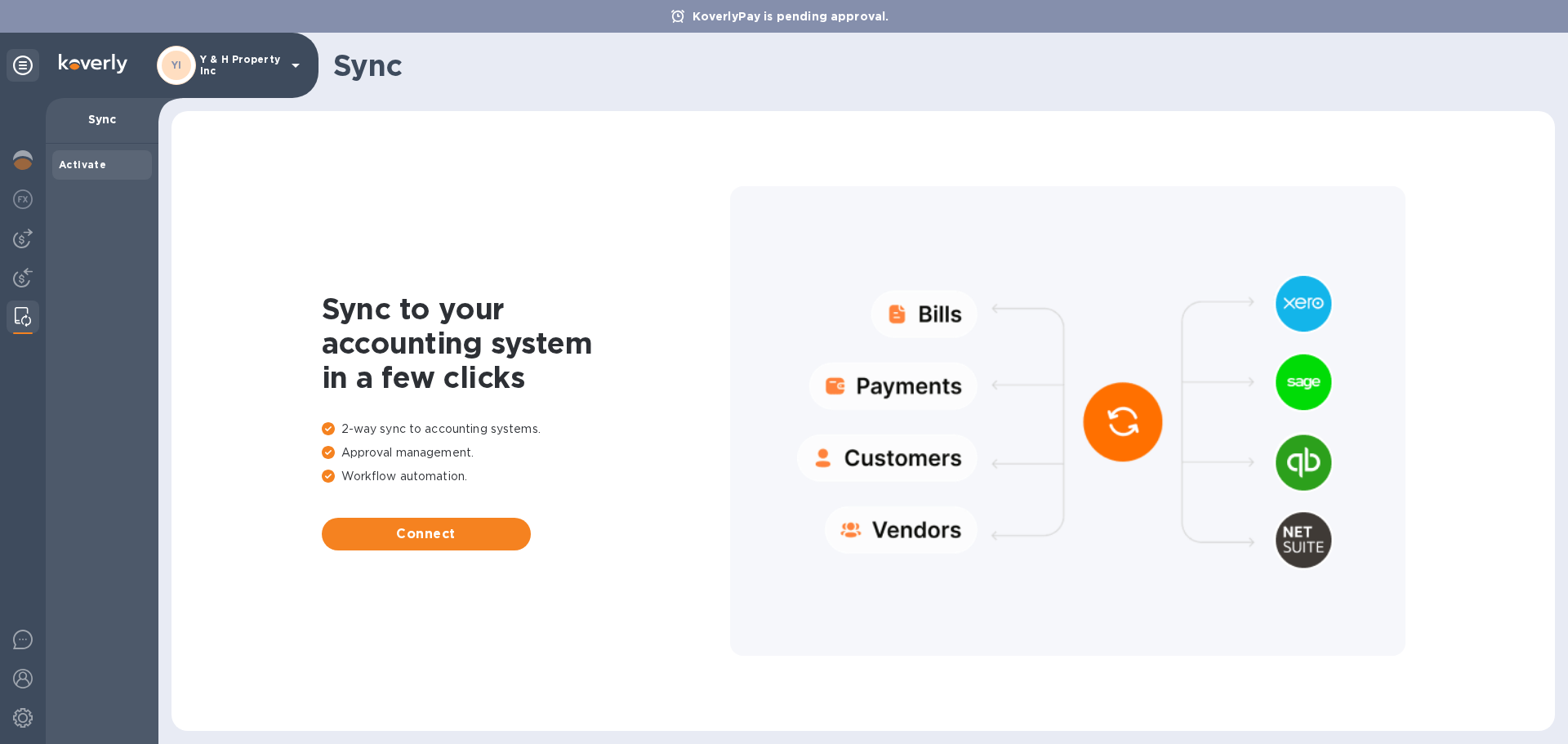
click at [253, 83] on div "YI Y & H Property Inc" at bounding box center [231, 65] width 148 height 39
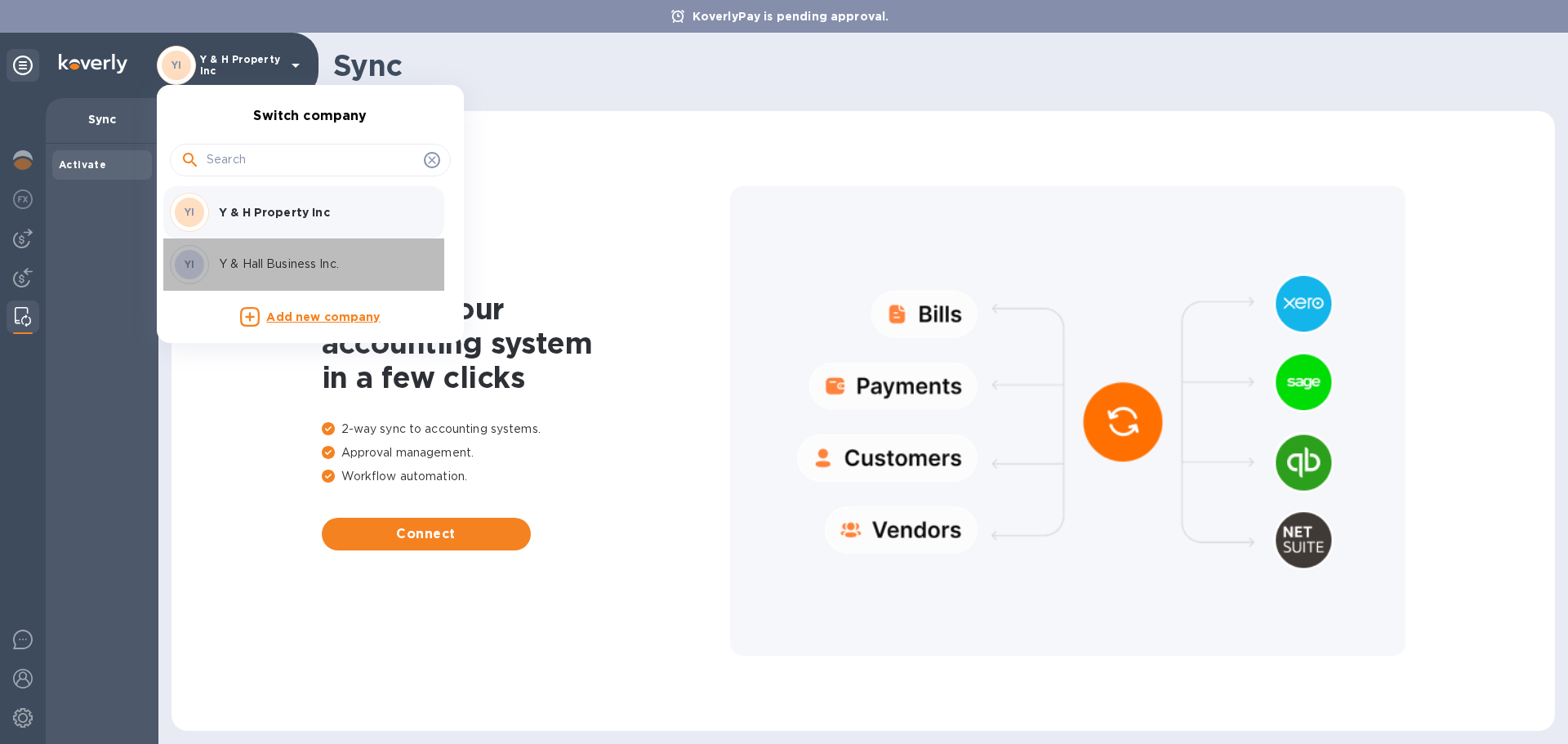
drag, startPoint x: 278, startPoint y: 246, endPoint x: 283, endPoint y: 254, distance: 9.4
click at [278, 247] on div "YI Y & Hall Business Inc." at bounding box center [297, 265] width 254 height 39
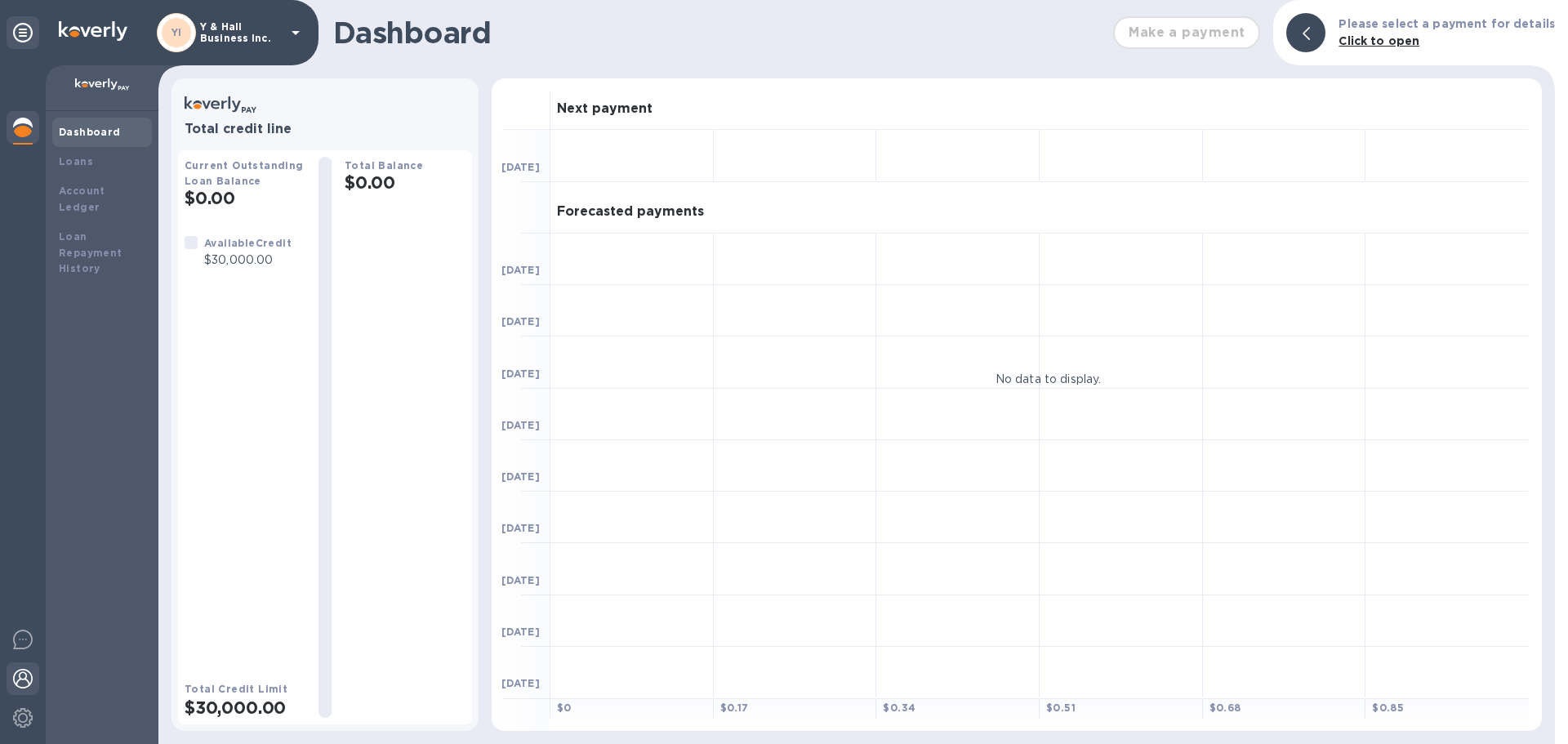
click at [17, 680] on img at bounding box center [22, 679] width 20 height 20
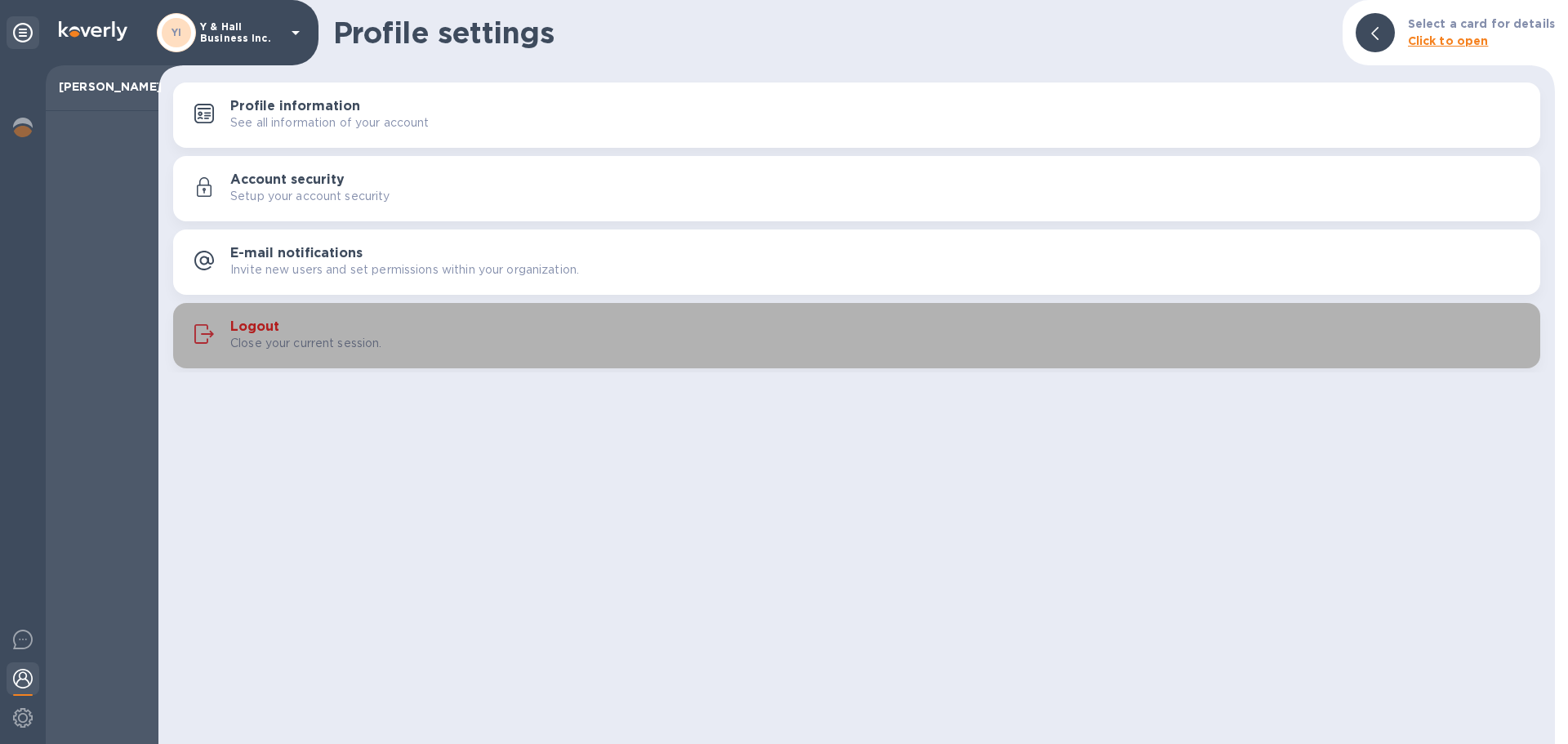
click at [266, 322] on h3 "Logout" at bounding box center [255, 327] width 49 height 15
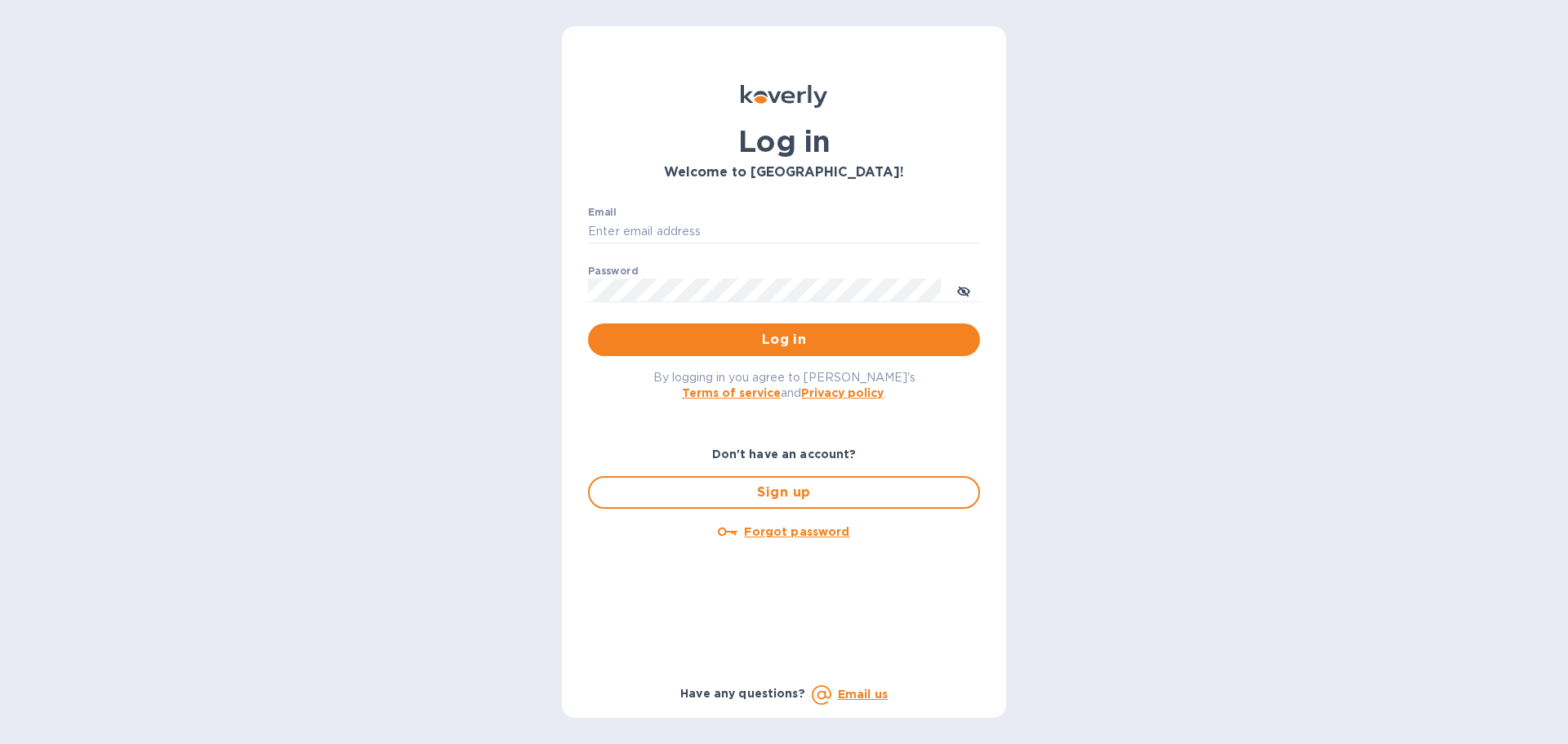
type input "youngjuohhall@yahoo.com"
click at [751, 237] on input "youngjuohhall@yahoo.com" at bounding box center [784, 232] width 392 height 25
click at [932, 259] on p "​" at bounding box center [784, 255] width 392 height 19
click at [829, 495] on span "Sign up" at bounding box center [784, 492] width 362 height 20
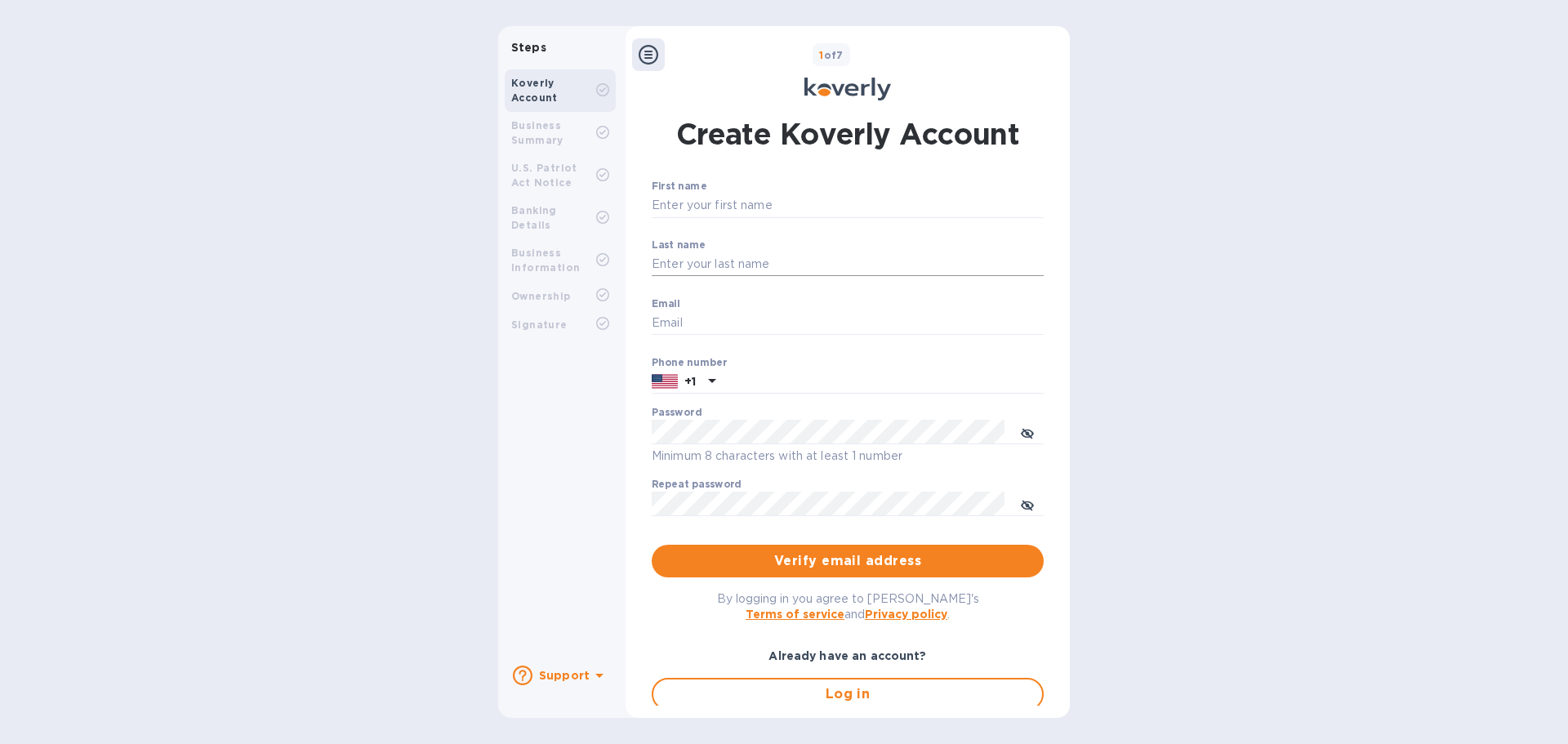
type input "youngjuohhall@yahoo.com"
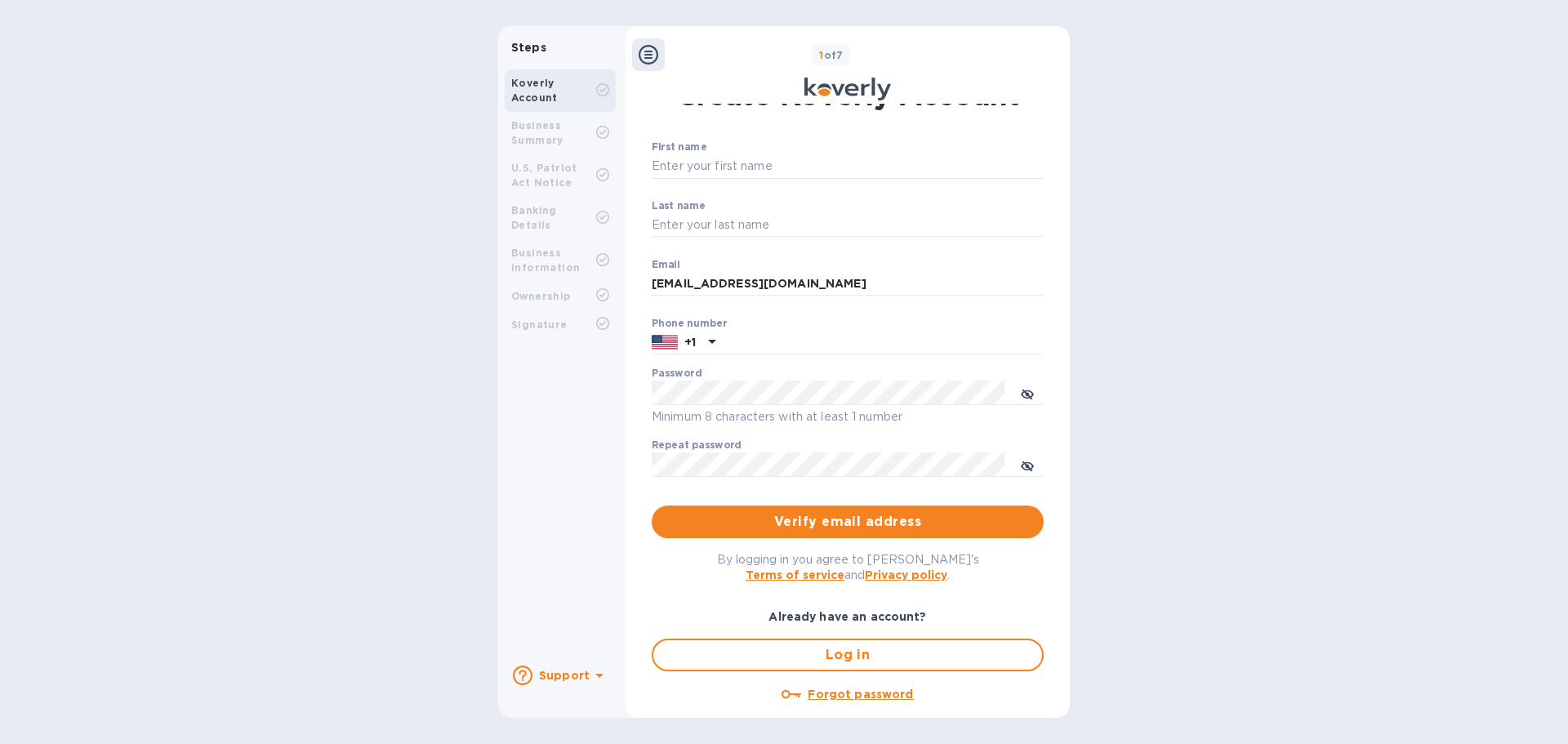
scroll to position [60, 0]
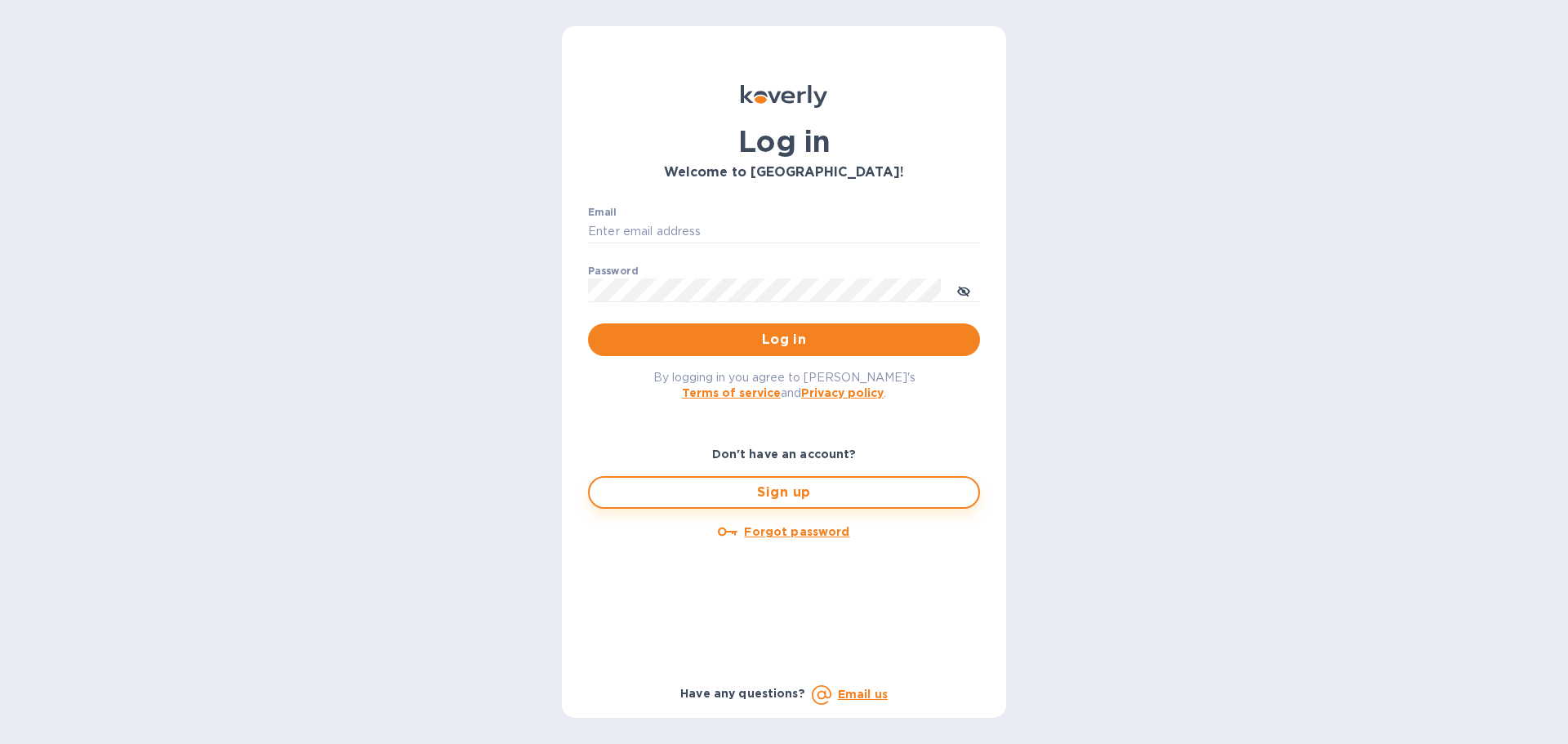
type input "[EMAIL_ADDRESS][DOMAIN_NAME]"
click at [775, 503] on button "Sign up" at bounding box center [784, 492] width 392 height 33
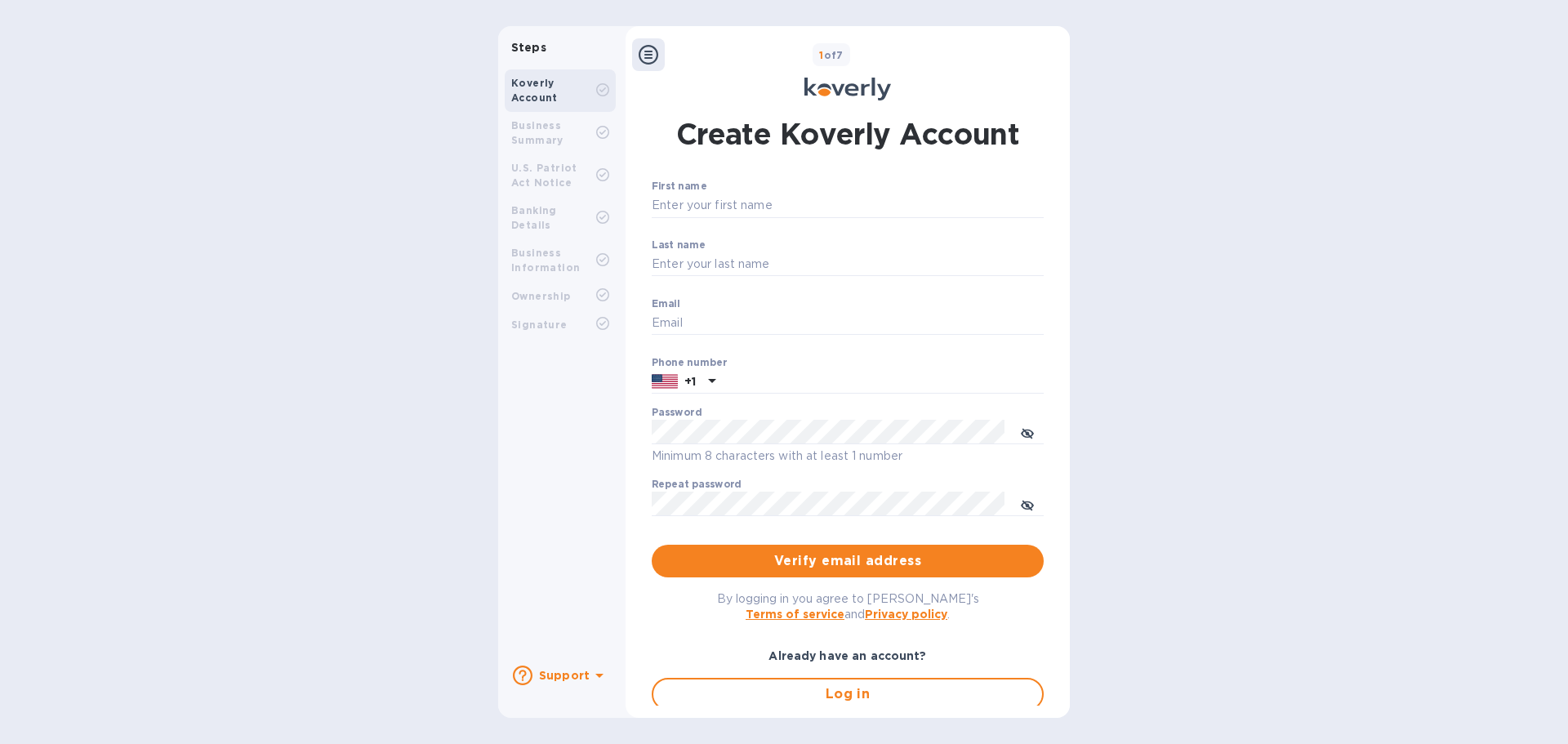
type input "[EMAIL_ADDRESS][DOMAIN_NAME]"
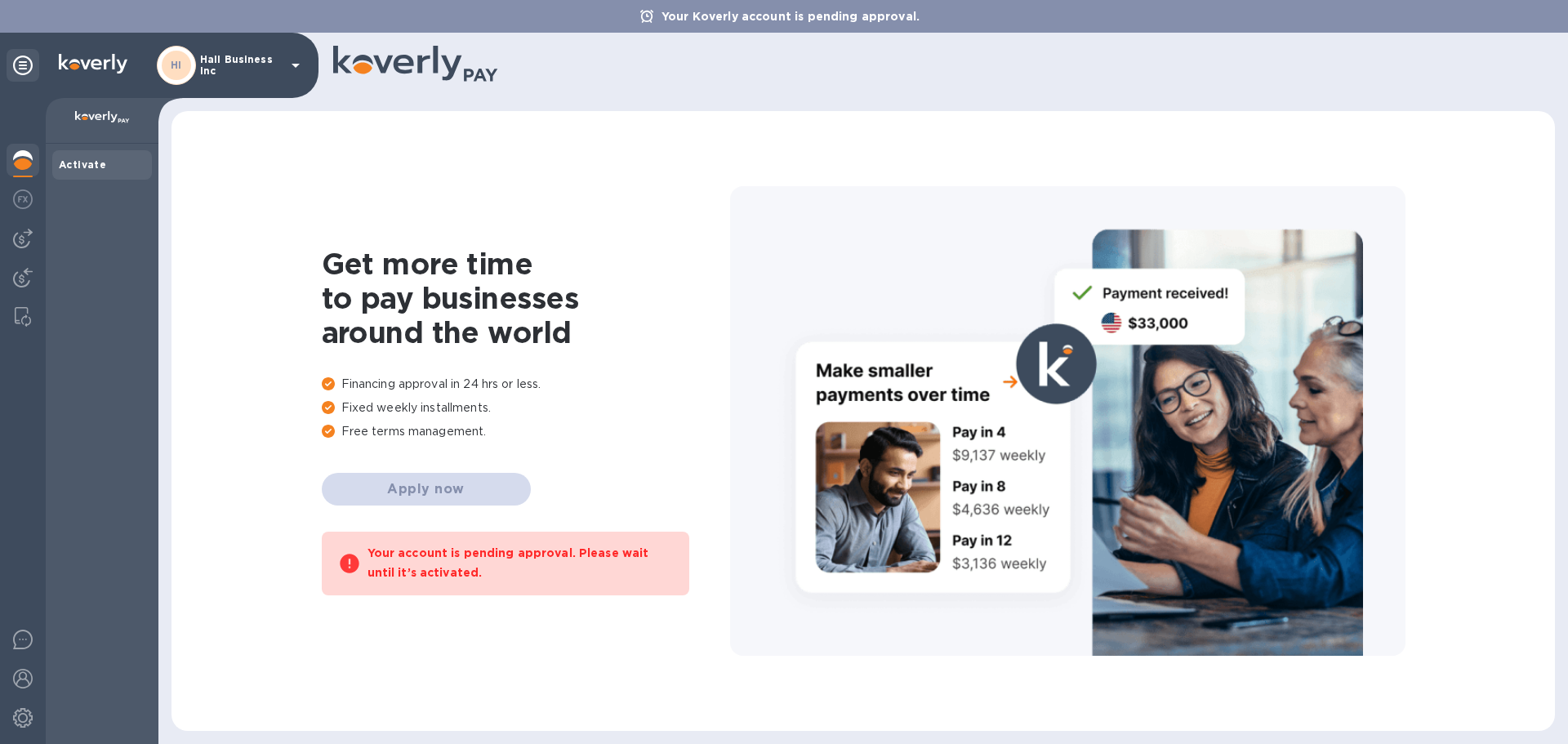
click at [304, 64] on icon at bounding box center [295, 64] width 20 height 20
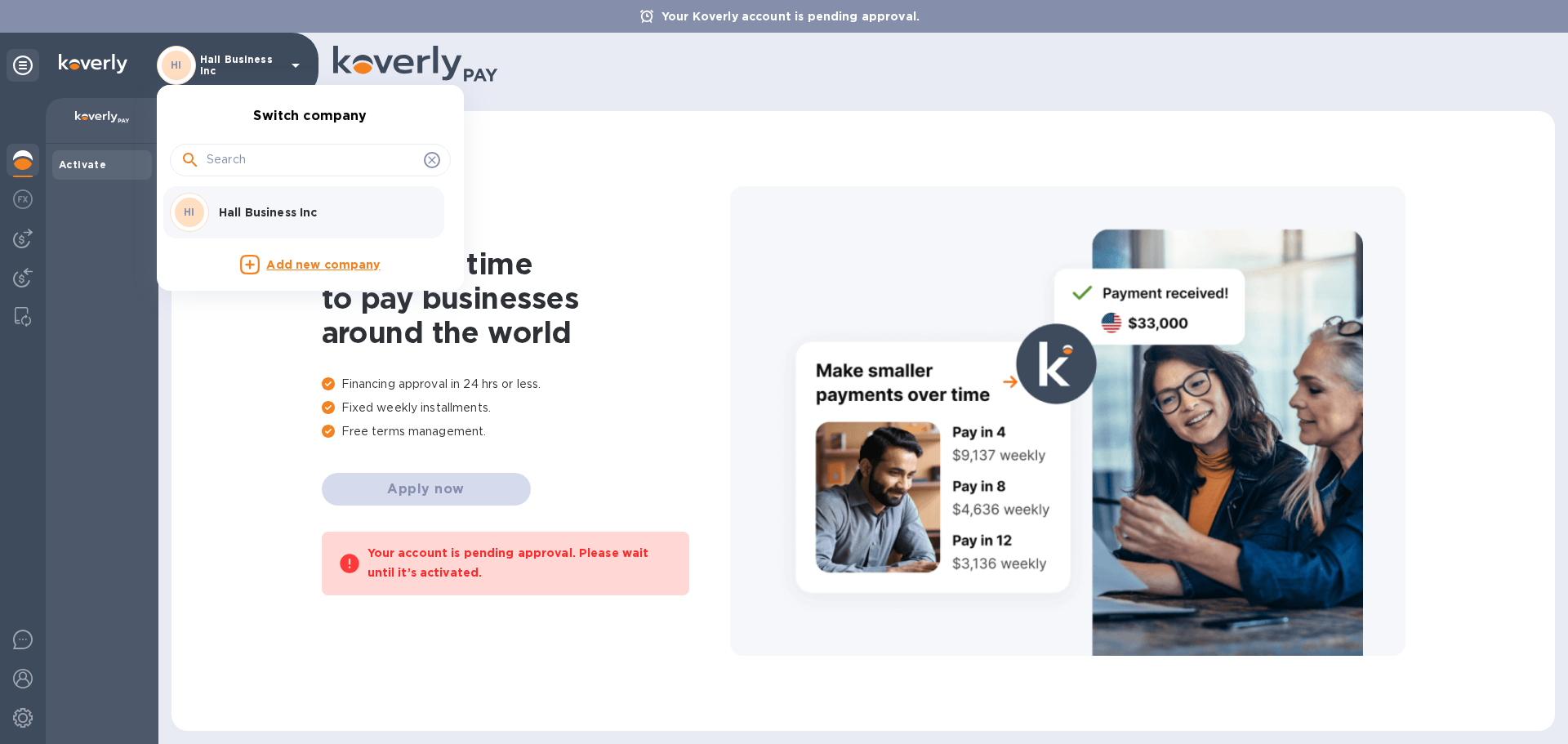
click at [298, 64] on div at bounding box center [784, 372] width 1568 height 744
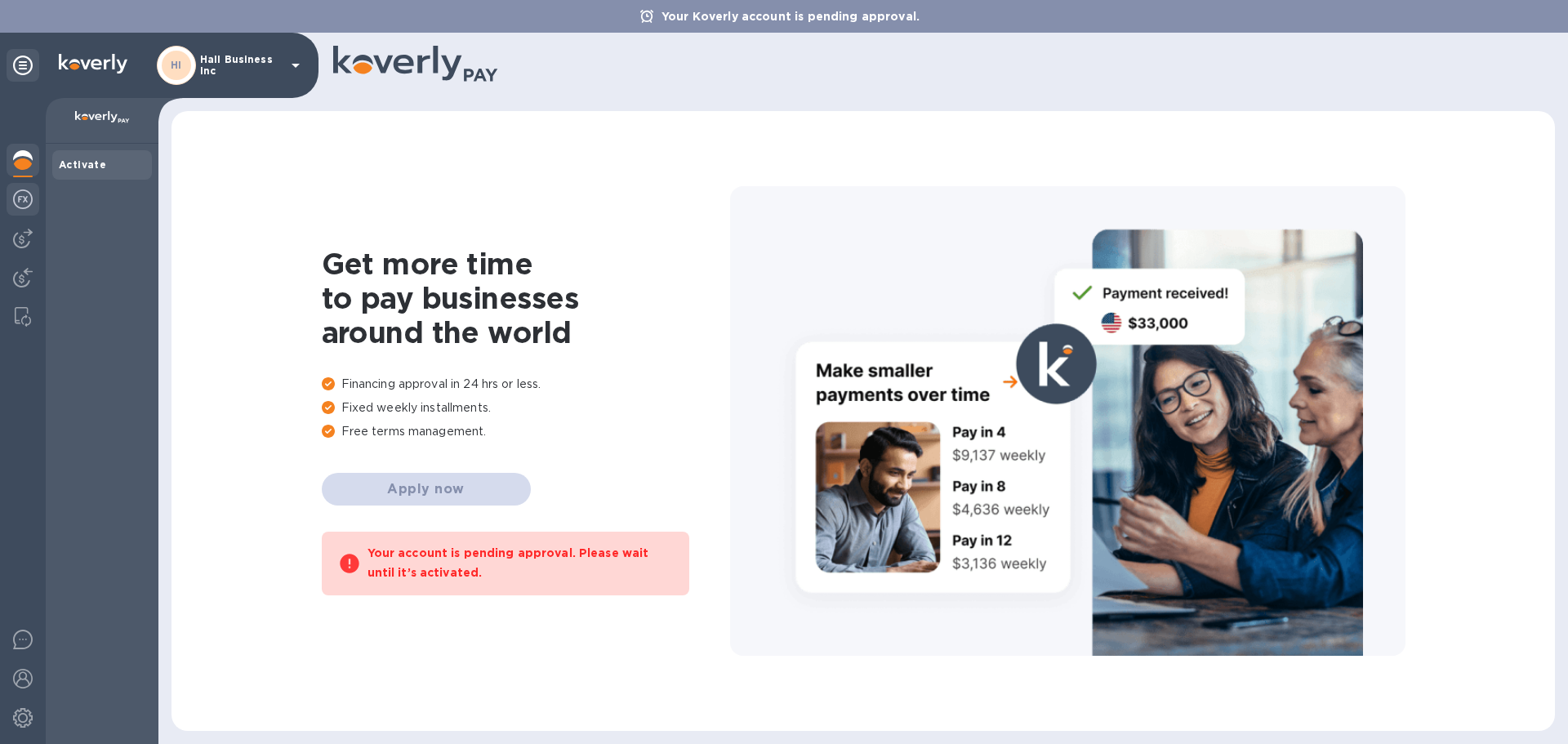
click at [25, 190] on img at bounding box center [22, 199] width 20 height 20
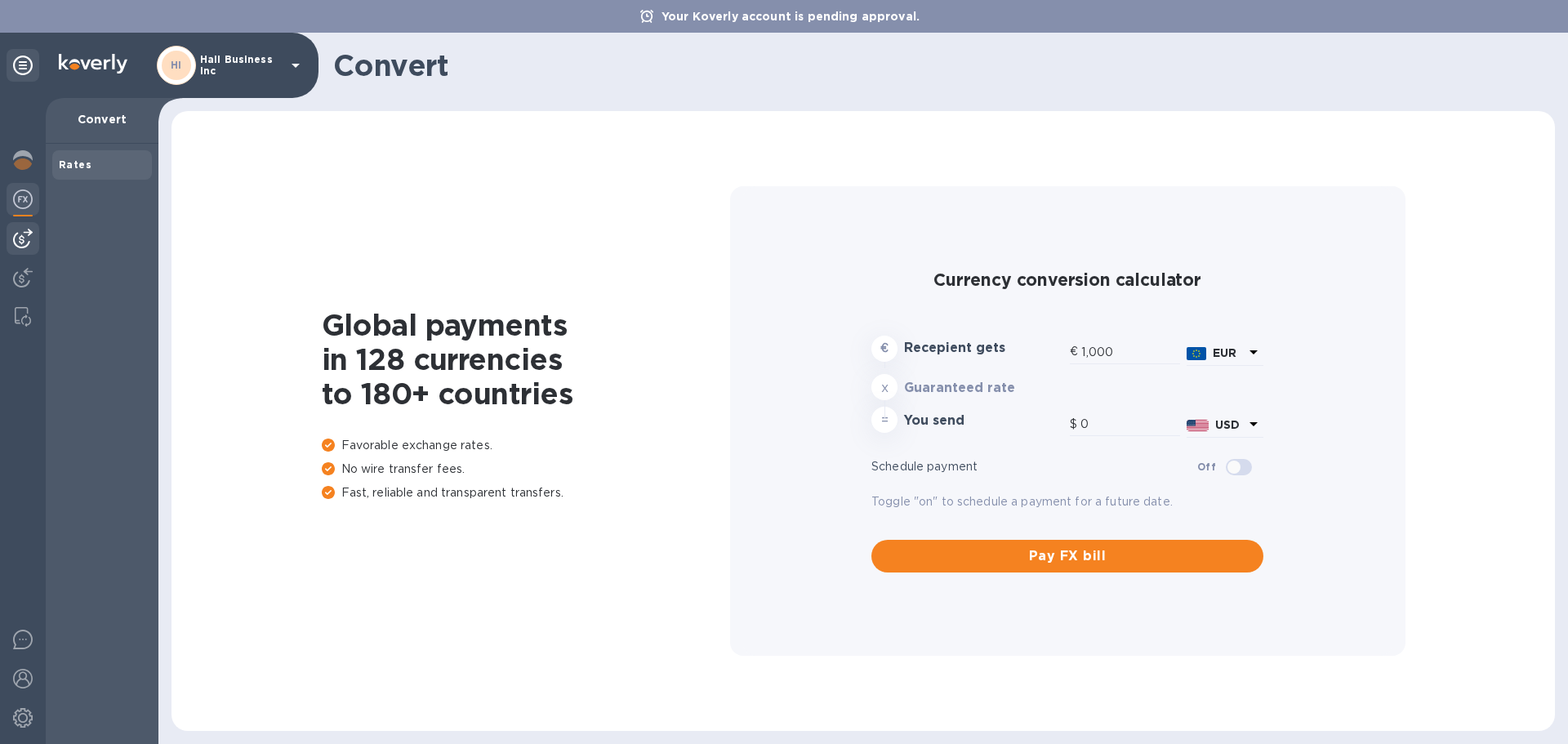
type input "1,185.22"
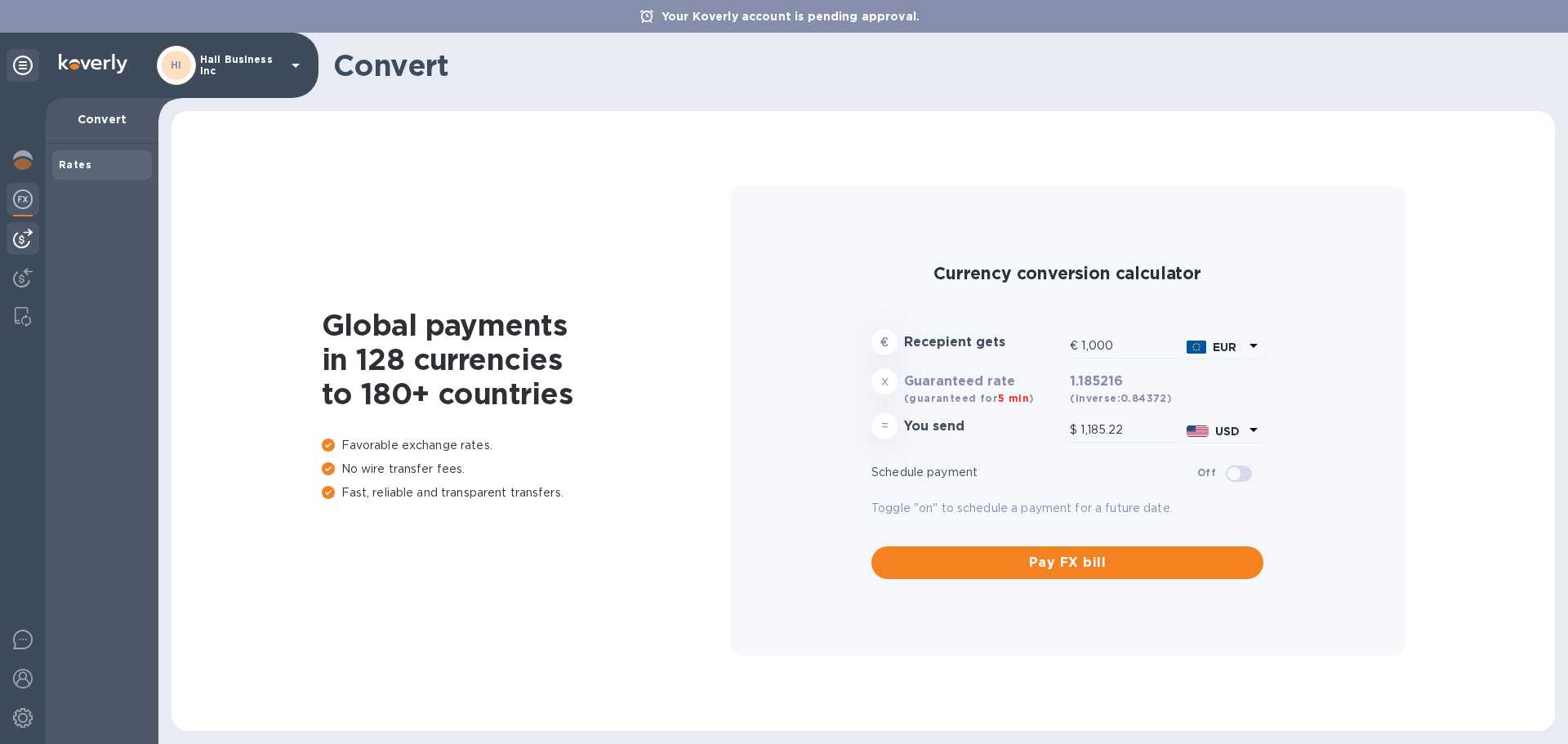
click at [23, 231] on img at bounding box center [22, 238] width 20 height 20
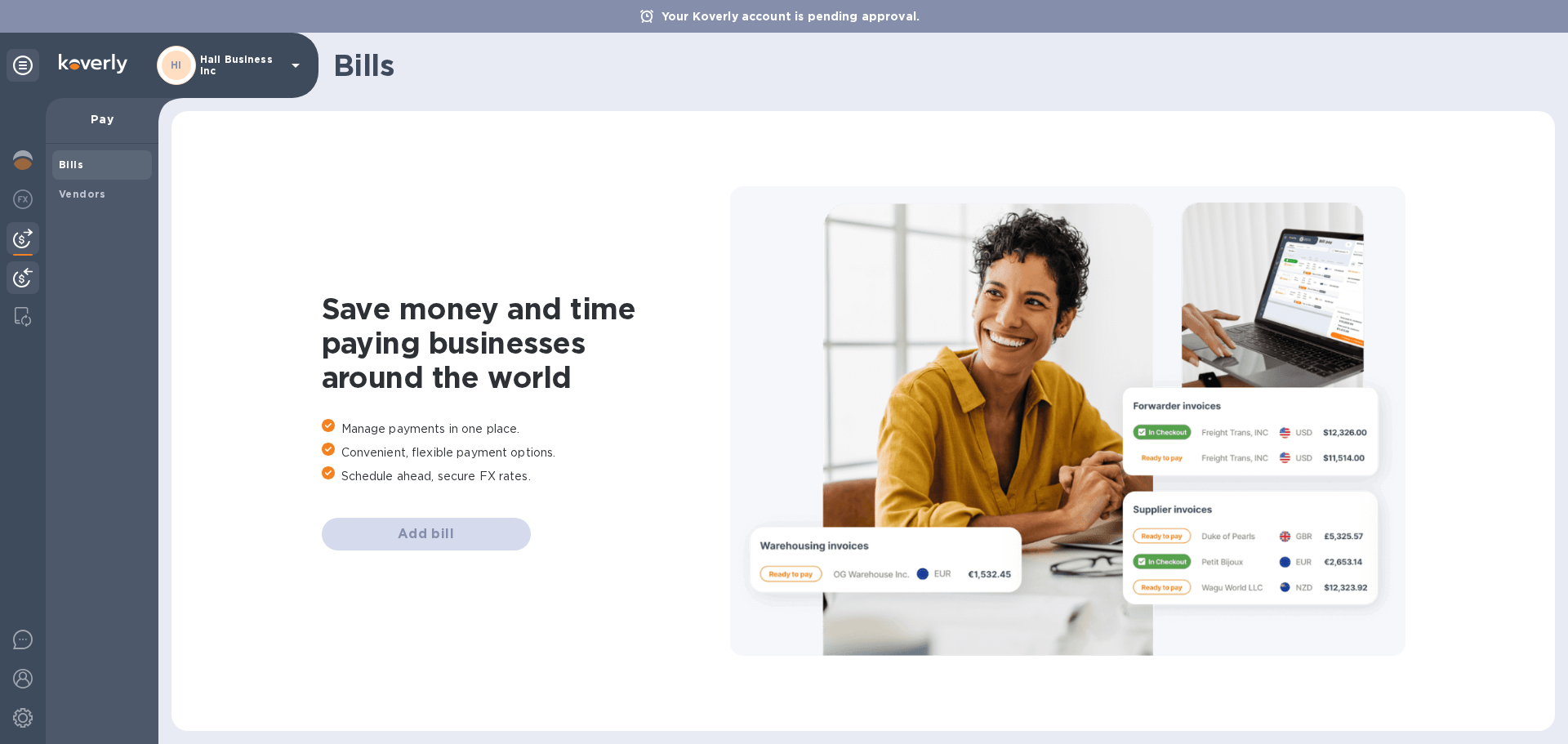
click at [12, 271] on div at bounding box center [23, 279] width 33 height 36
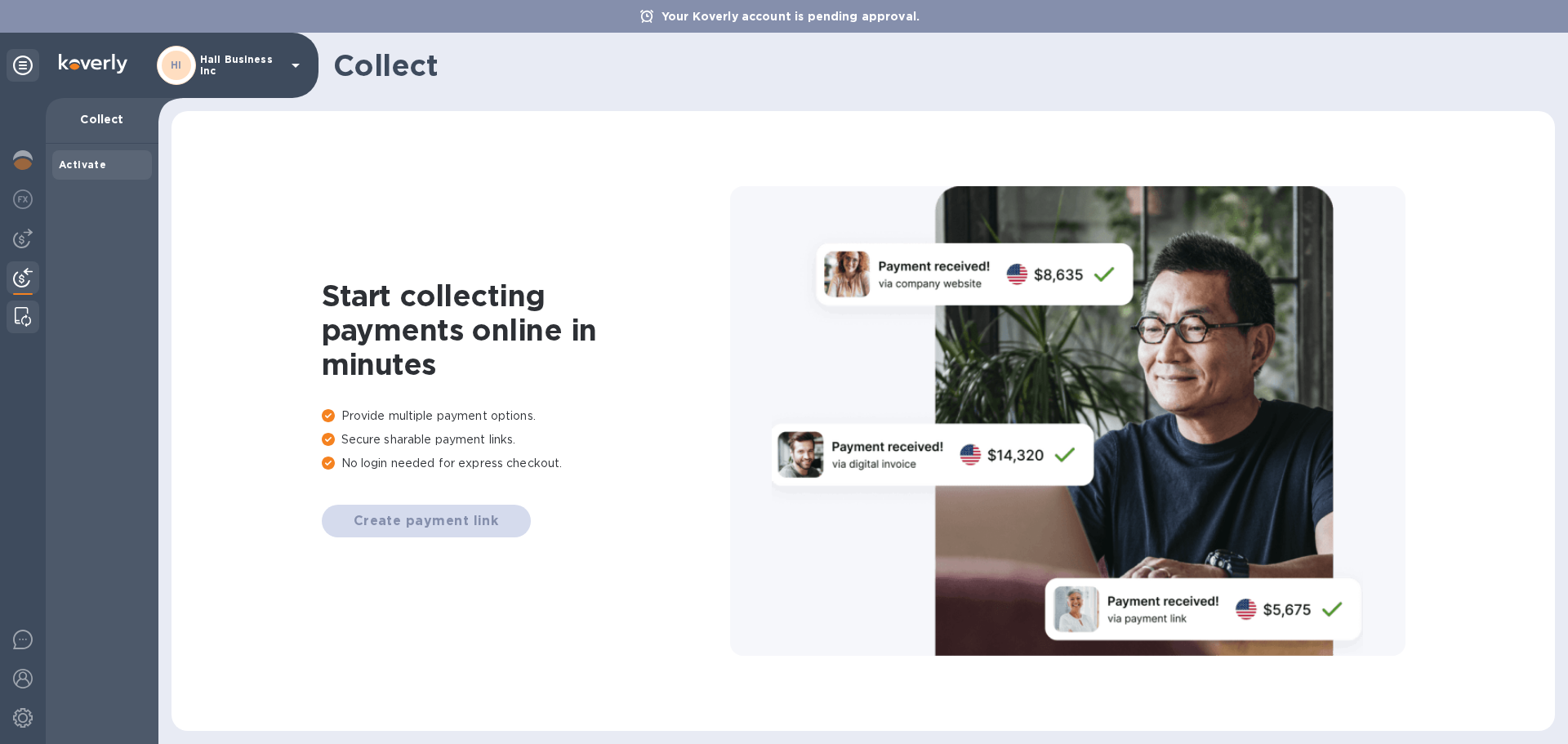
click at [17, 304] on div at bounding box center [23, 316] width 30 height 33
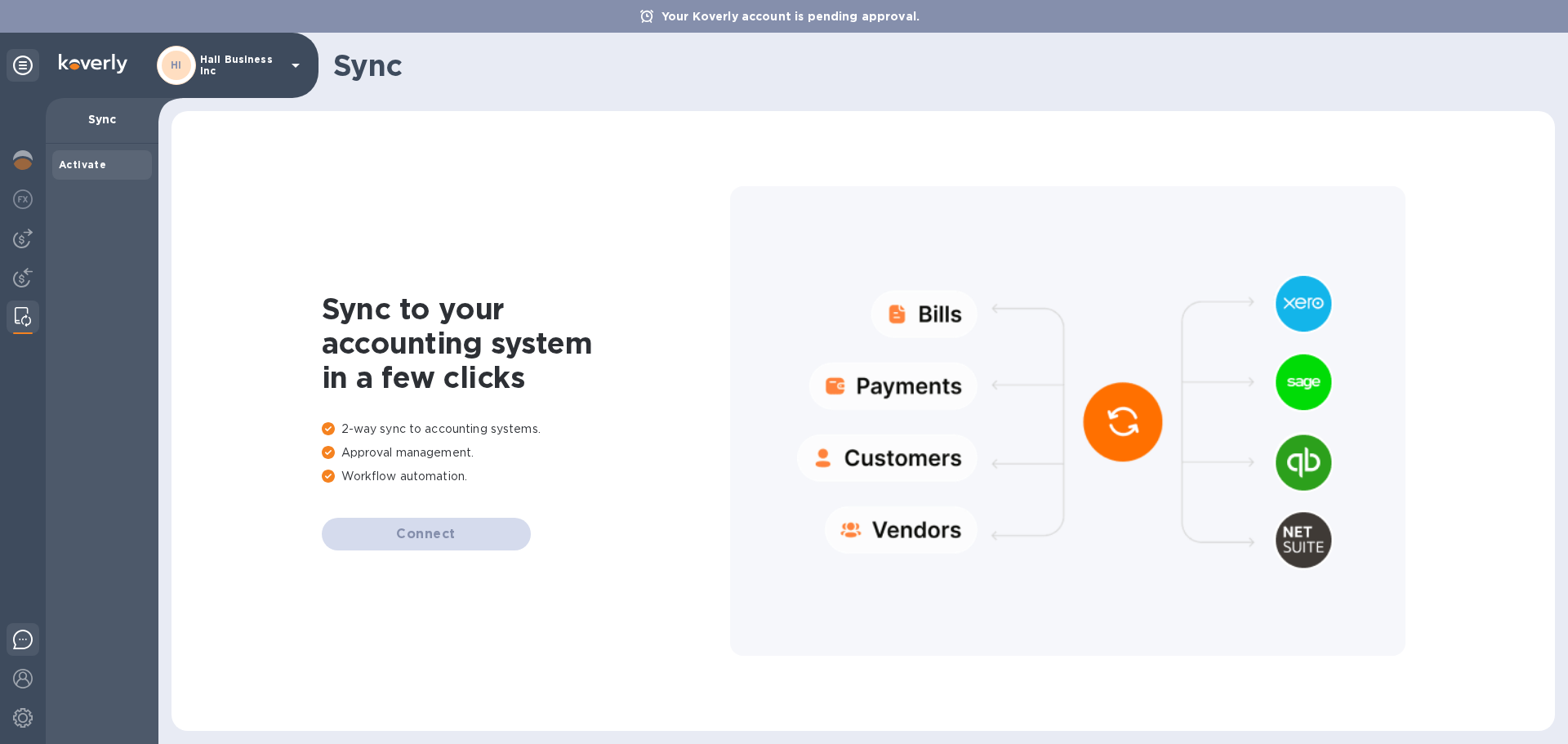
click at [23, 642] on img at bounding box center [22, 639] width 20 height 20
click at [26, 713] on img at bounding box center [22, 718] width 20 height 20
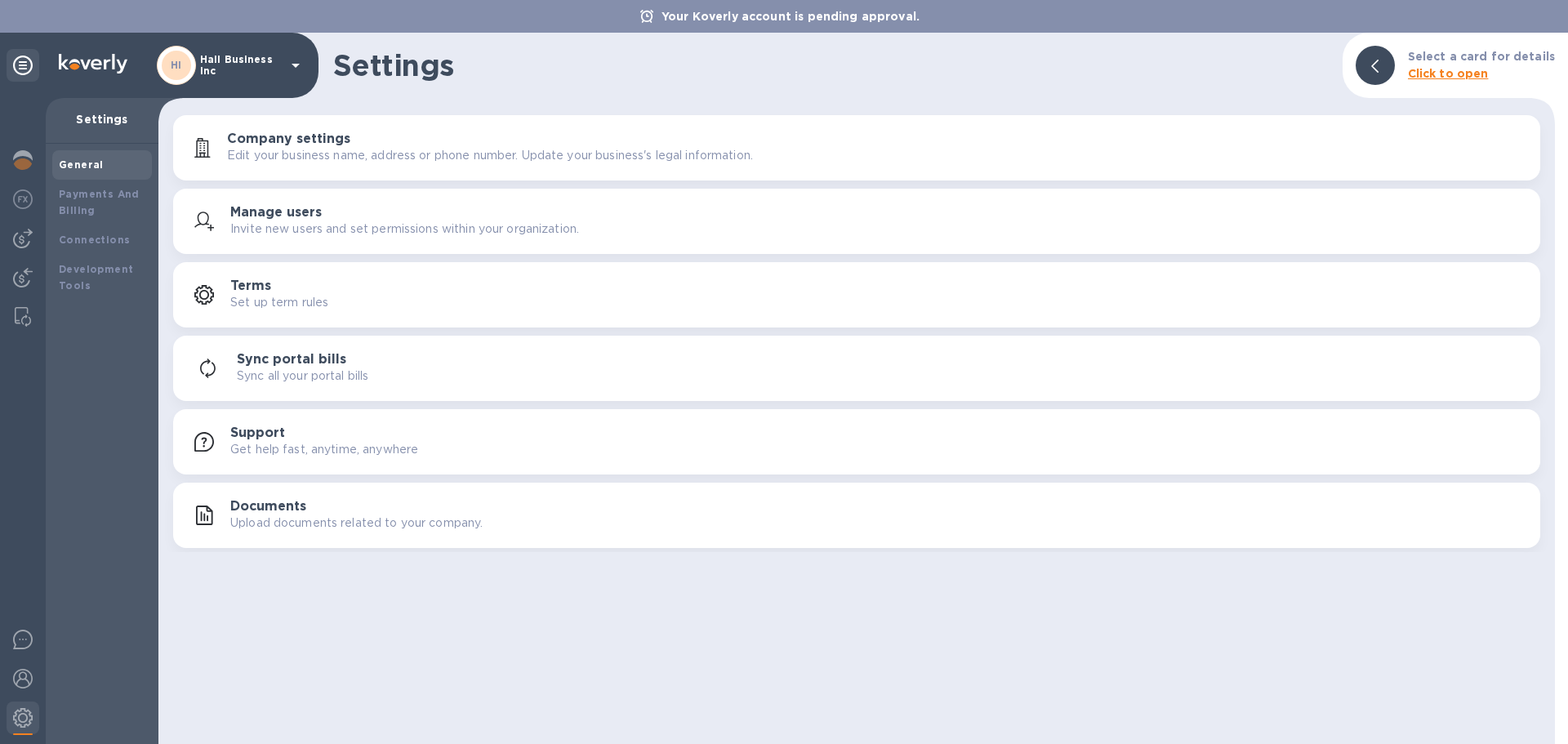
click at [320, 515] on p "Upload documents related to your company." at bounding box center [356, 523] width 252 height 17
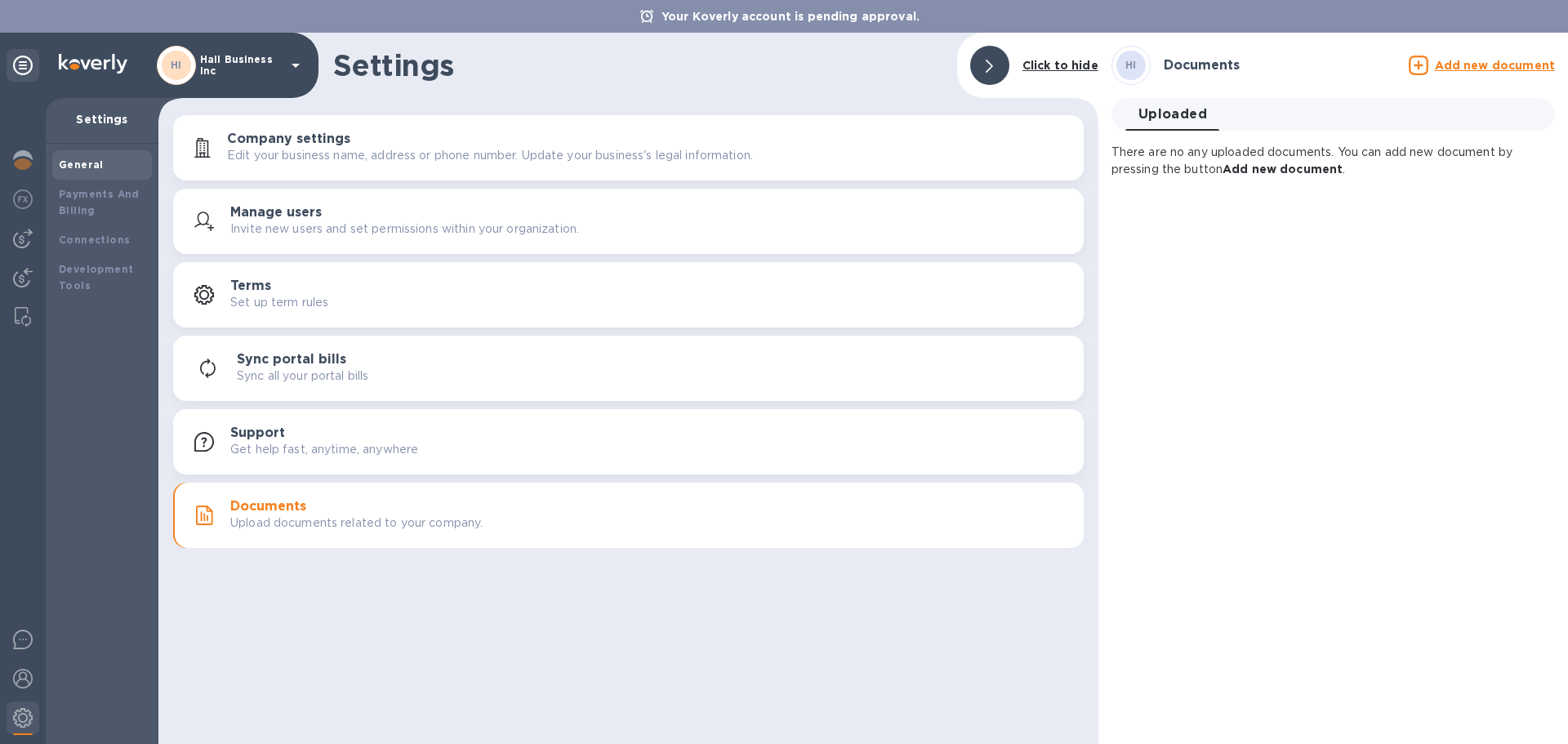
click at [1513, 71] on u "Add new document" at bounding box center [1495, 64] width 120 height 13
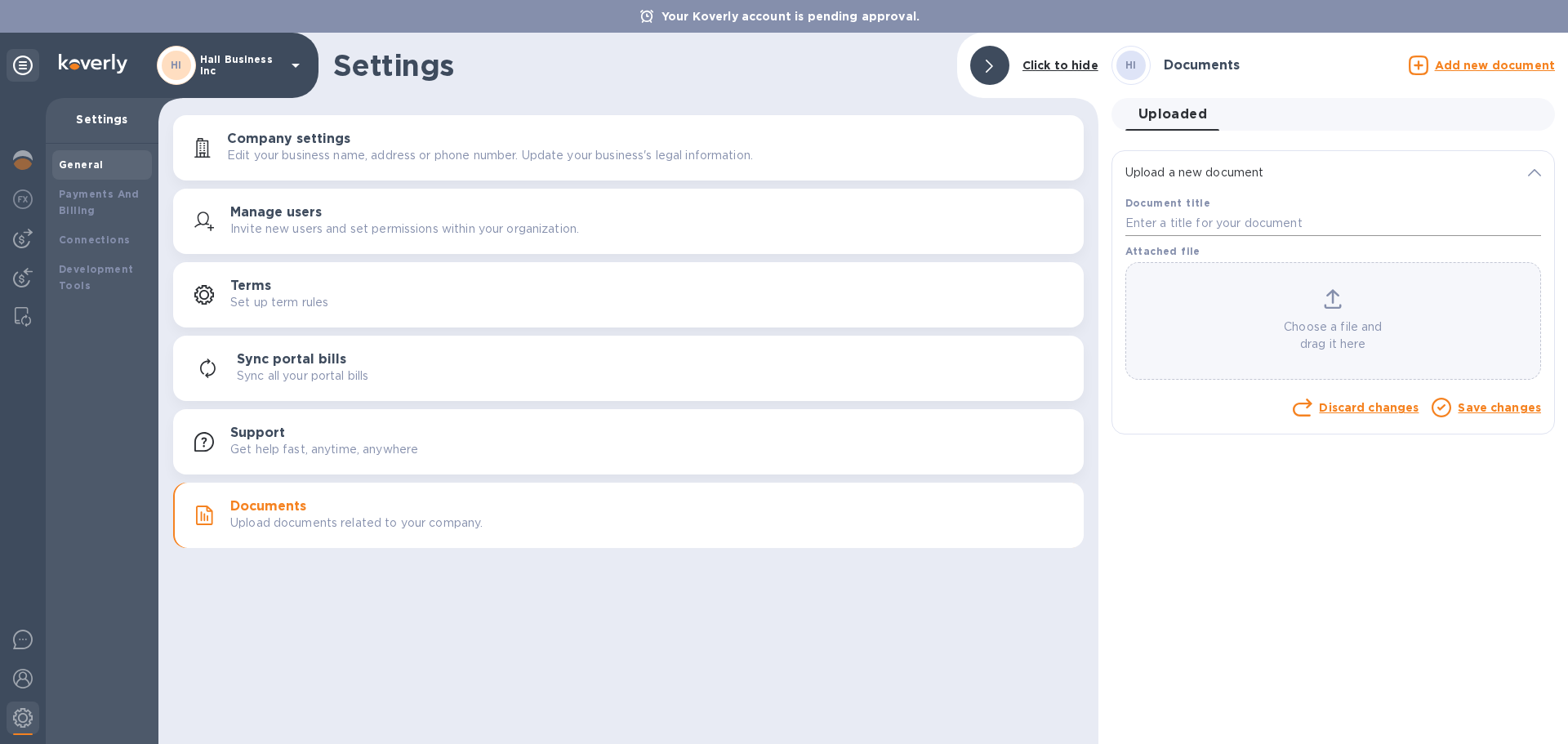
click at [1291, 221] on input "text" at bounding box center [1333, 223] width 416 height 25
type input "Bank Statements"
click at [1357, 333] on p "Choose a file and drag it here" at bounding box center [1333, 335] width 414 height 34
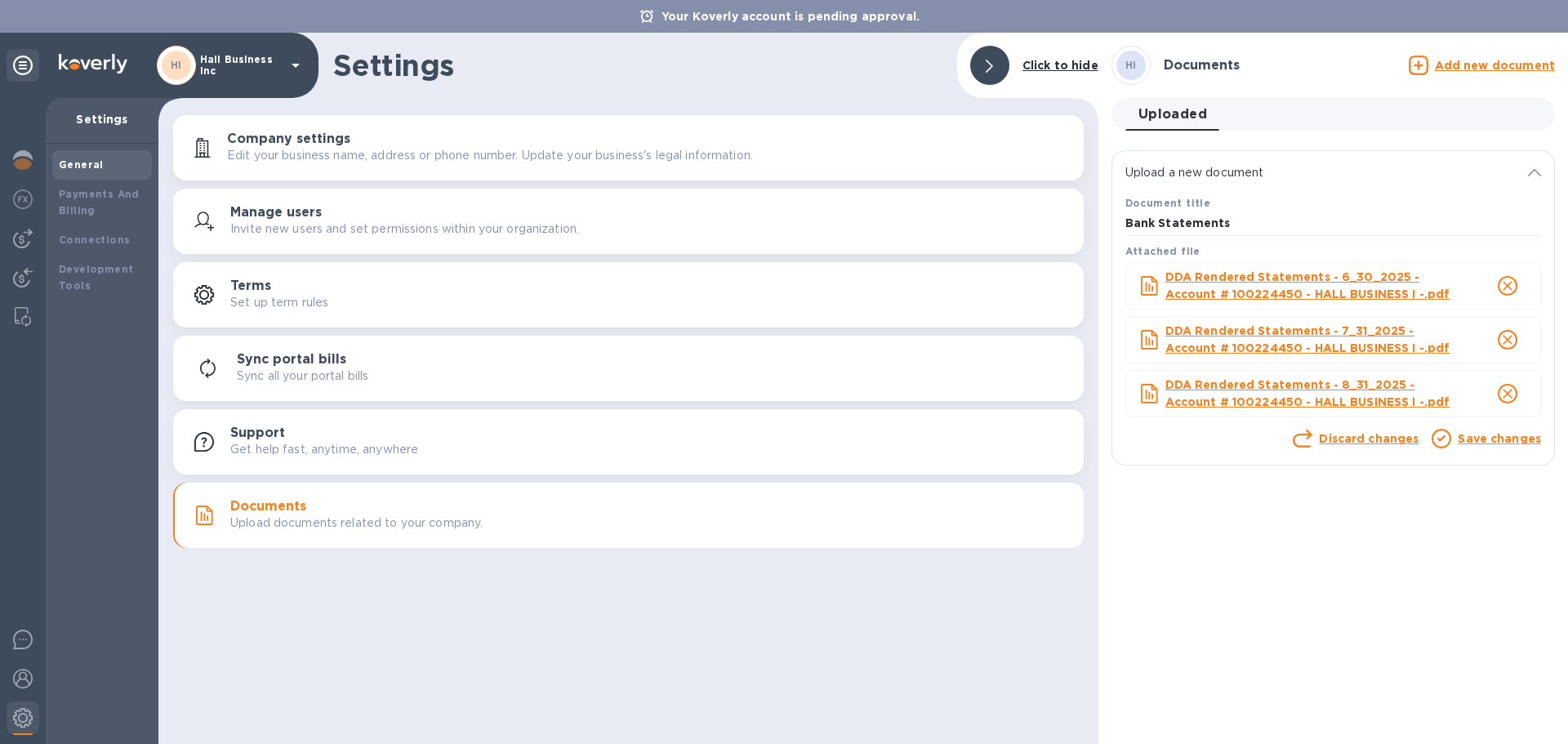
click at [1501, 441] on link "Save changes" at bounding box center [1499, 438] width 83 height 13
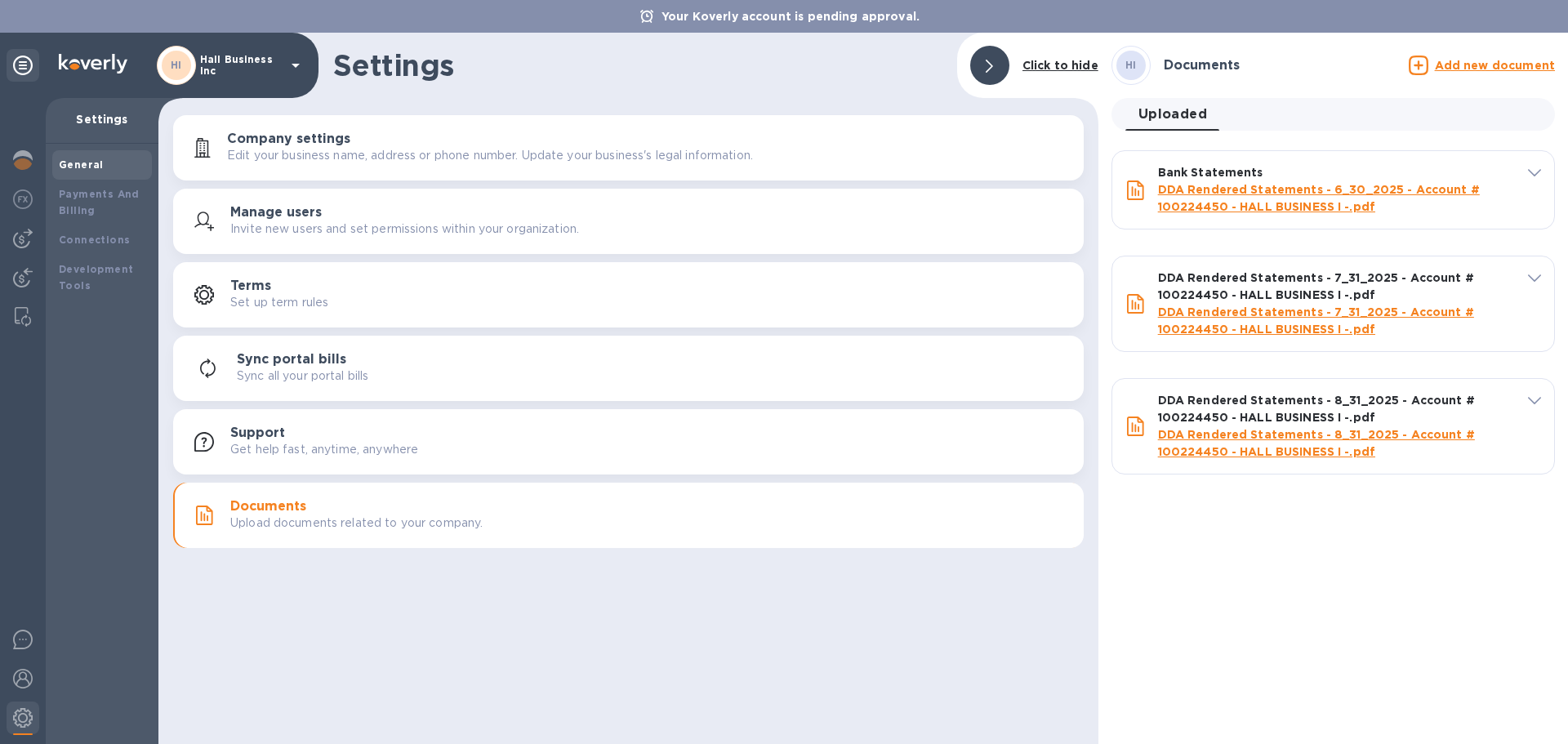
click at [1295, 123] on div "Uploaded 0" at bounding box center [1340, 115] width 429 height 33
click at [1527, 171] on icon at bounding box center [1533, 172] width 13 height 8
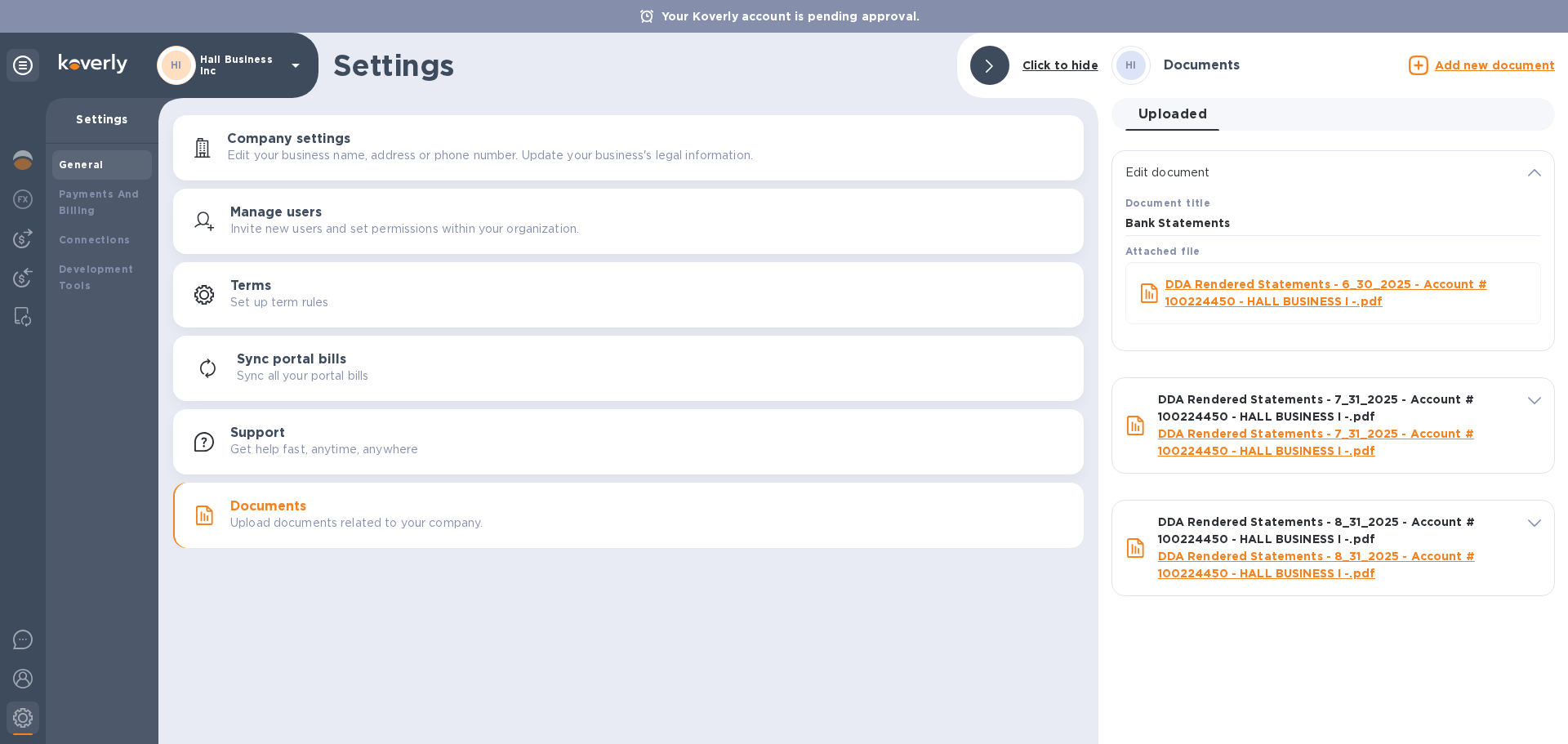
click at [1533, 169] on icon at bounding box center [1533, 172] width 13 height 8
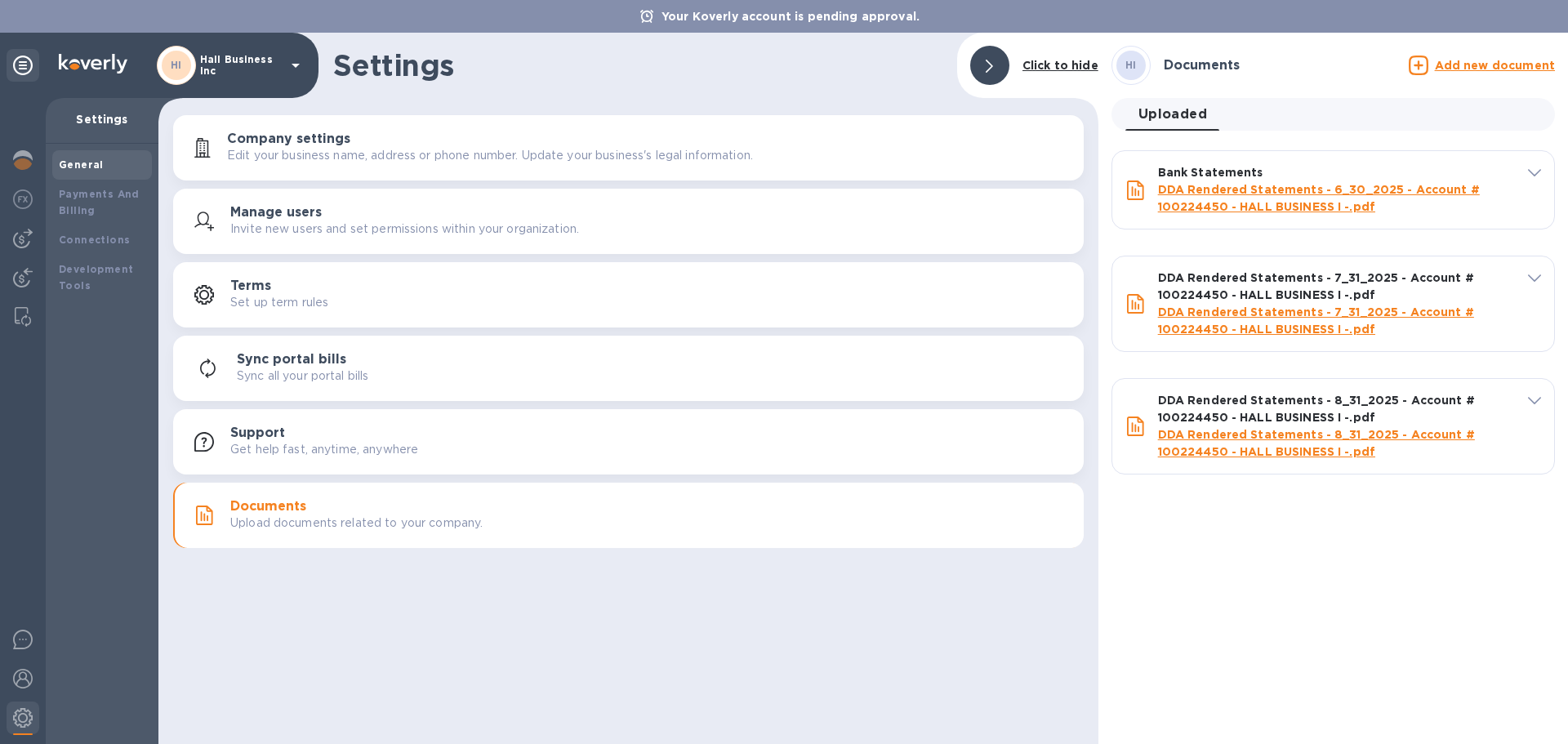
click at [1319, 47] on div "HI Documents" at bounding box center [1256, 65] width 291 height 39
click at [1046, 67] on b "Click to hide" at bounding box center [1060, 64] width 76 height 13
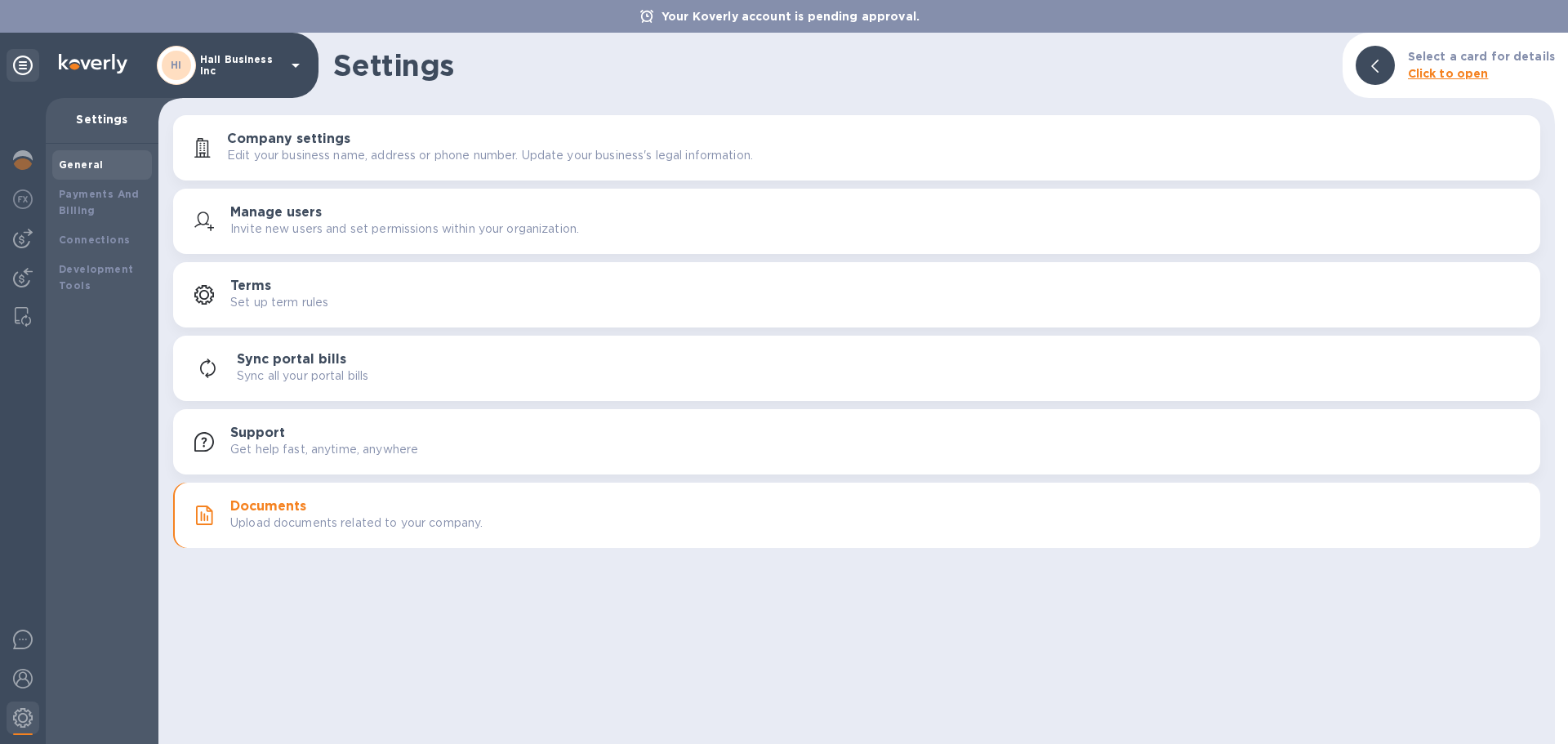
click at [418, 456] on p "Get help fast, anytime, anywhere" at bounding box center [324, 450] width 187 height 17
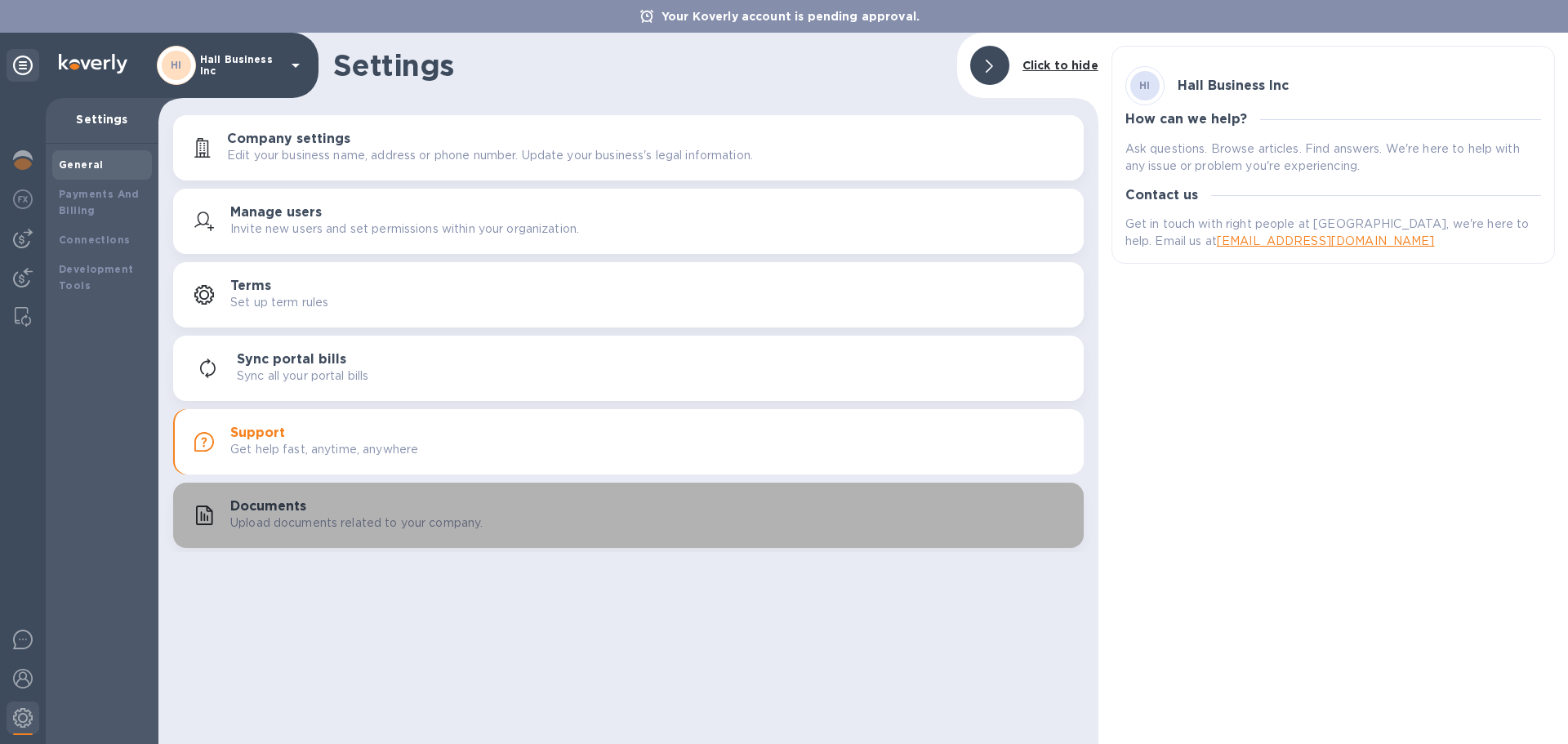
click at [488, 497] on div "Documents Upload documents related to your company." at bounding box center [628, 515] width 890 height 39
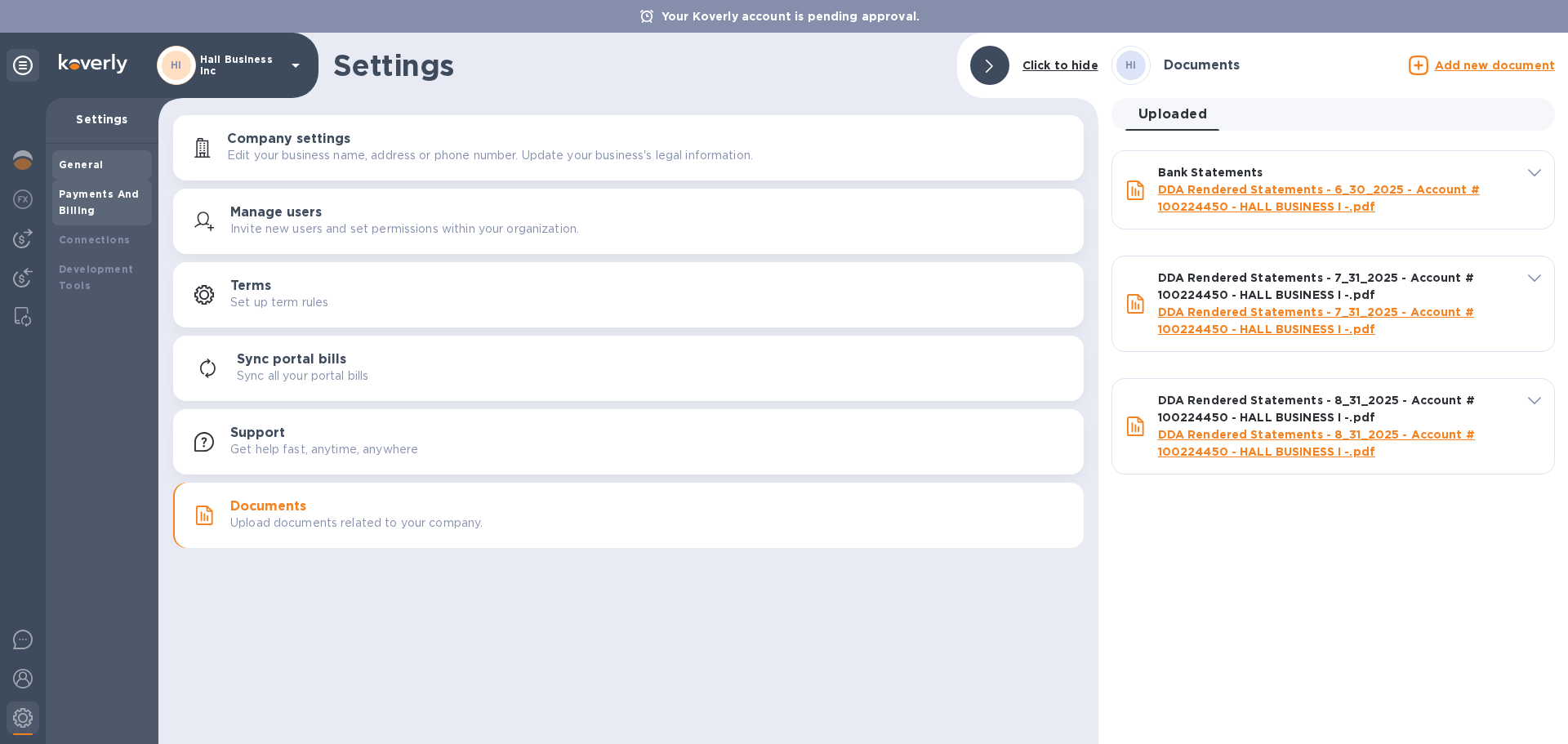
click at [111, 203] on div "Payments And Billing" at bounding box center [102, 203] width 86 height 33
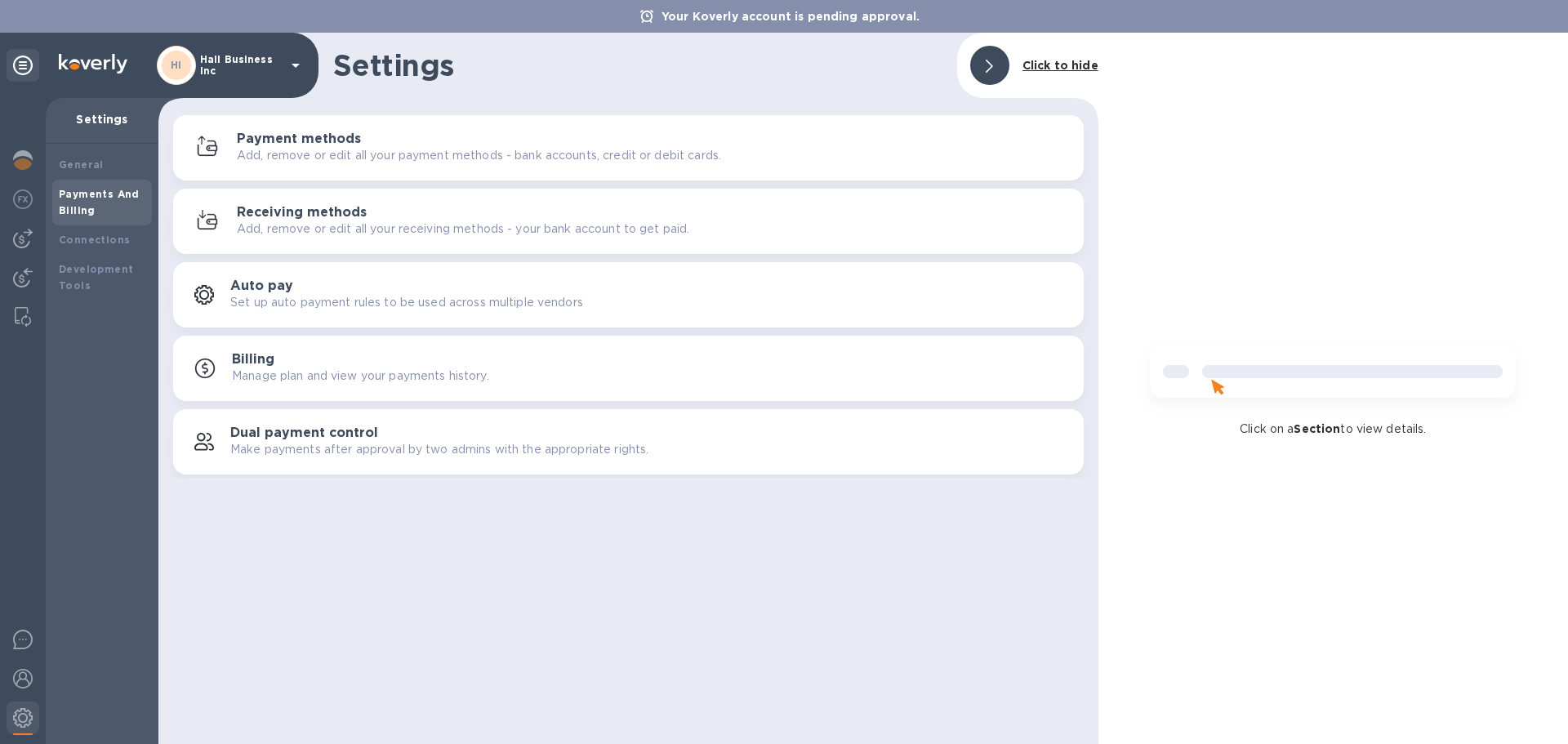
click at [356, 147] on p "Add, remove or edit all your payment methods - bank accounts, credit or debit c…" at bounding box center [478, 155] width 484 height 17
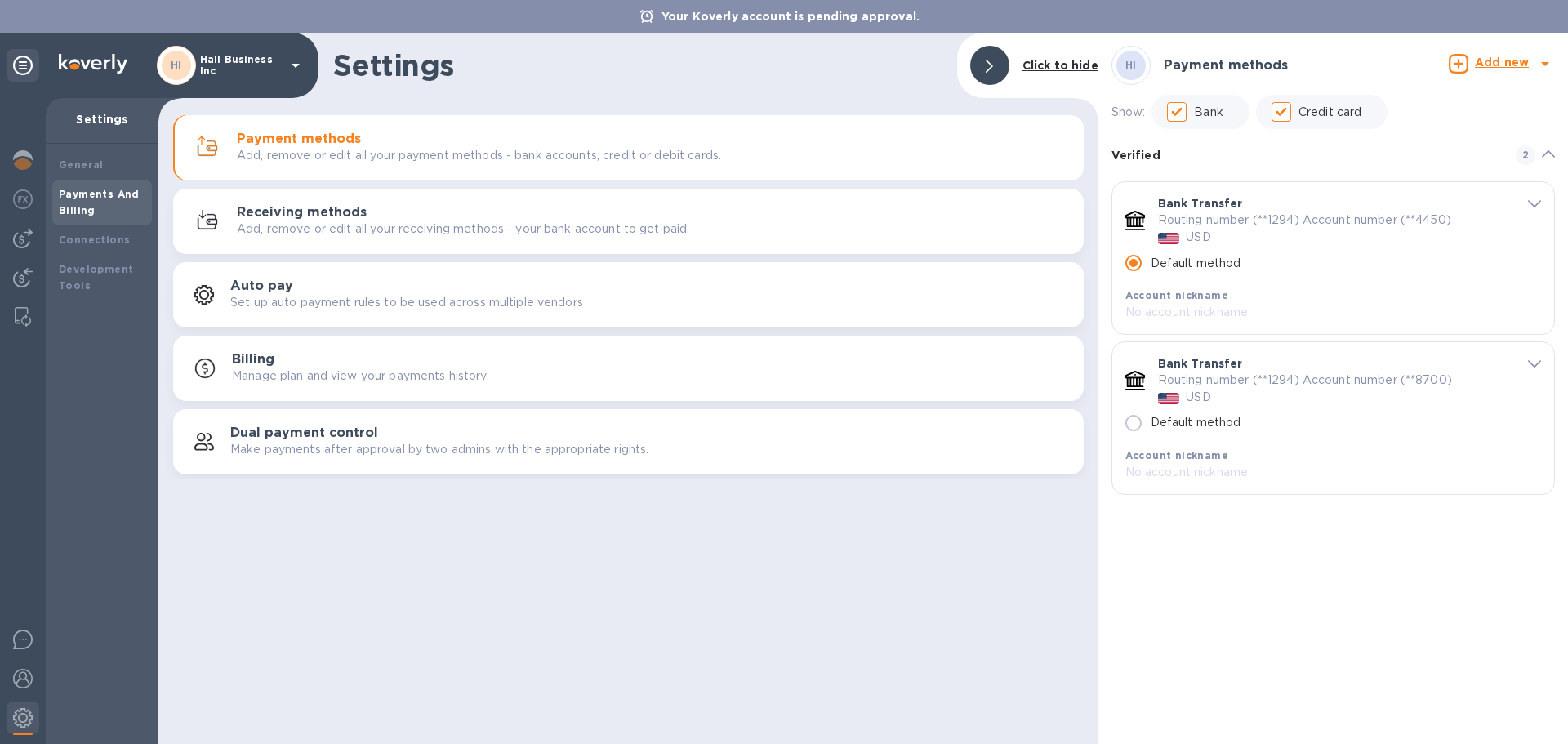
click at [438, 221] on p "Add, remove or edit all your receiving methods - your bank account to get paid." at bounding box center [462, 229] width 452 height 17
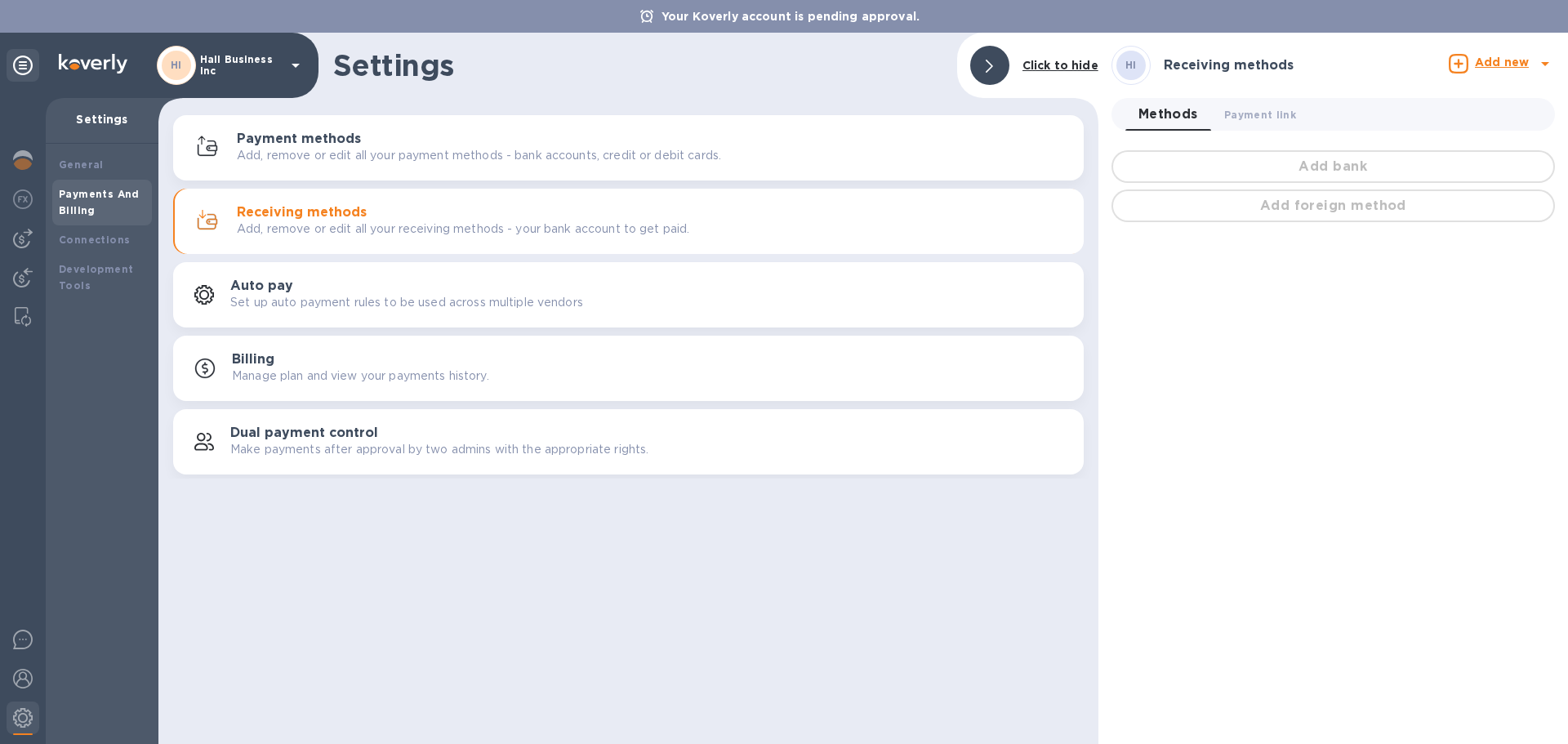
click at [646, 296] on div "Auto pay Set up auto payment rules to be used across multiple vendors" at bounding box center [650, 294] width 840 height 33
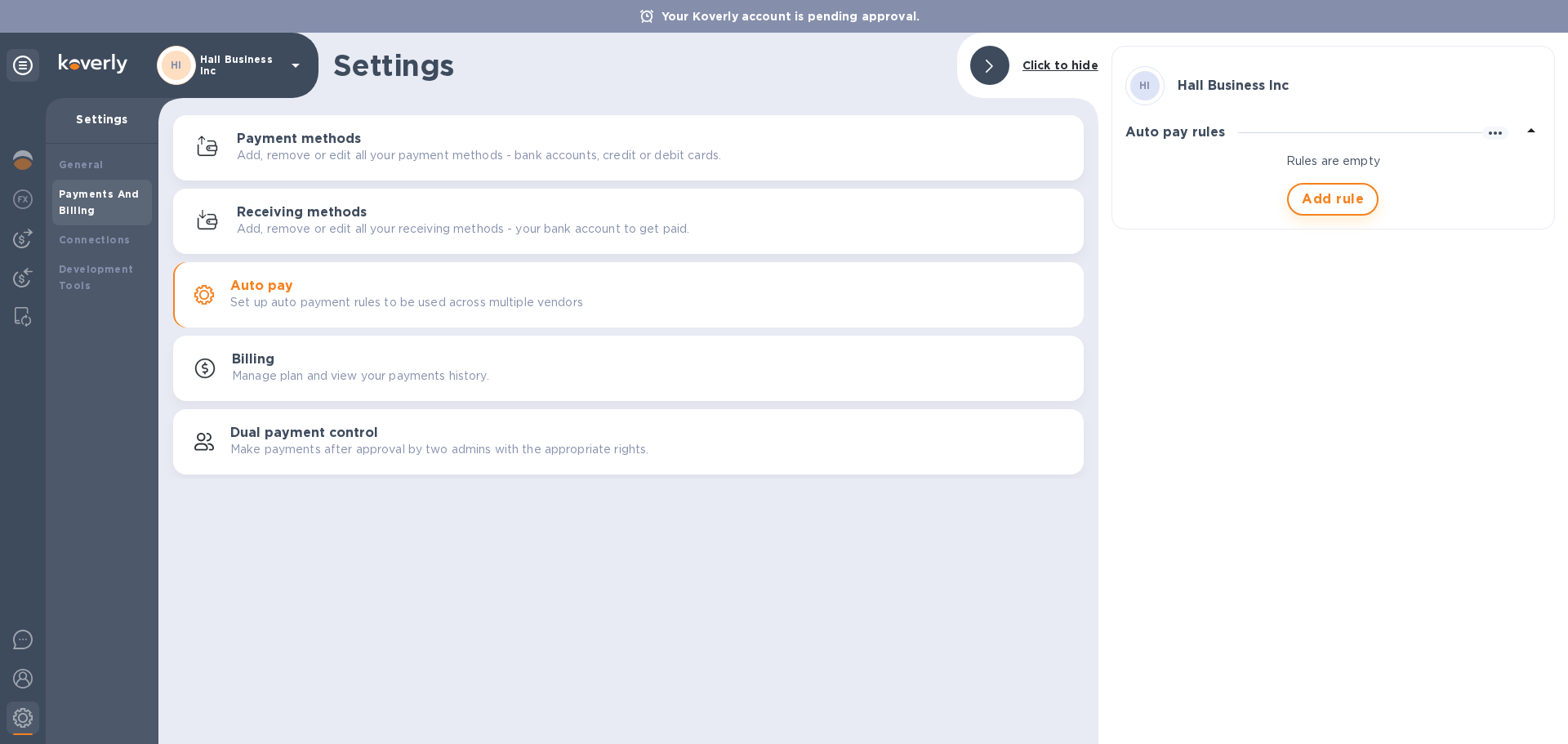
click at [1329, 207] on span "Add rule" at bounding box center [1332, 199] width 62 height 20
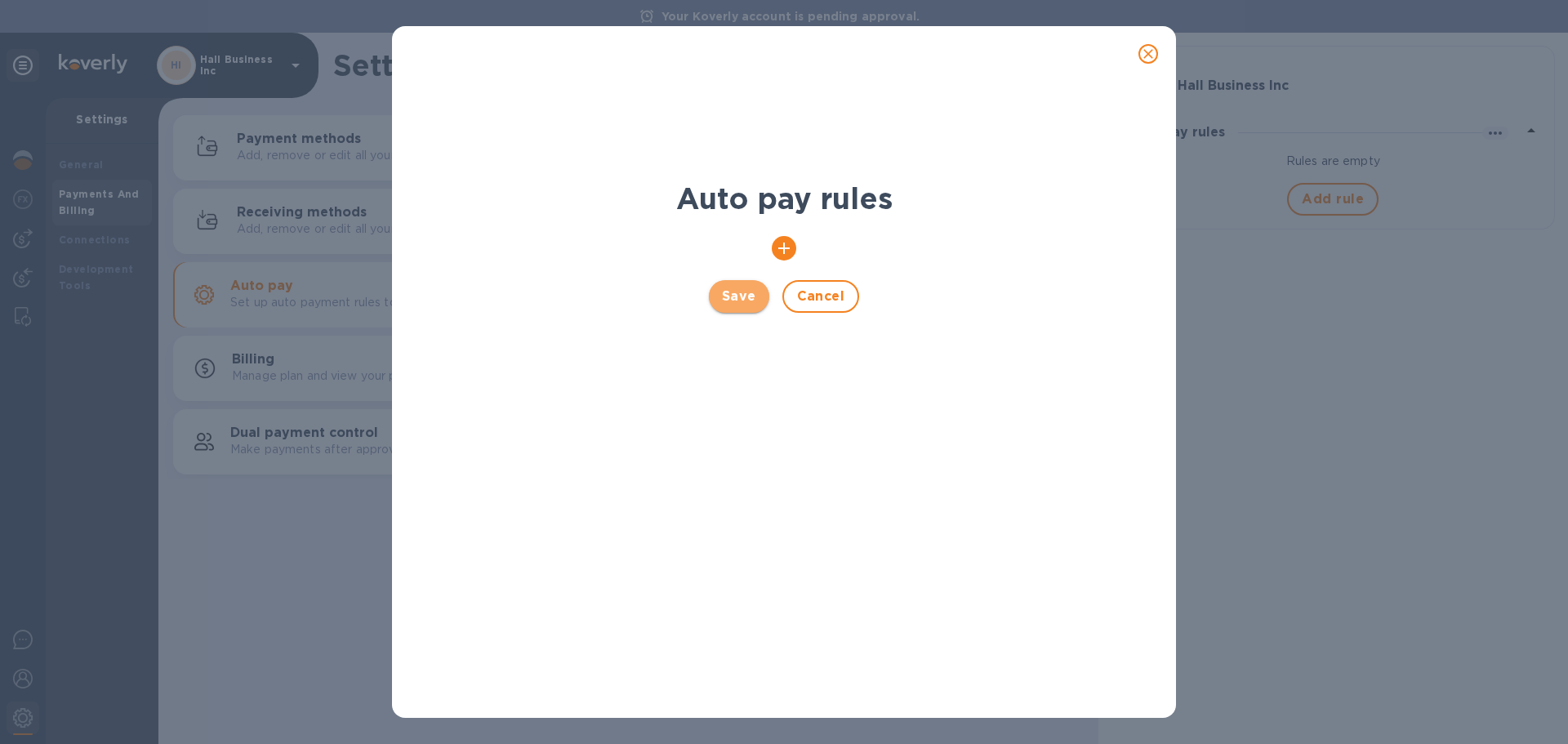
click at [727, 294] on span "Save" at bounding box center [739, 296] width 34 height 20
click at [784, 256] on icon "button" at bounding box center [784, 248] width 20 height 20
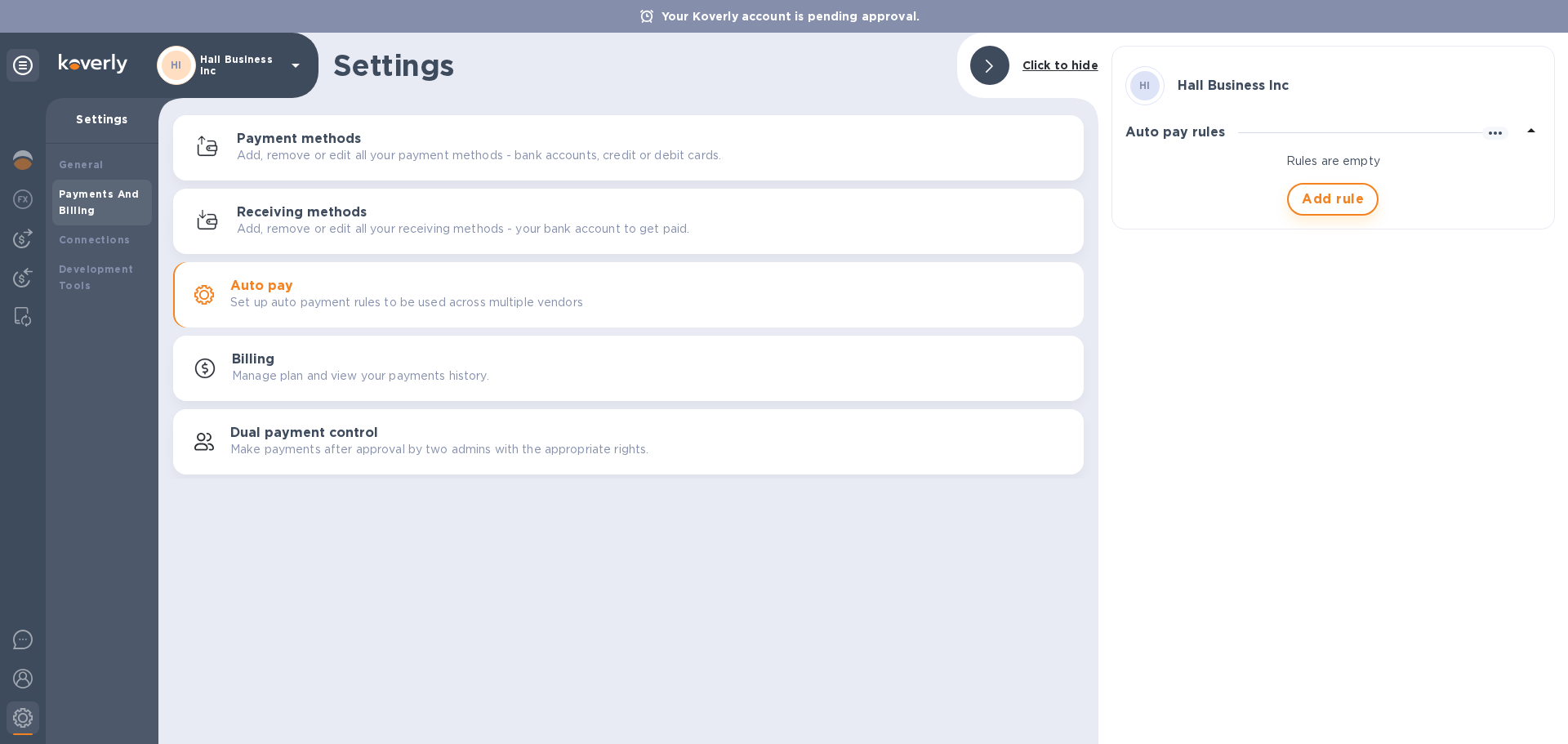
click at [1319, 195] on span "Add rule" at bounding box center [1332, 199] width 62 height 20
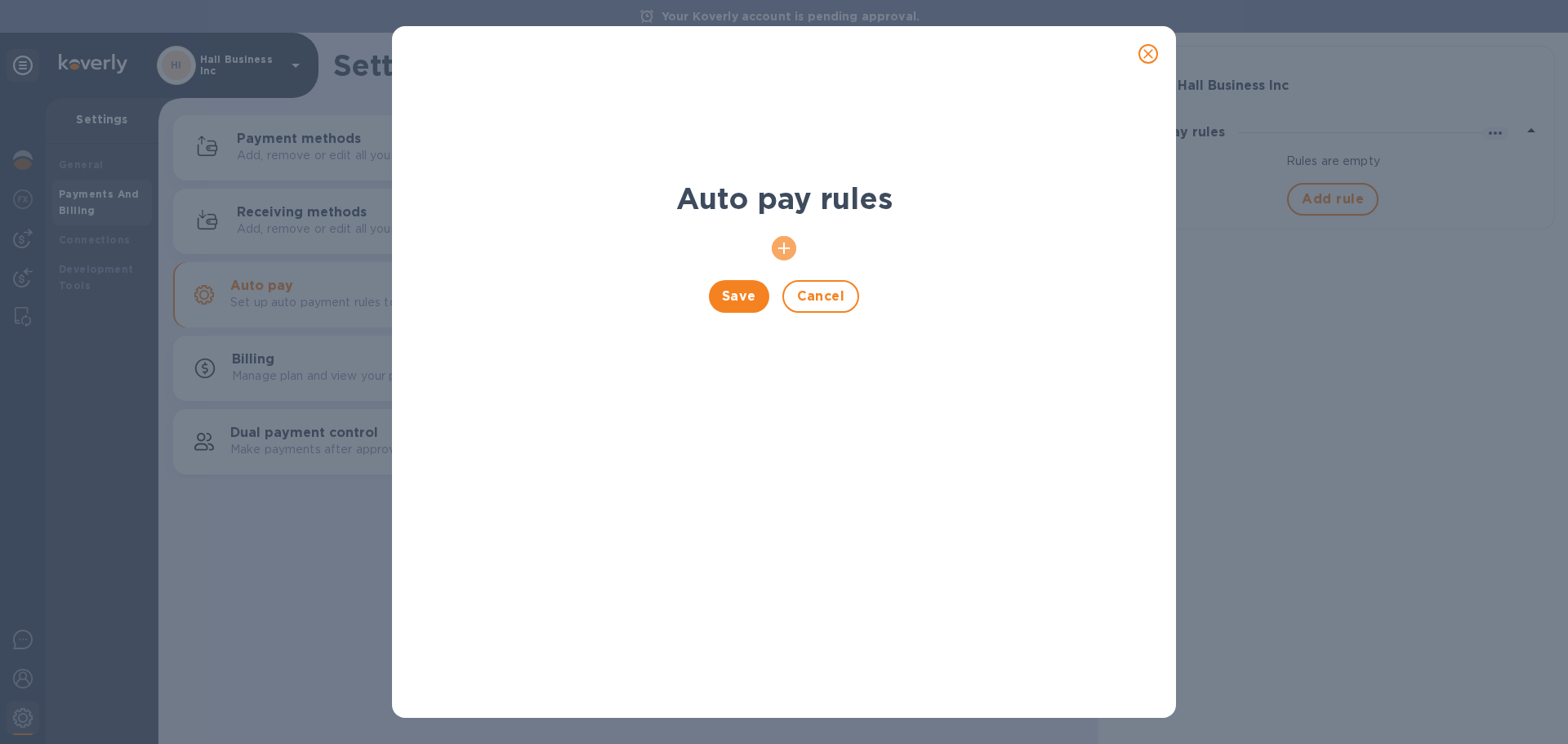
click at [786, 245] on icon "button" at bounding box center [784, 248] width 20 height 20
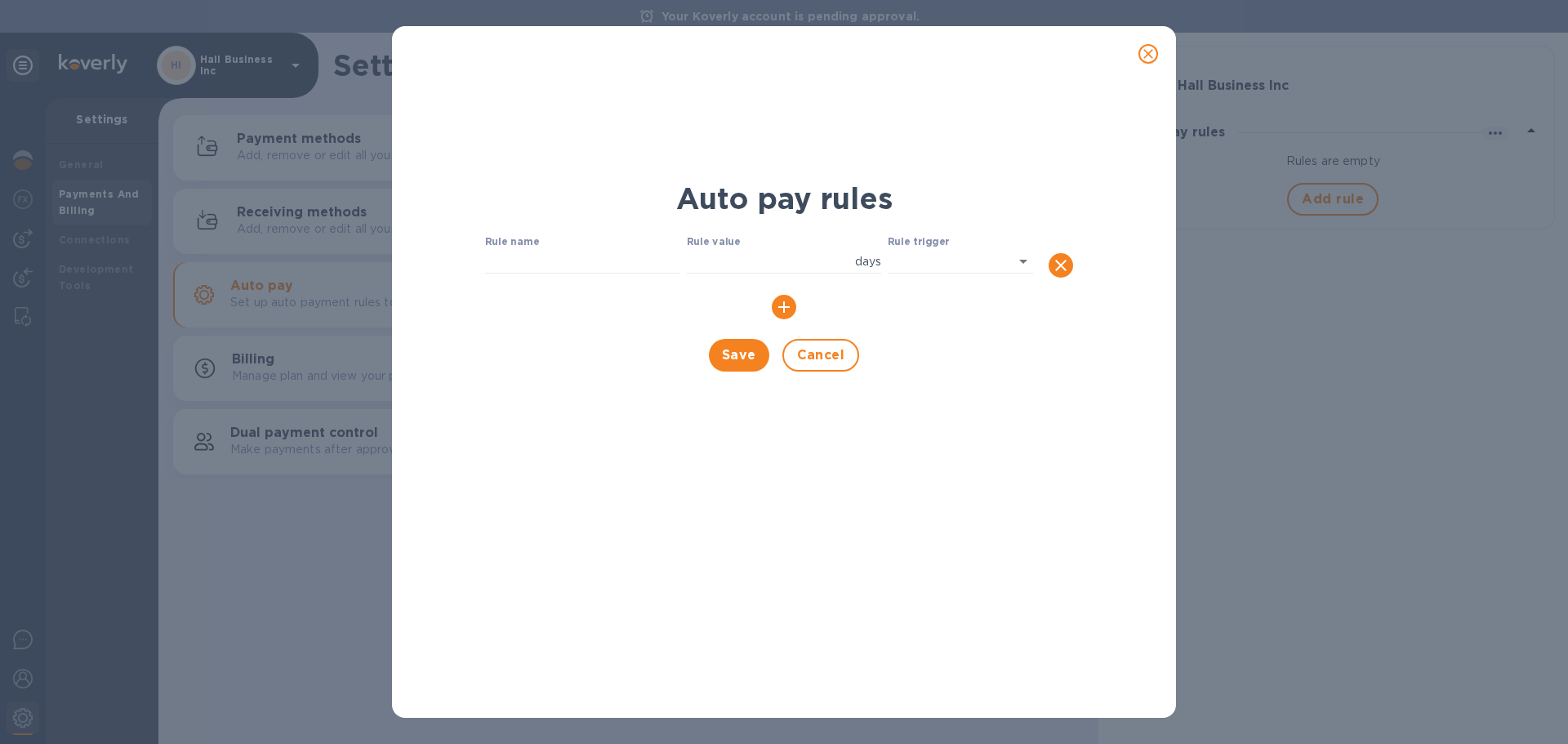
click at [522, 247] on label "Rule name" at bounding box center [512, 243] width 54 height 10
click at [1141, 56] on icon "close" at bounding box center [1147, 53] width 16 height 16
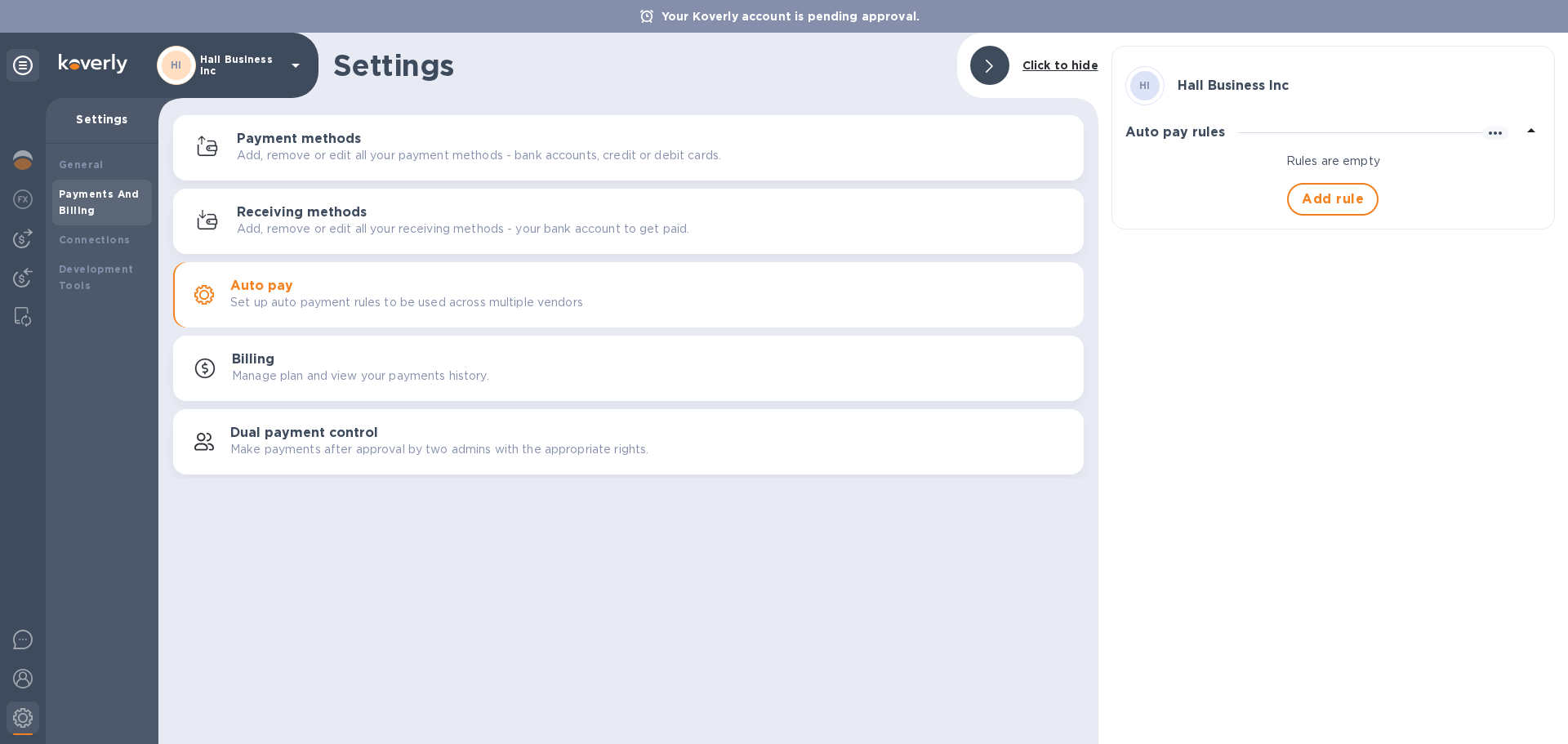
click at [510, 358] on div "Billing Manage plan and view your payments history." at bounding box center [650, 368] width 839 height 33
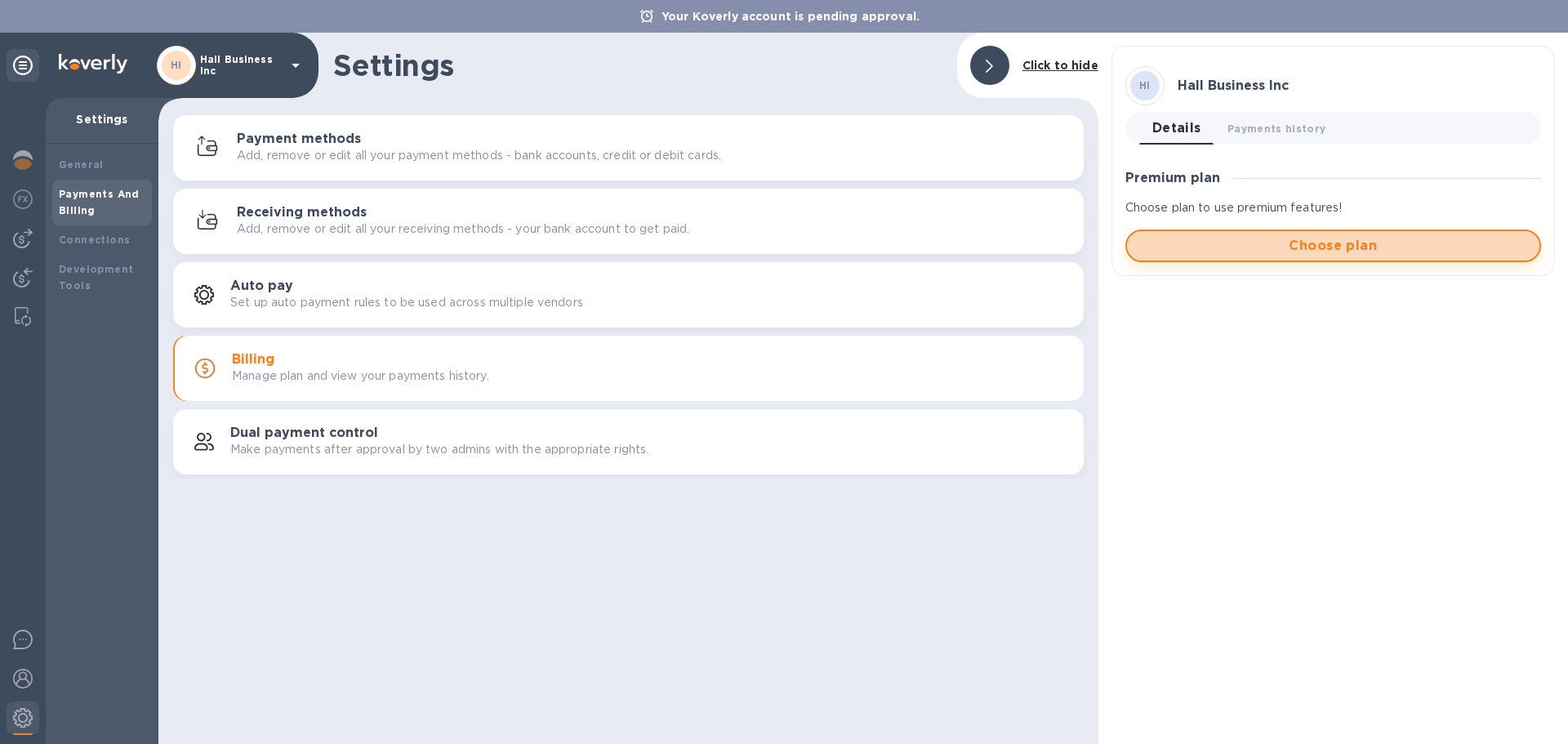
click at [1305, 239] on span "Choose plan" at bounding box center [1332, 245] width 386 height 20
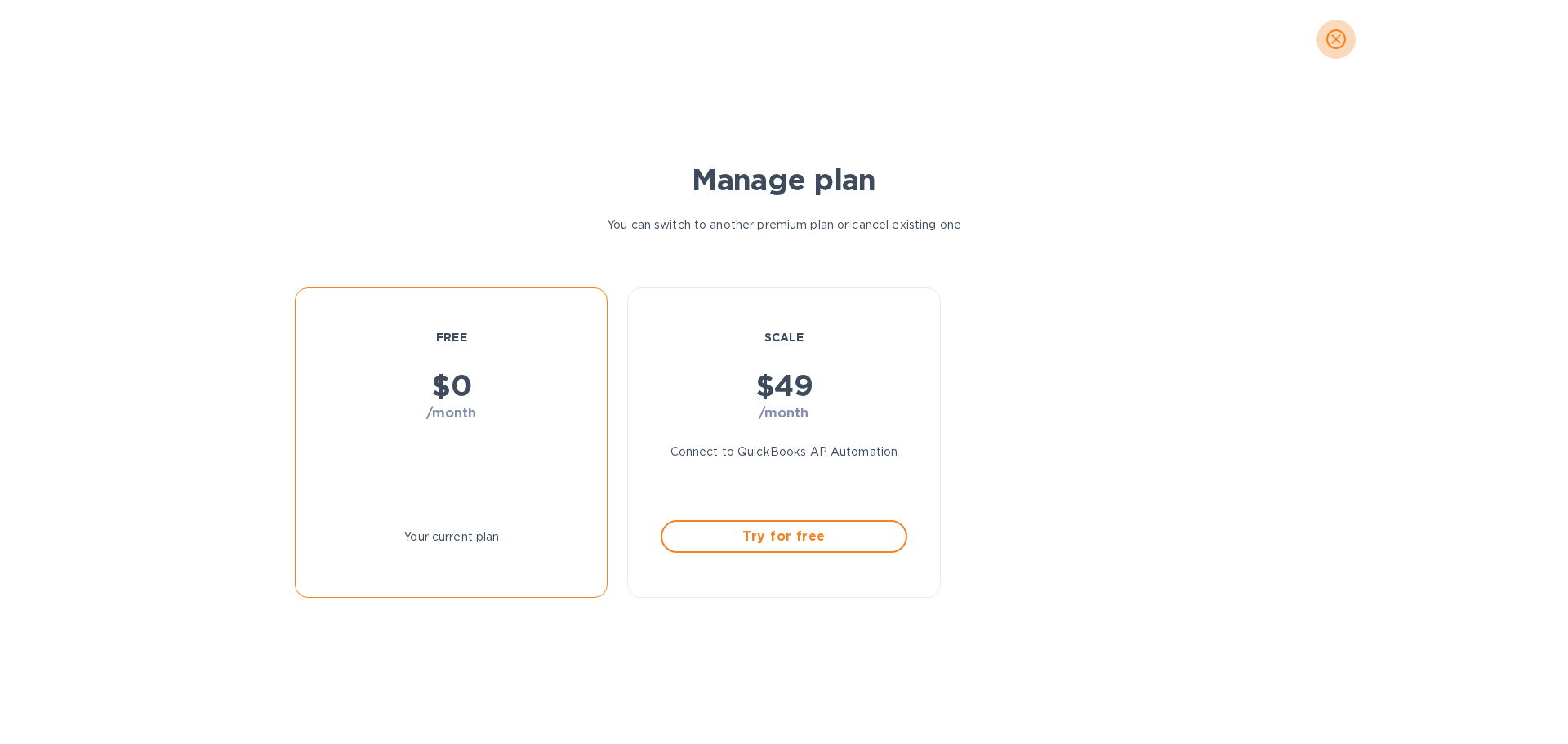
click at [1339, 37] on icon "close" at bounding box center [1335, 39] width 16 height 16
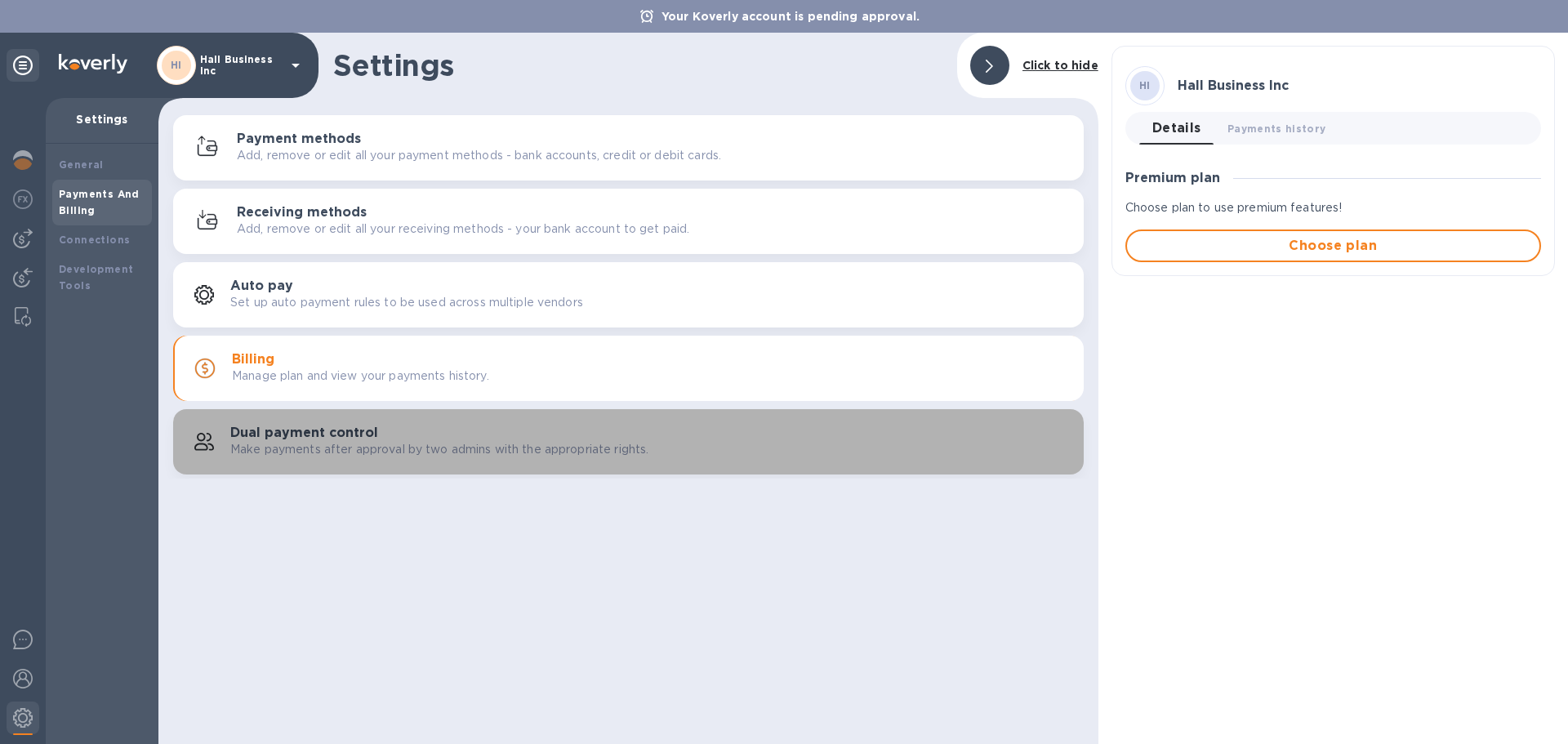
click at [562, 445] on p "Make payments after approval by two admins with the appropriate rights." at bounding box center [439, 450] width 418 height 17
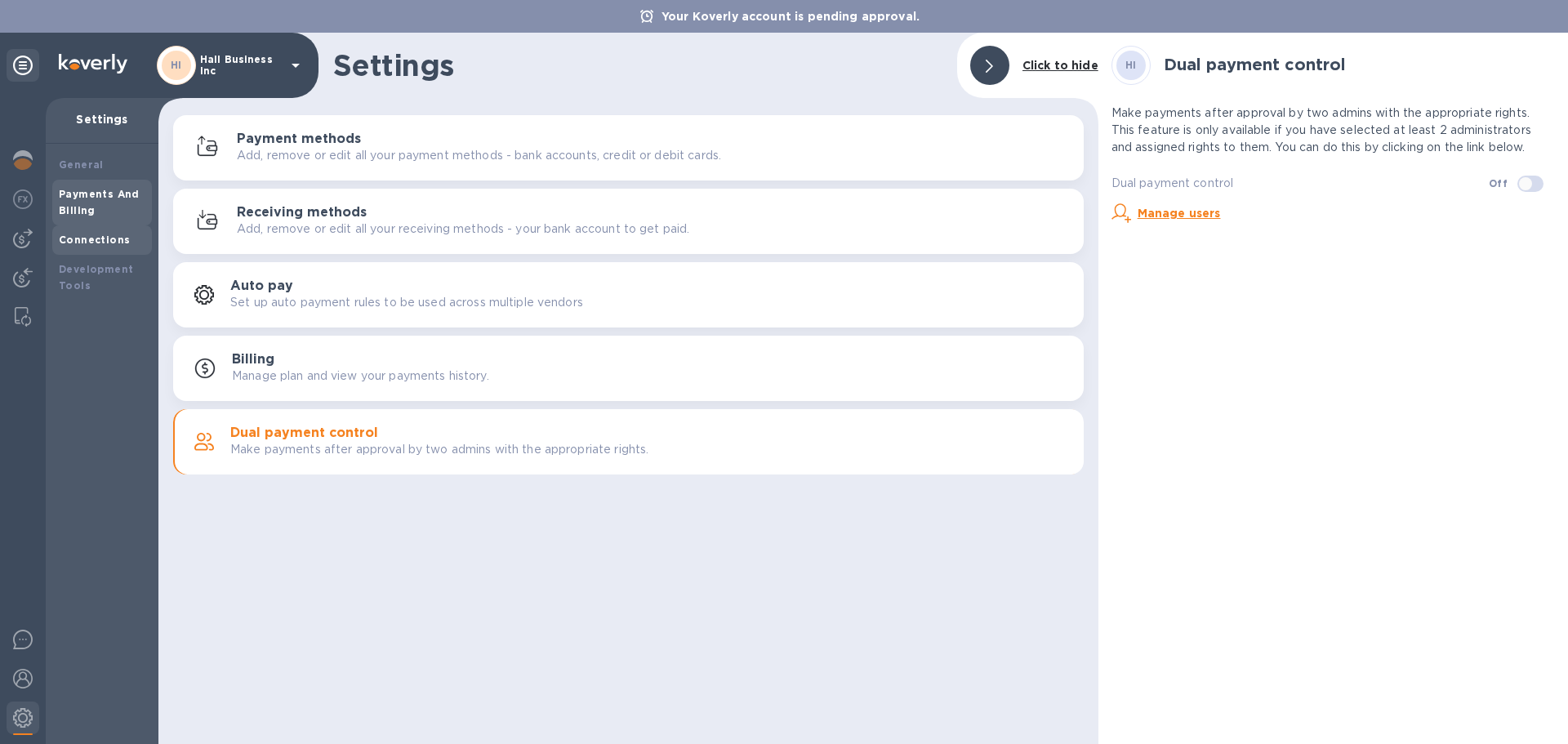
click at [109, 234] on b "Connections" at bounding box center [94, 239] width 71 height 12
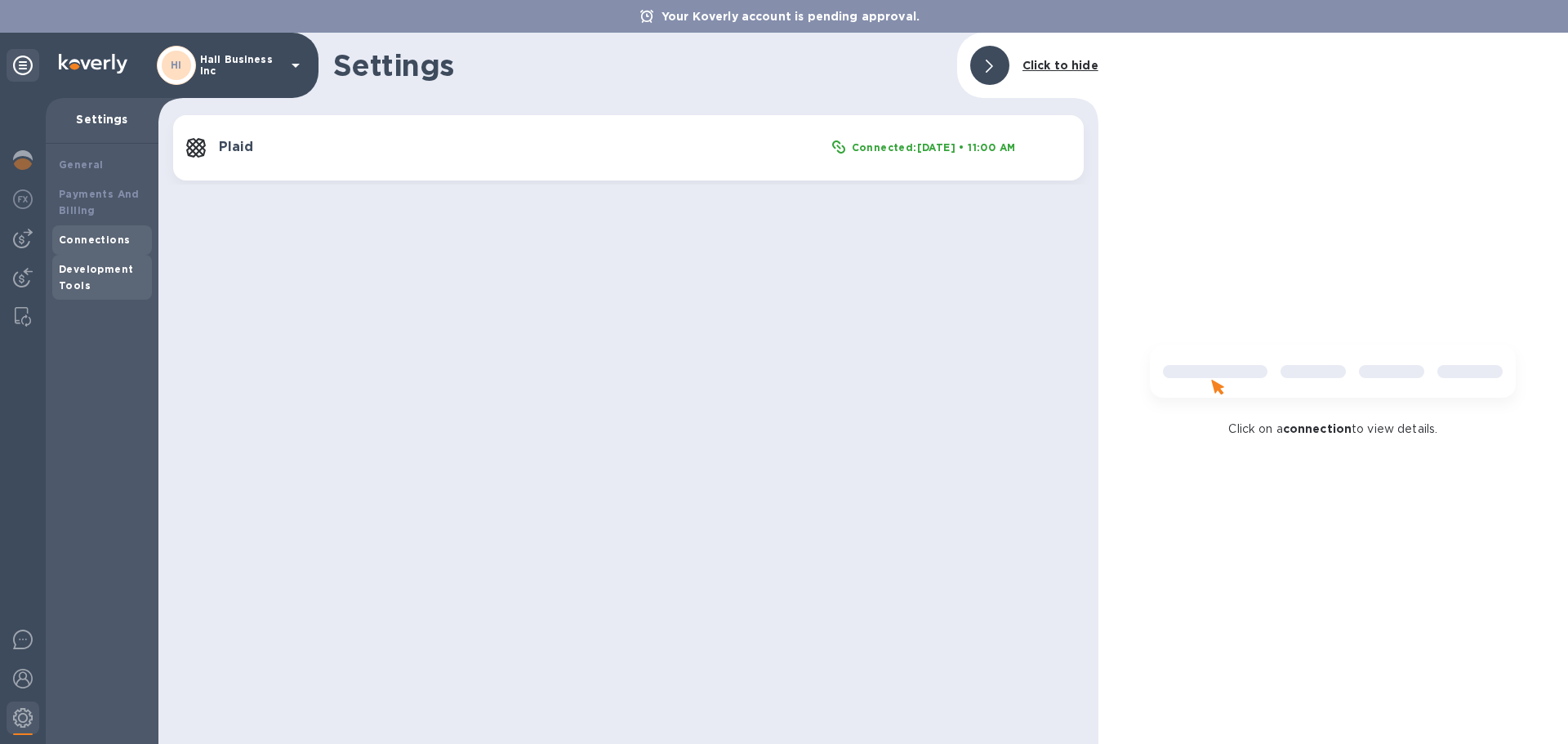
click at [108, 280] on div "Development Tools" at bounding box center [102, 277] width 86 height 33
